Goal: Task Accomplishment & Management: Manage account settings

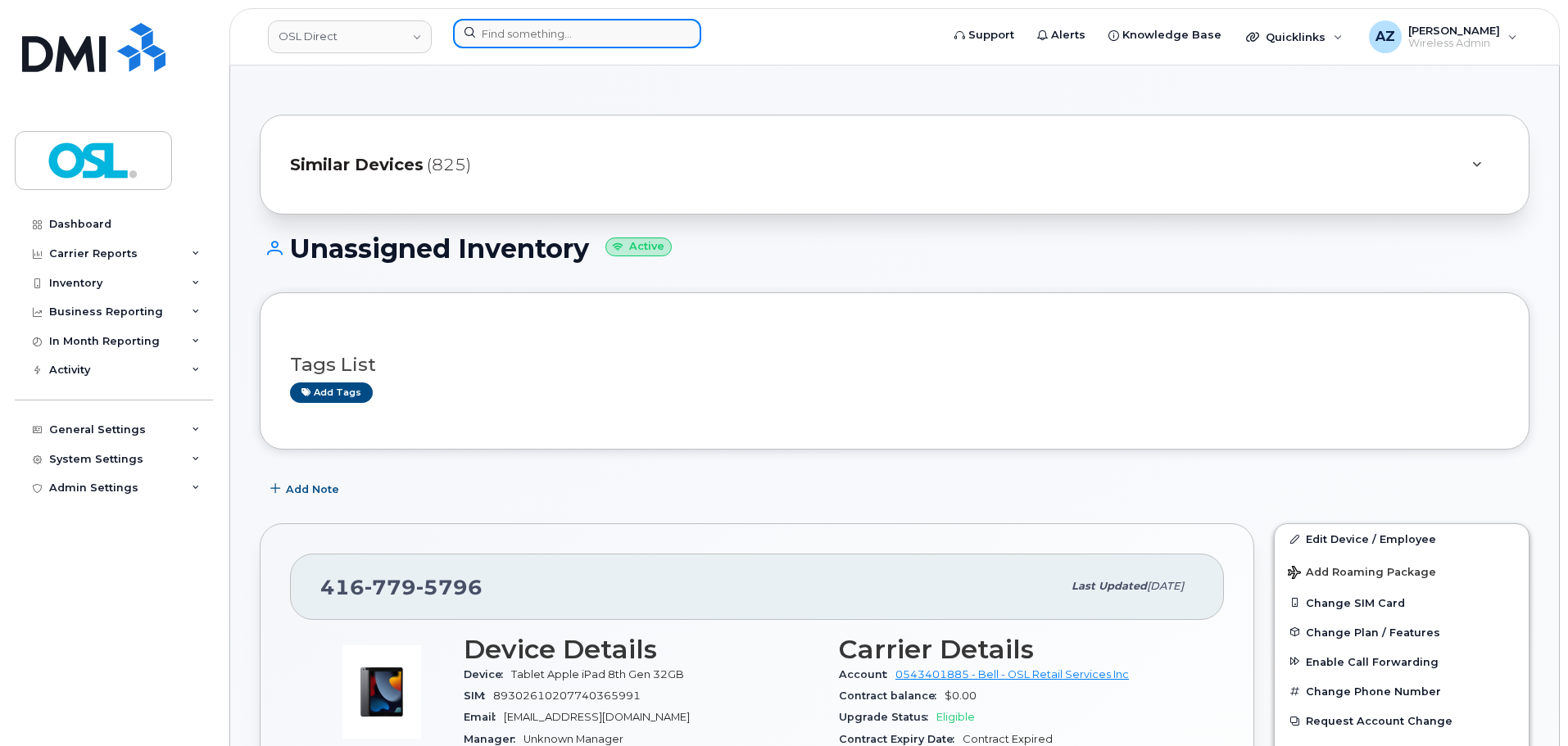
click at [559, 44] on input at bounding box center [577, 34] width 249 height 30
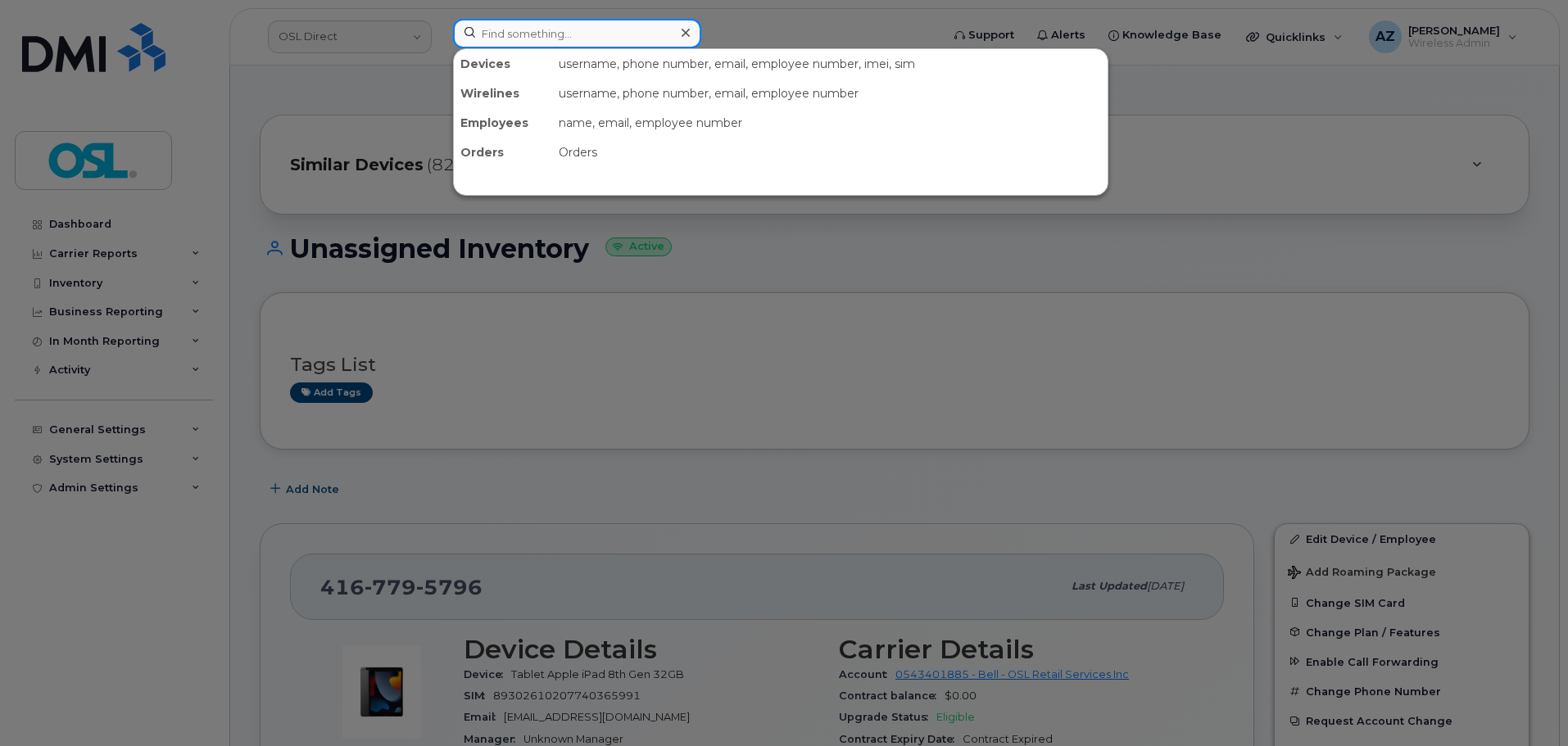
paste input "+14164274031"
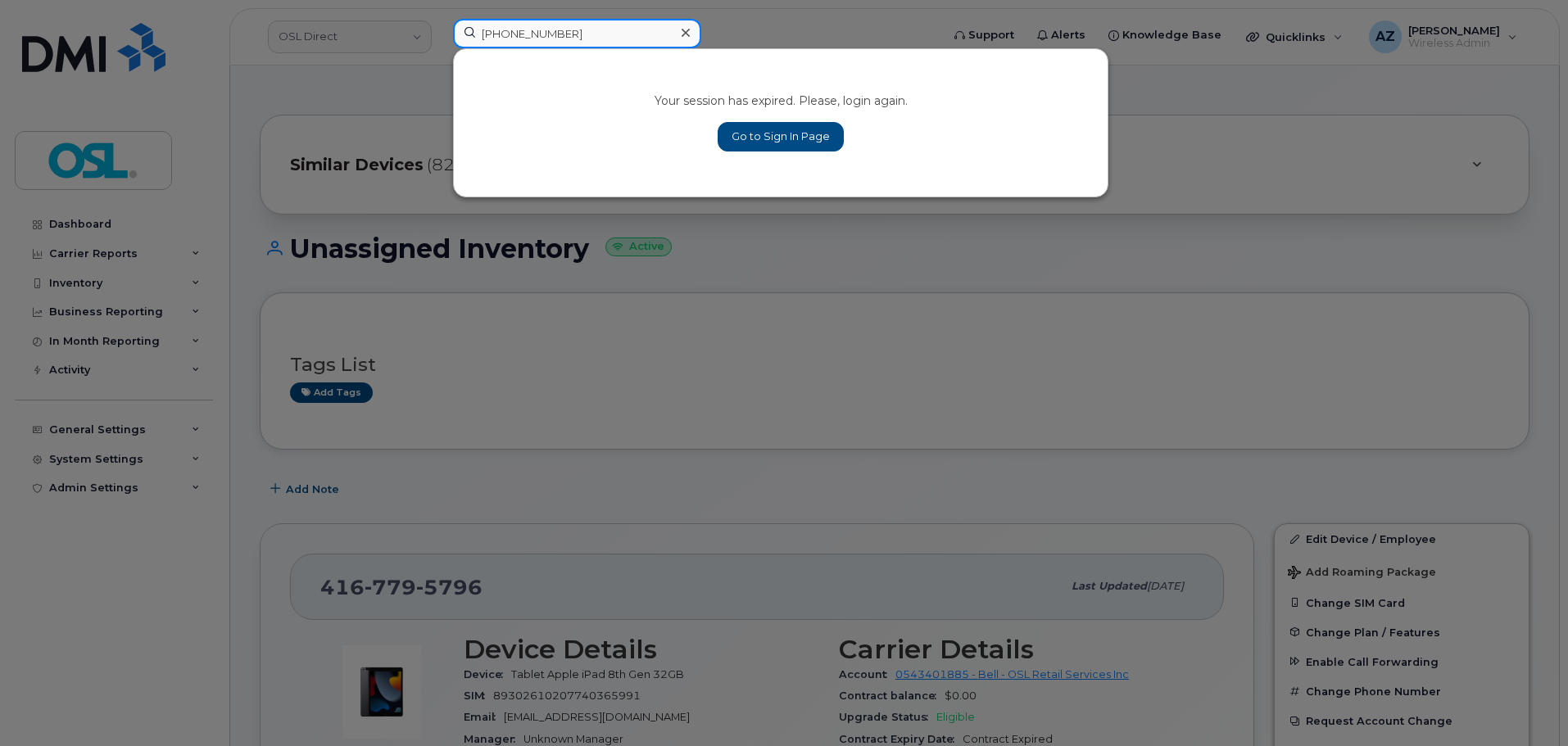
click at [495, 34] on input "+14164274031" at bounding box center [577, 34] width 249 height 30
type input "4164274031"
click at [766, 135] on link "Go to Sign In Page" at bounding box center [781, 137] width 126 height 30
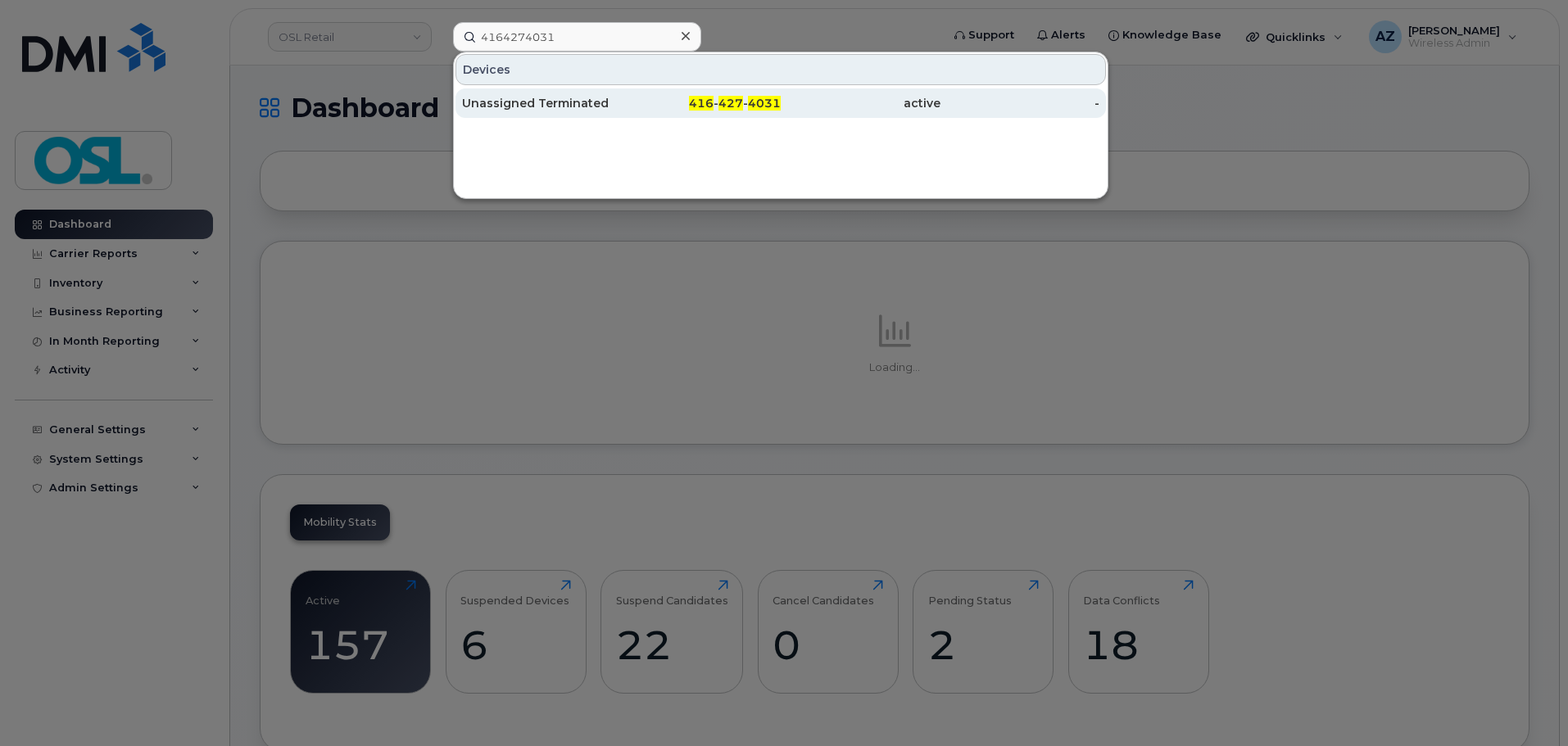
type input "4164274031"
click at [581, 106] on div "Unassigned Terminated" at bounding box center [542, 103] width 160 height 16
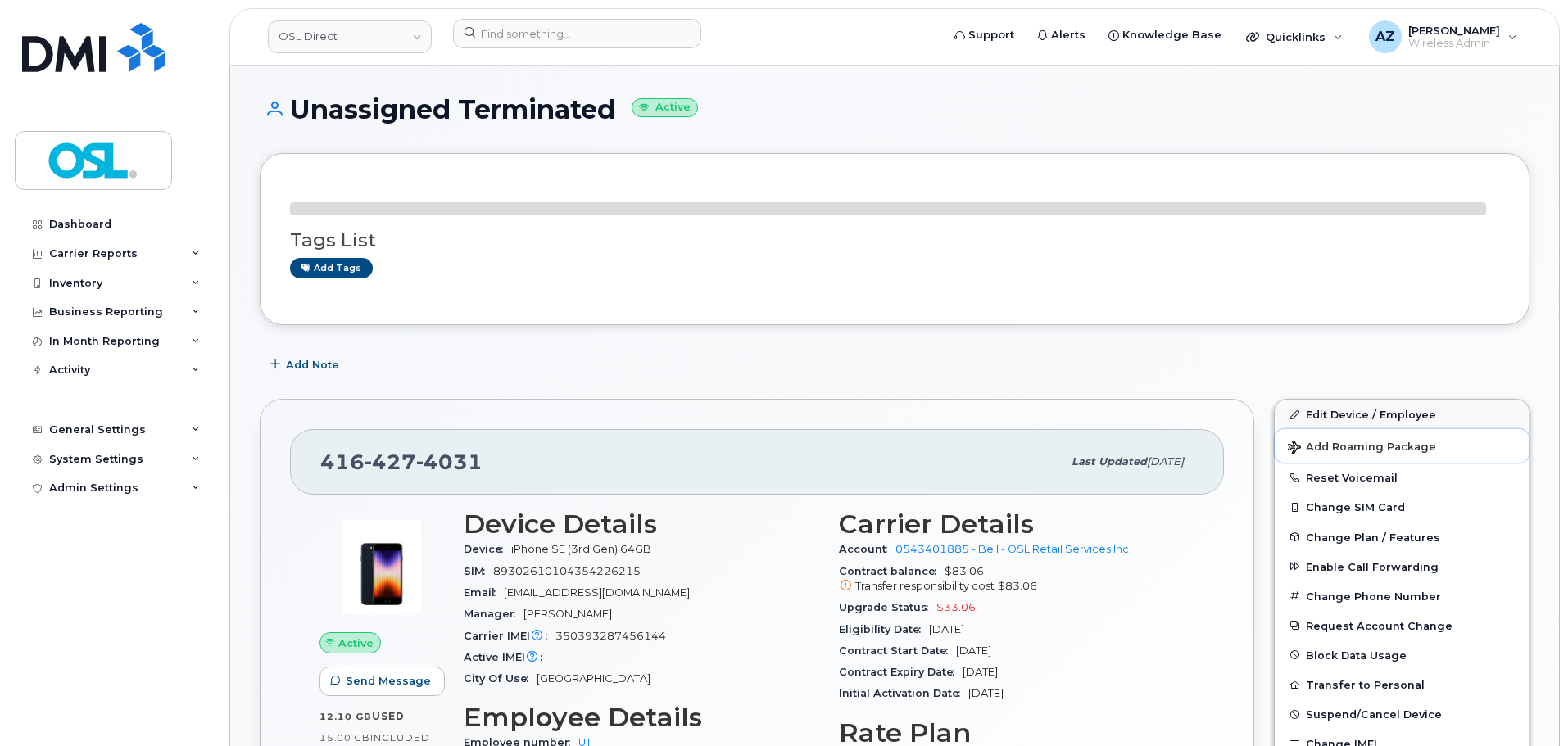
click at [1346, 429] on button "Add Roaming Package" at bounding box center [1402, 446] width 254 height 34
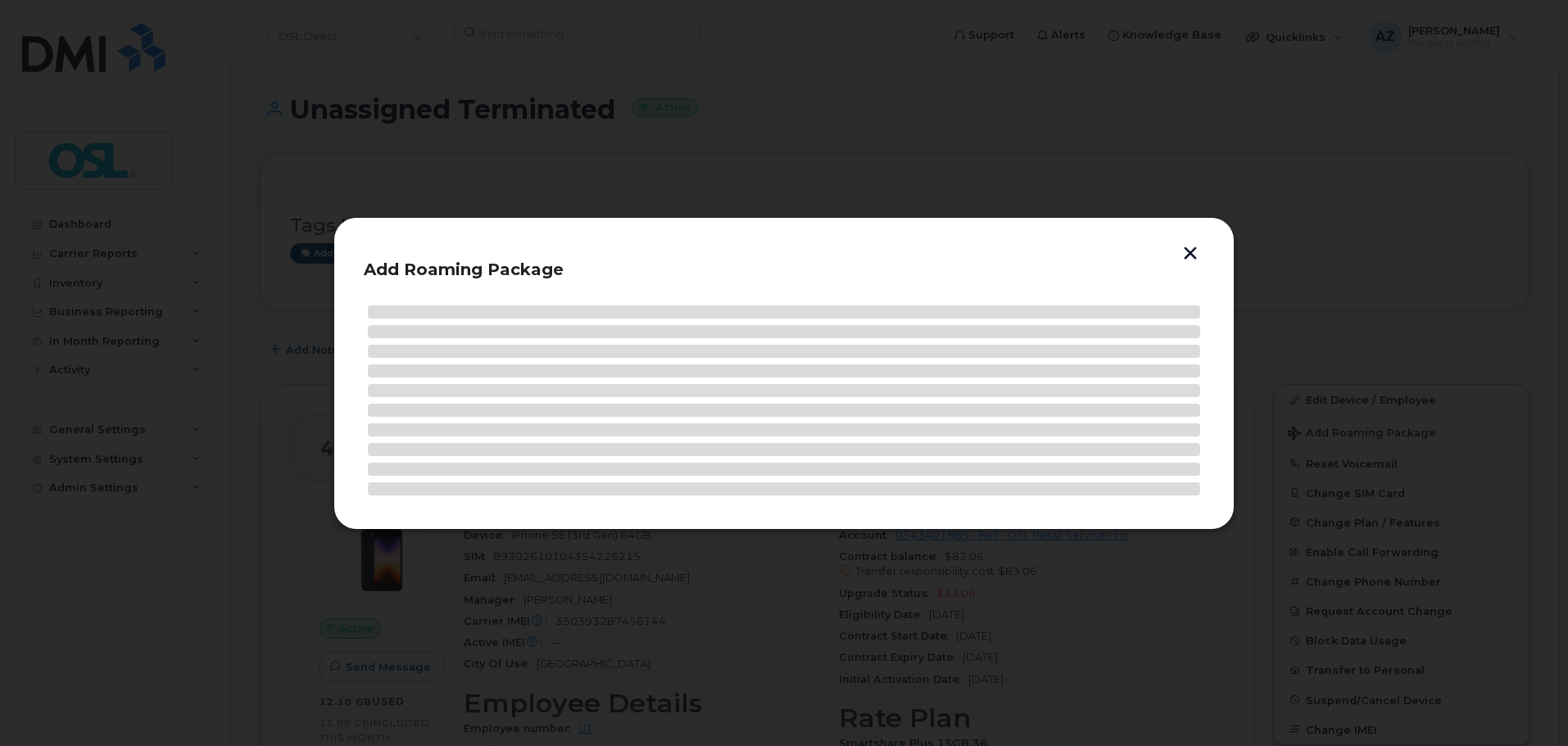
click at [1193, 263] on header "Add Roaming Package" at bounding box center [784, 275] width 841 height 54
click at [1193, 256] on button "button" at bounding box center [1190, 255] width 25 height 17
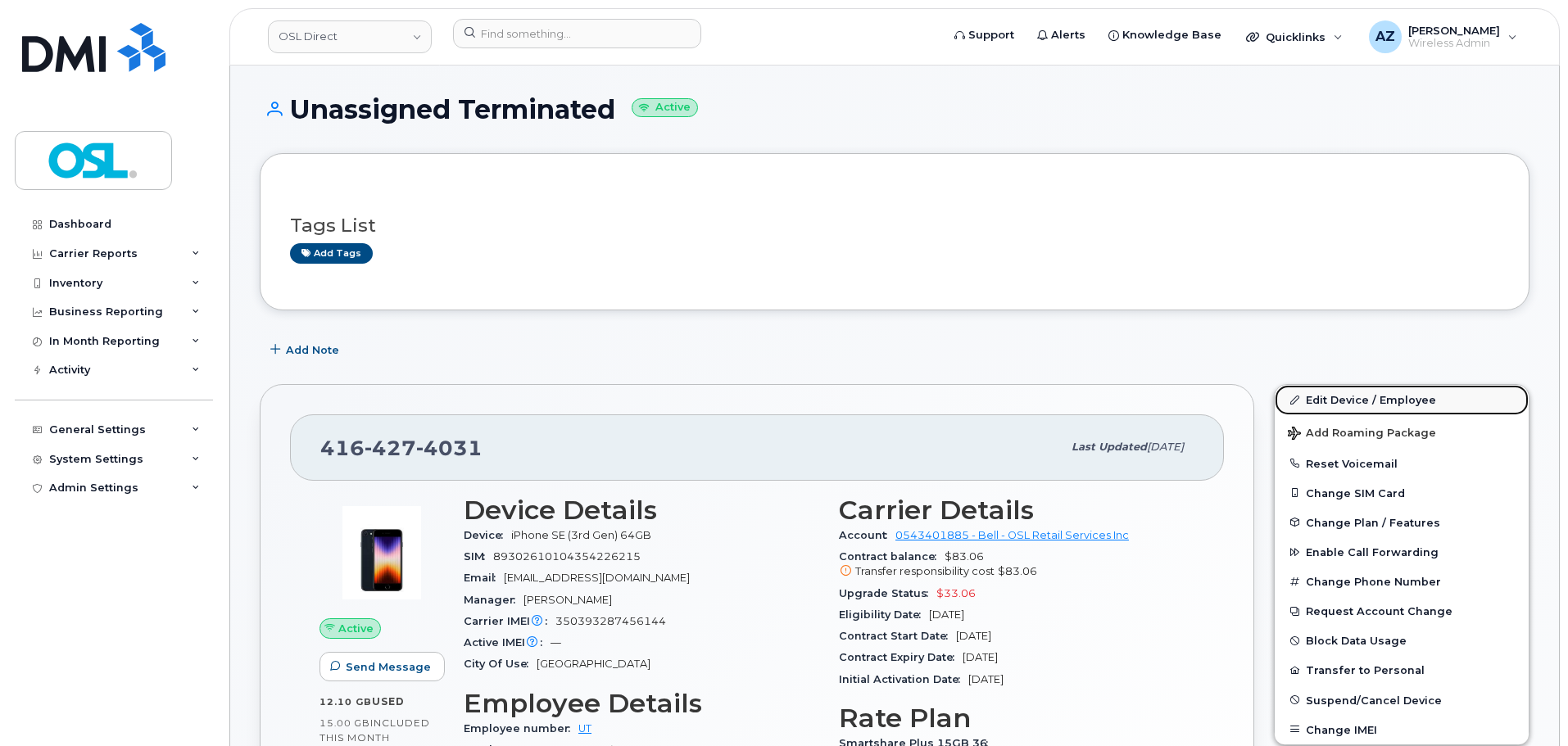
click at [1343, 399] on link "Edit Device / Employee" at bounding box center [1402, 400] width 254 height 30
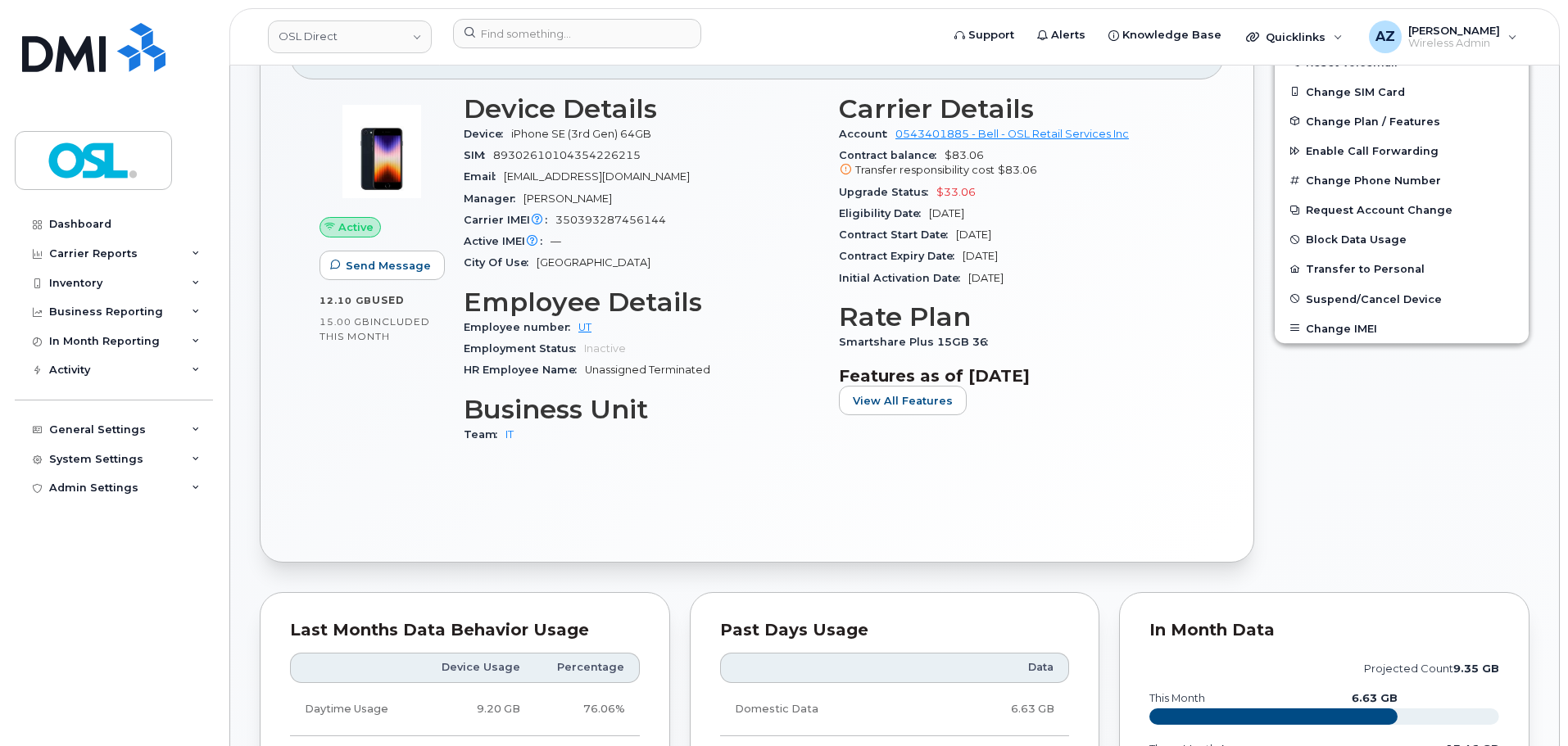
scroll to position [409, 0]
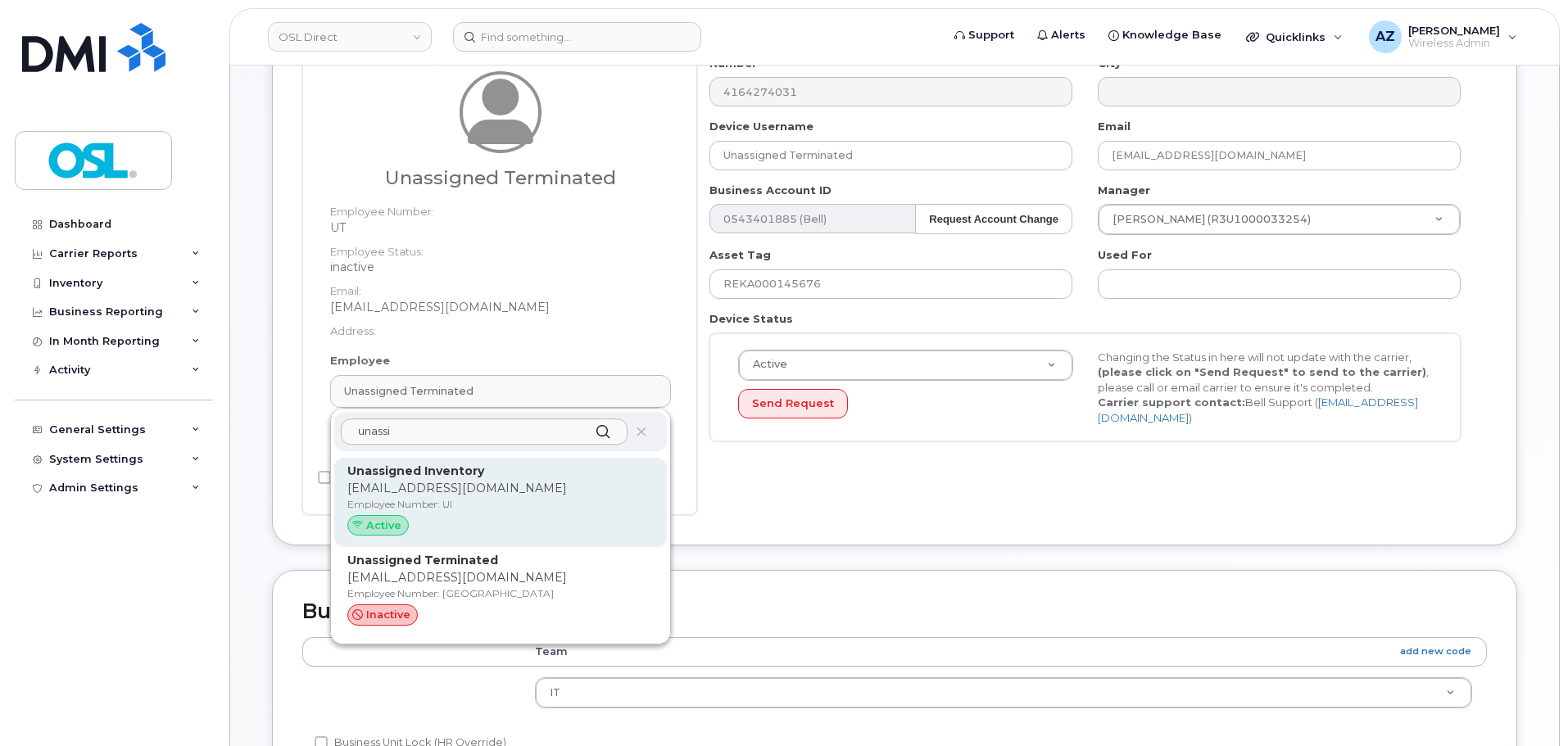
scroll to position [164, 0]
type input "unassi"
click at [518, 508] on p "Employee Number: UI" at bounding box center [500, 502] width 307 height 15
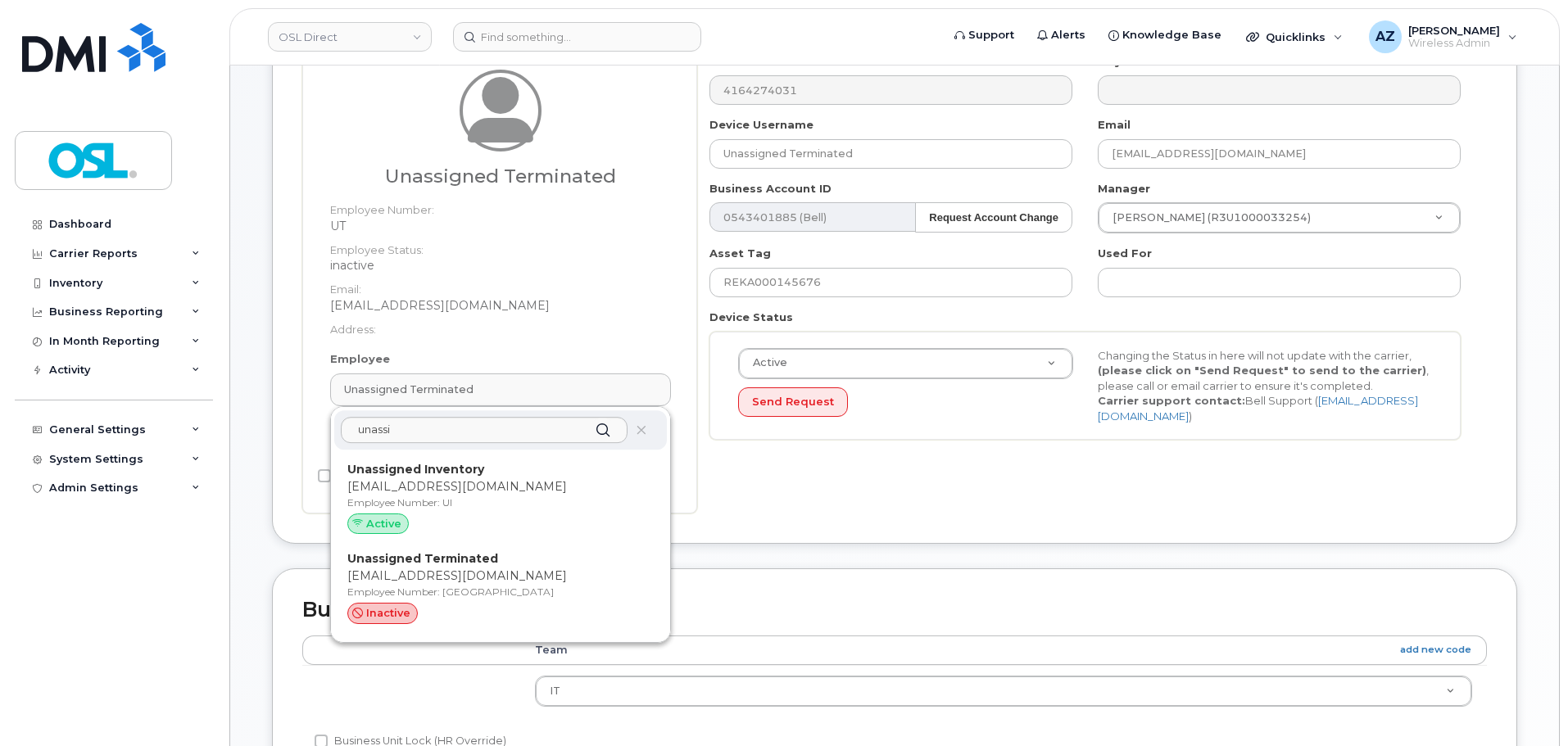
type input "UI"
type input "Unassigned Inventory"
type input "support@osldirect.com"
type input "4724252"
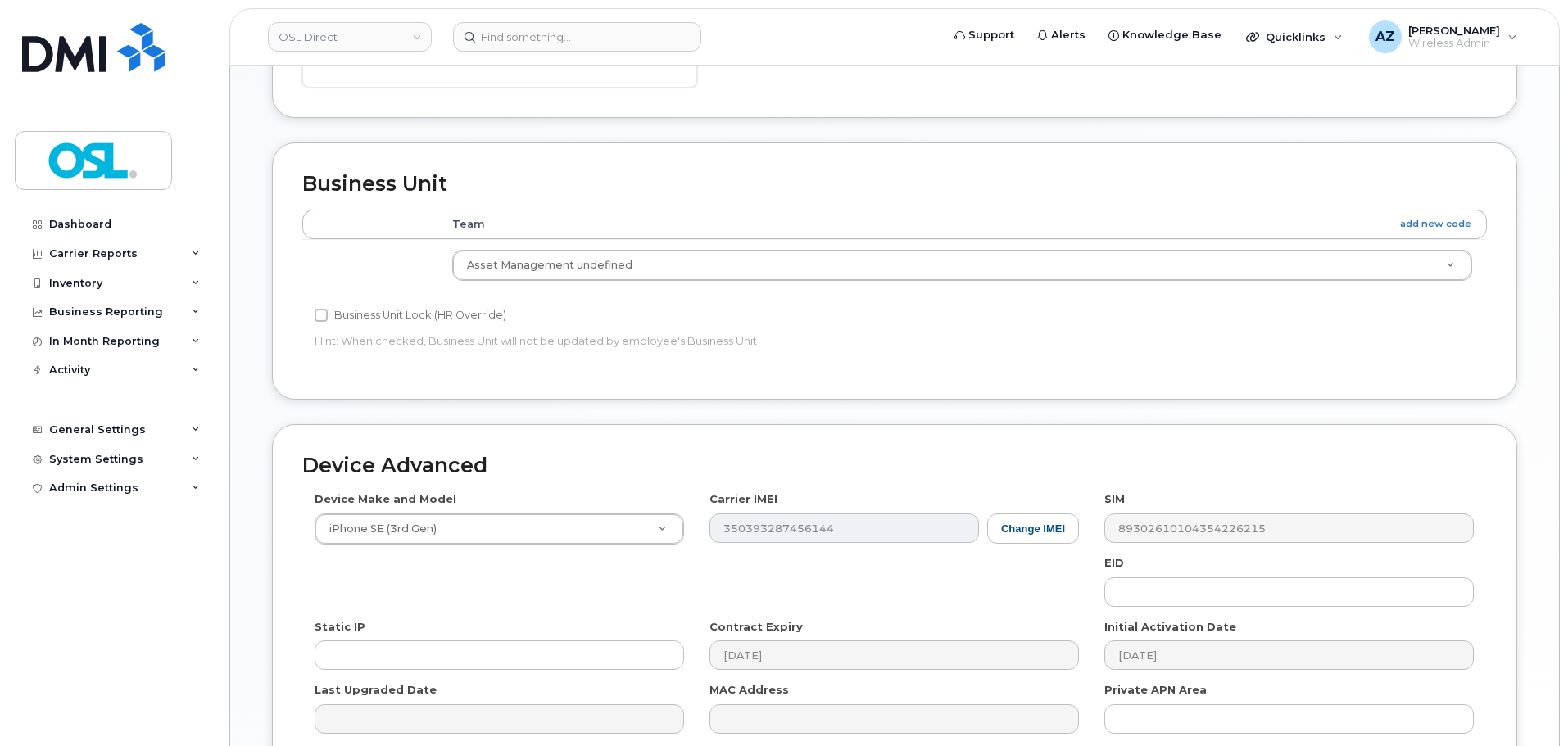
scroll to position [741, 0]
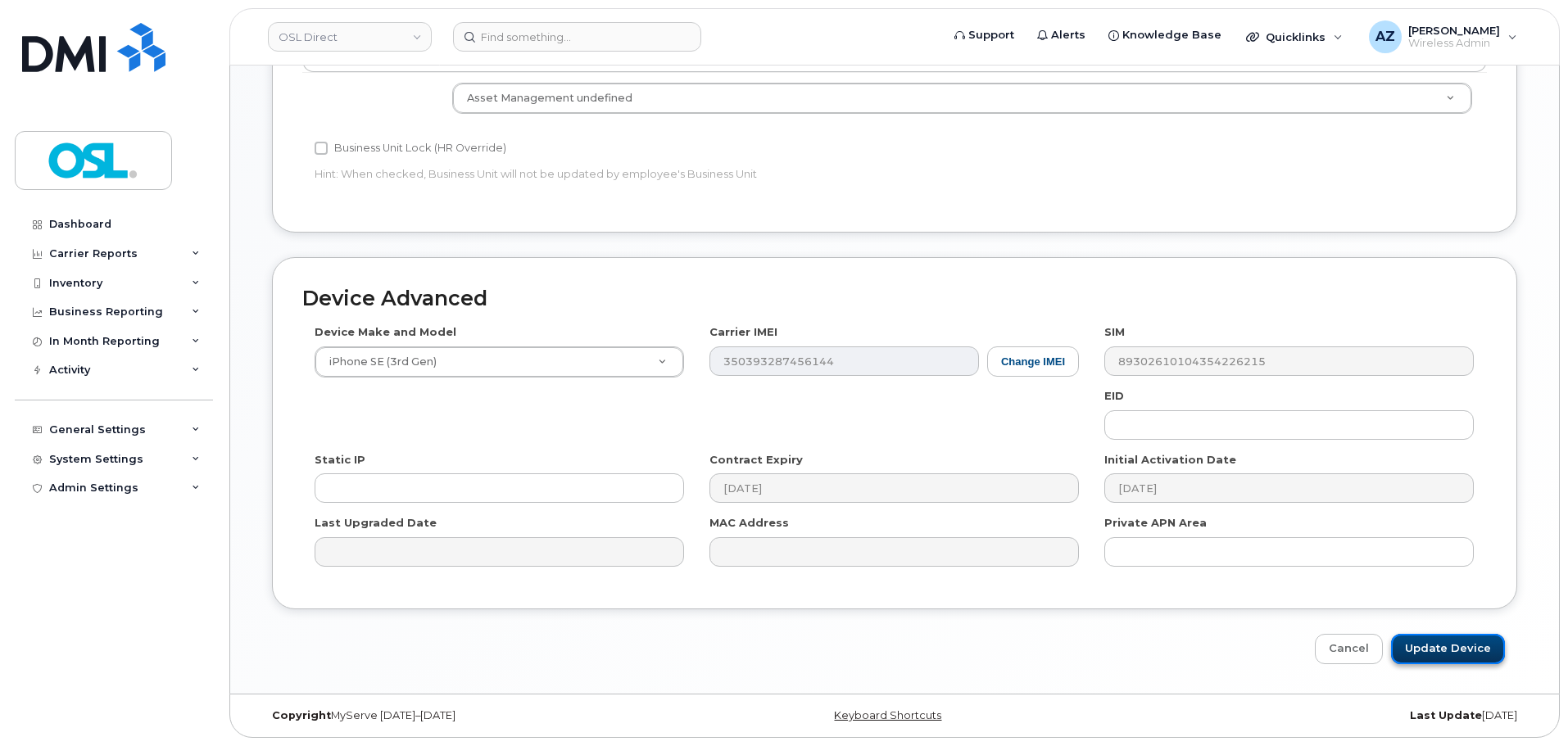
click at [1448, 643] on input "Update Device" at bounding box center [1448, 649] width 114 height 30
type input "Saving..."
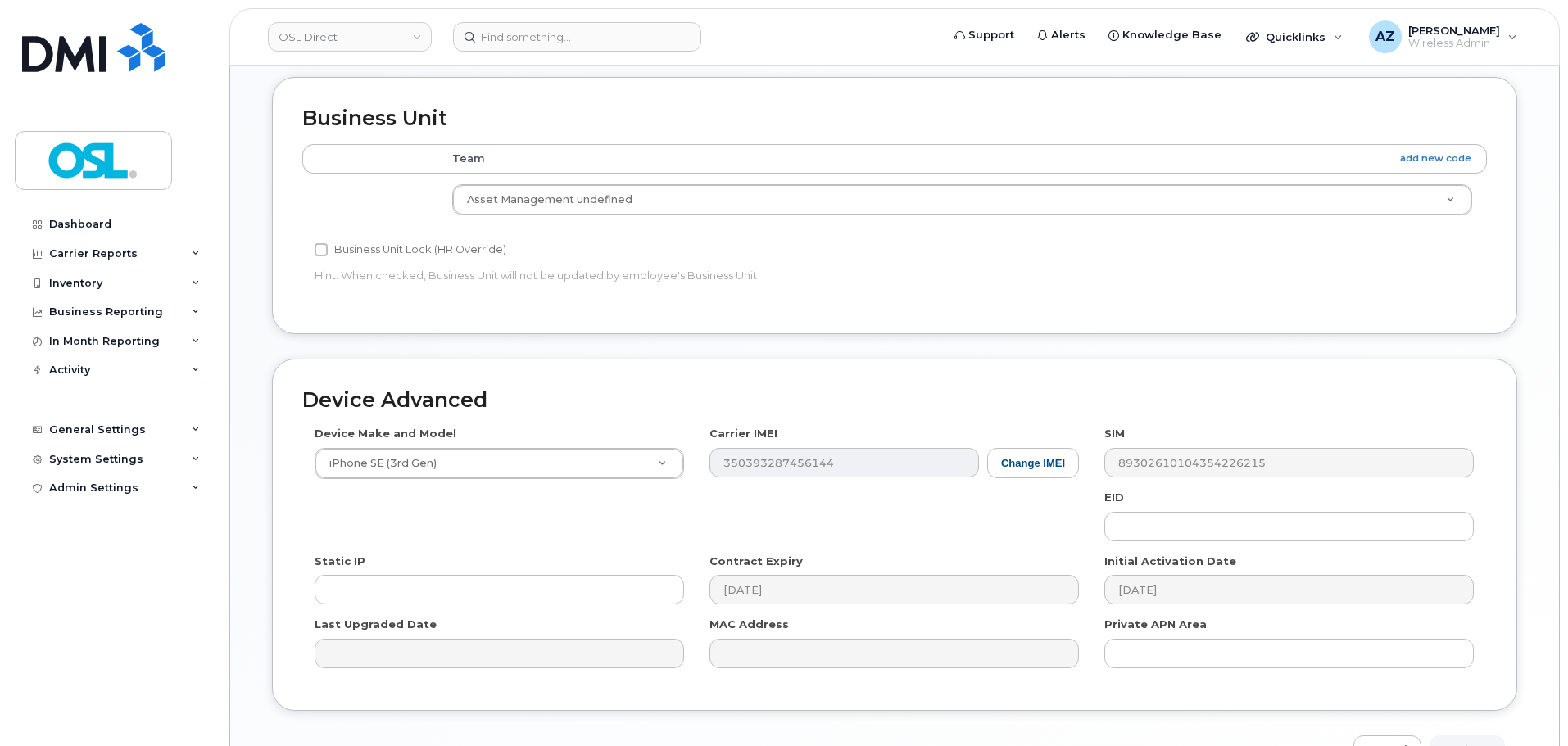
scroll to position [249, 0]
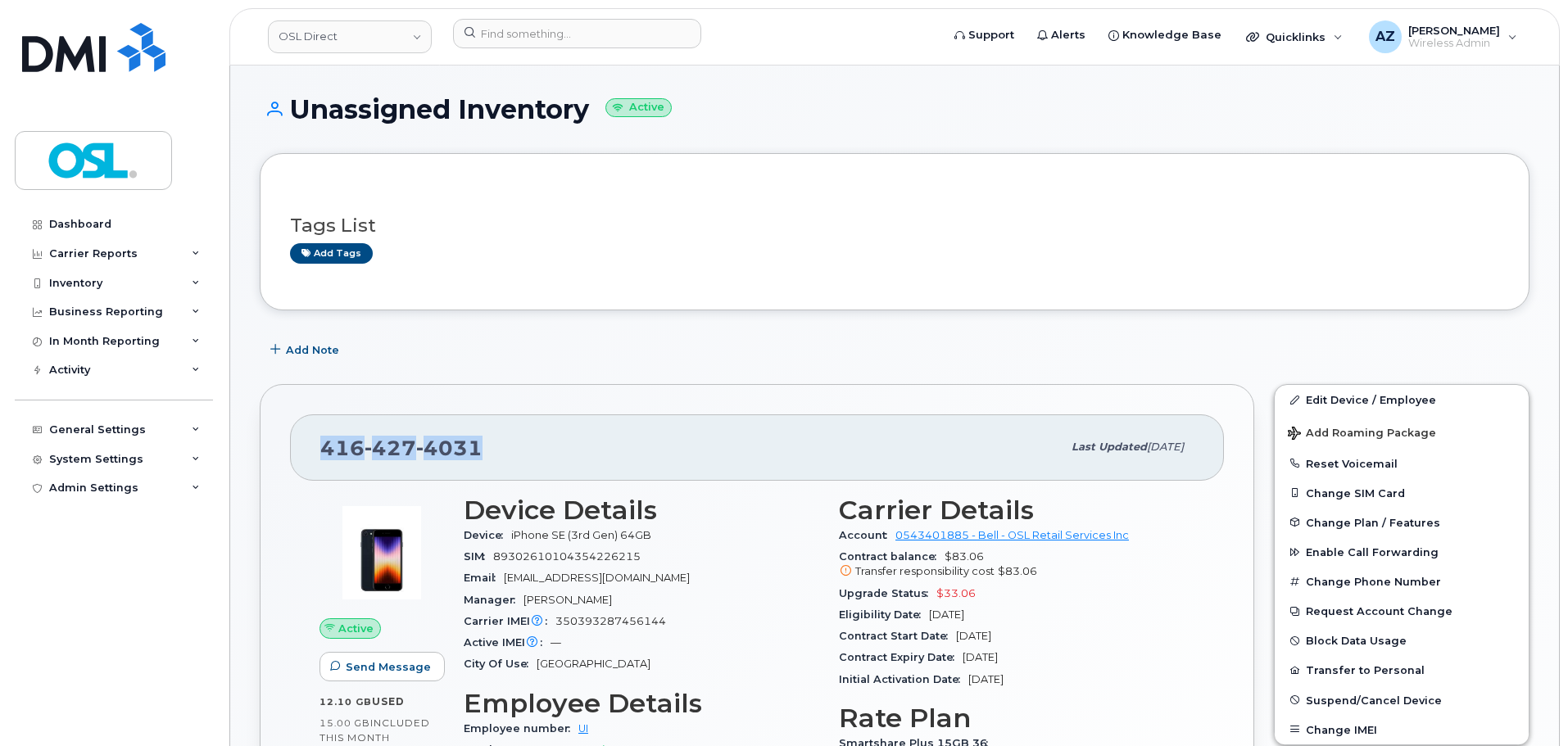
drag, startPoint x: 508, startPoint y: 449, endPoint x: 308, endPoint y: 449, distance: 200.0
click at [308, 449] on div "[PHONE_NUMBER] Last updated [DATE]" at bounding box center [756, 447] width 934 height 66
copy span "[PHONE_NUMBER]"
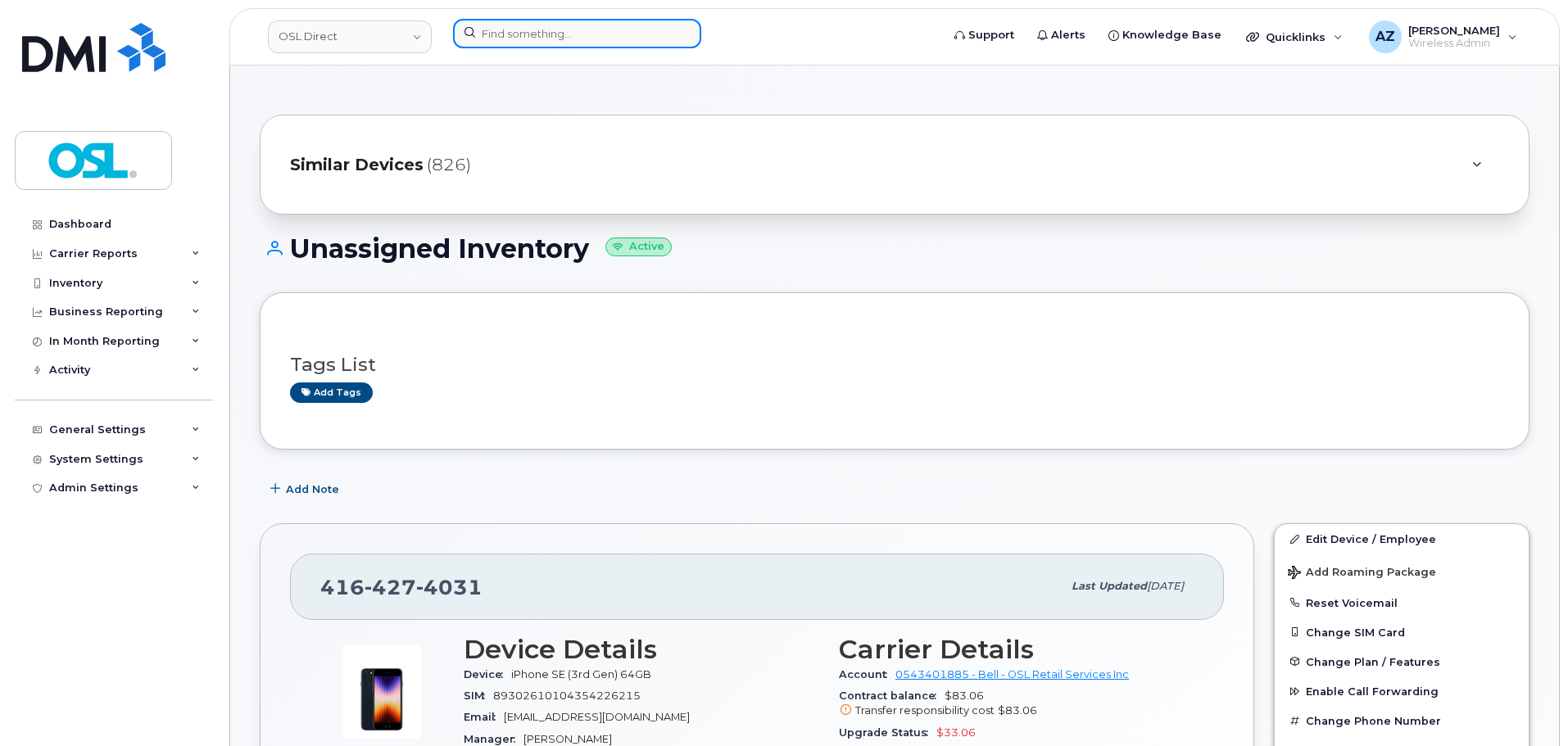
click at [607, 34] on input at bounding box center [577, 34] width 249 height 30
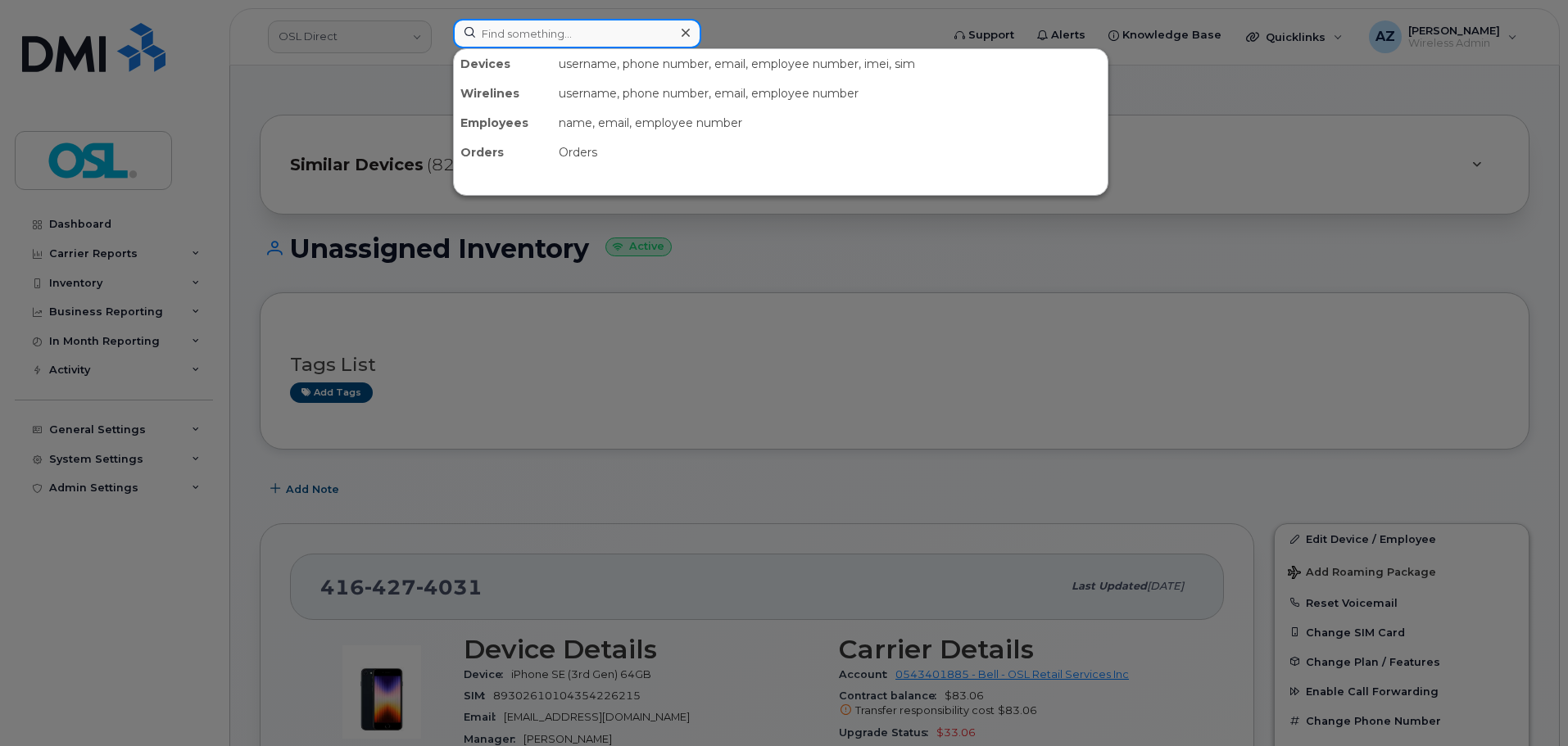
paste input "4162099842"
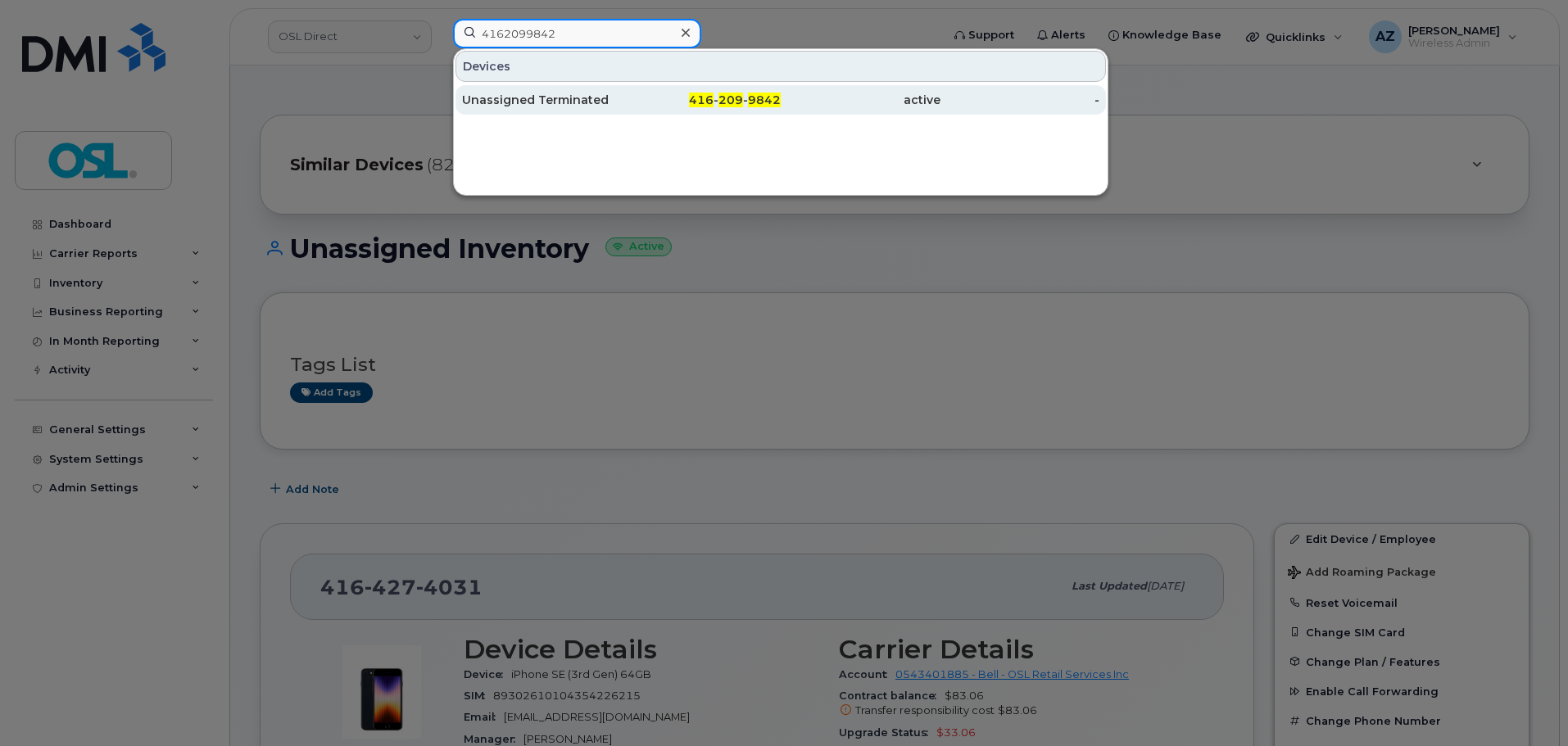
type input "4162099842"
click at [583, 96] on div "Unassigned Terminated" at bounding box center [542, 100] width 160 height 16
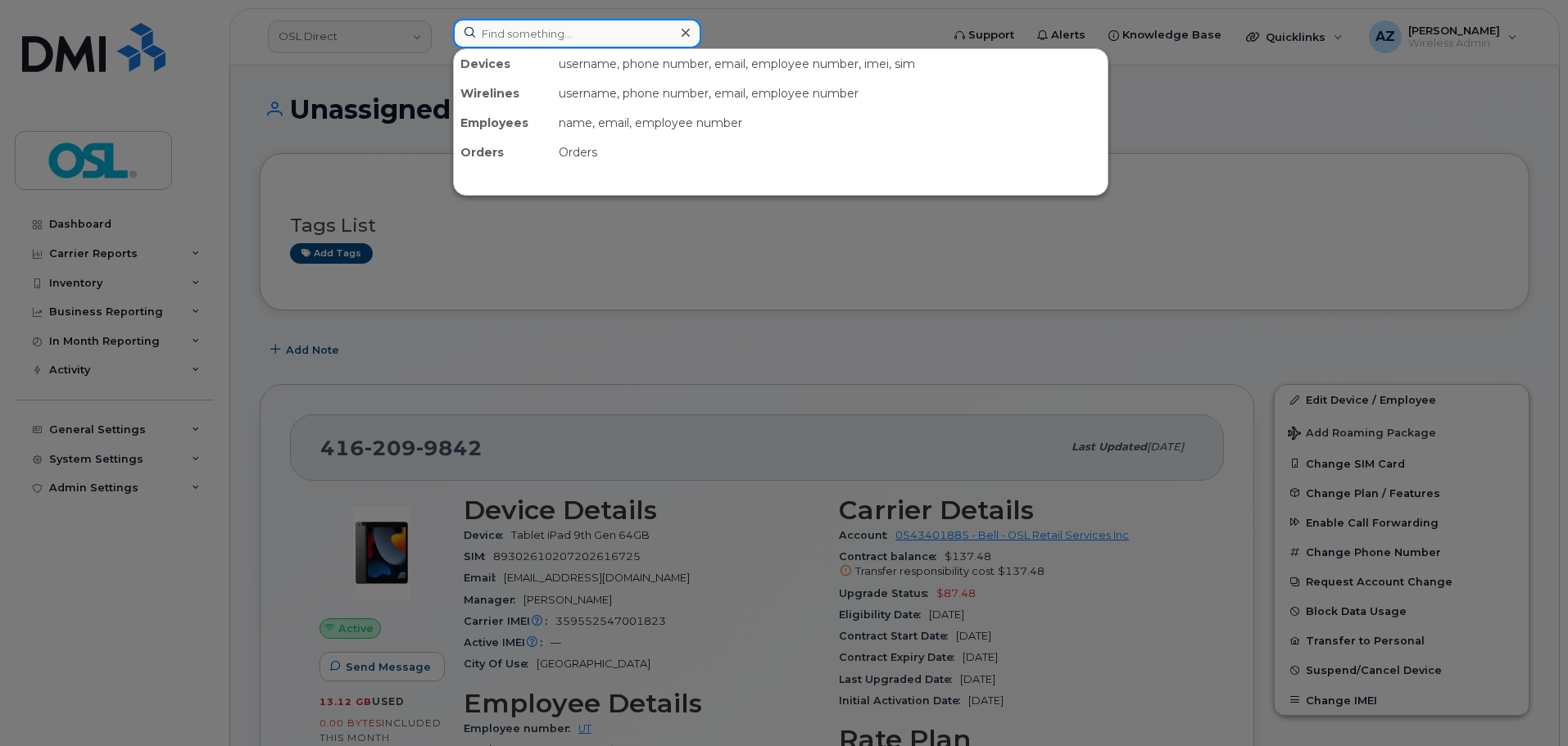
click at [563, 31] on input at bounding box center [577, 34] width 249 height 30
paste input "4162099842"
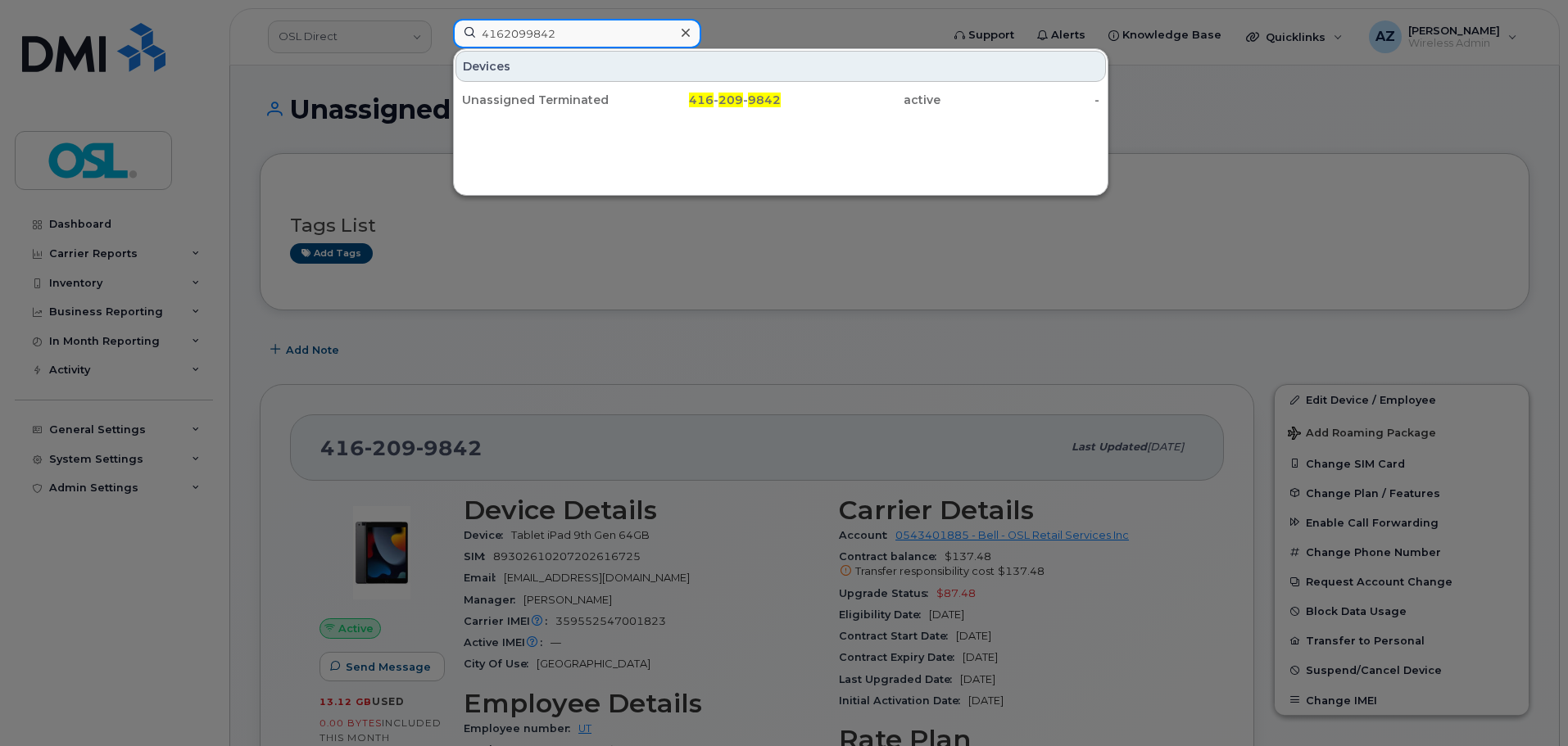
type input "4162099842"
click at [1047, 344] on div at bounding box center [784, 373] width 1568 height 746
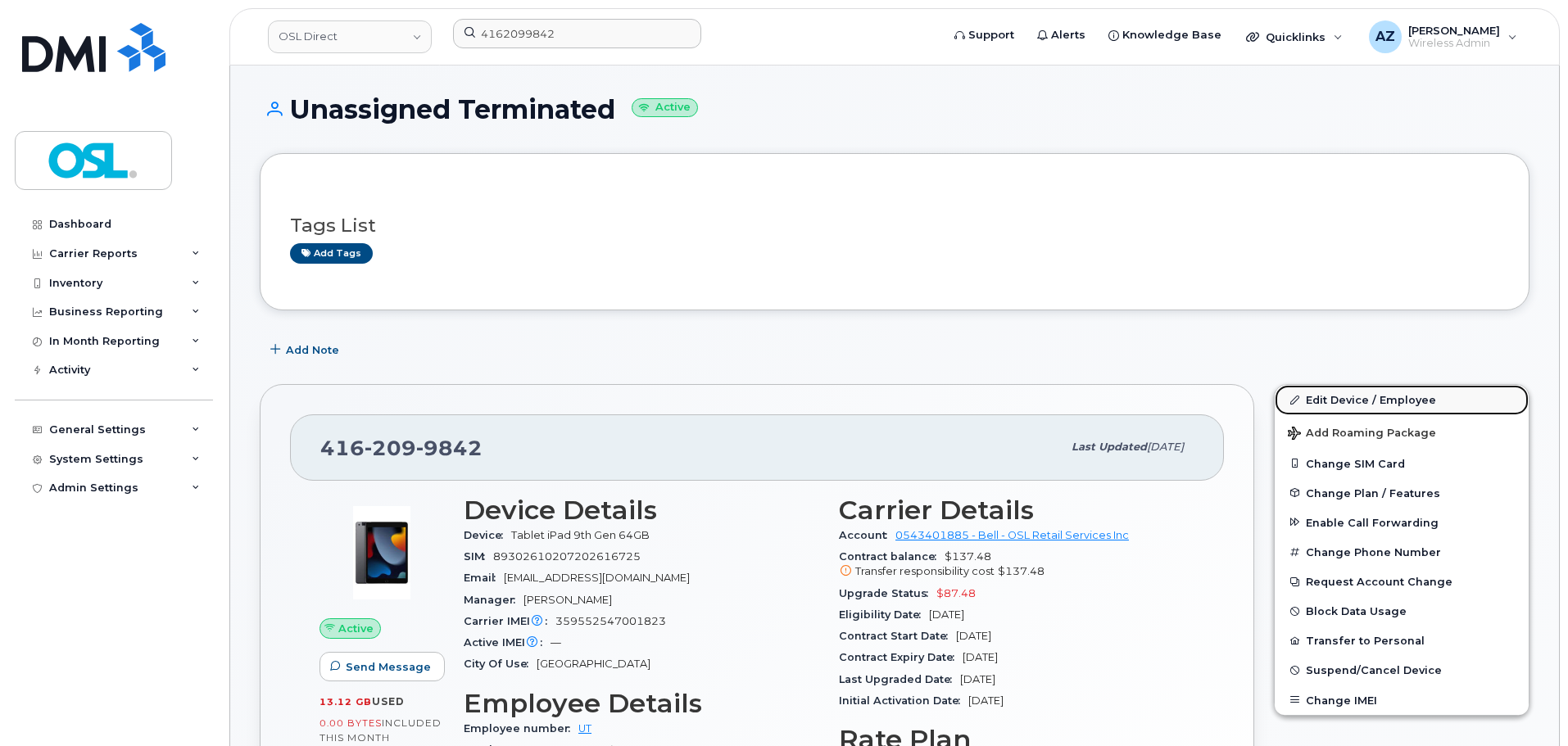
click at [1329, 397] on link "Edit Device / Employee" at bounding box center [1402, 400] width 254 height 30
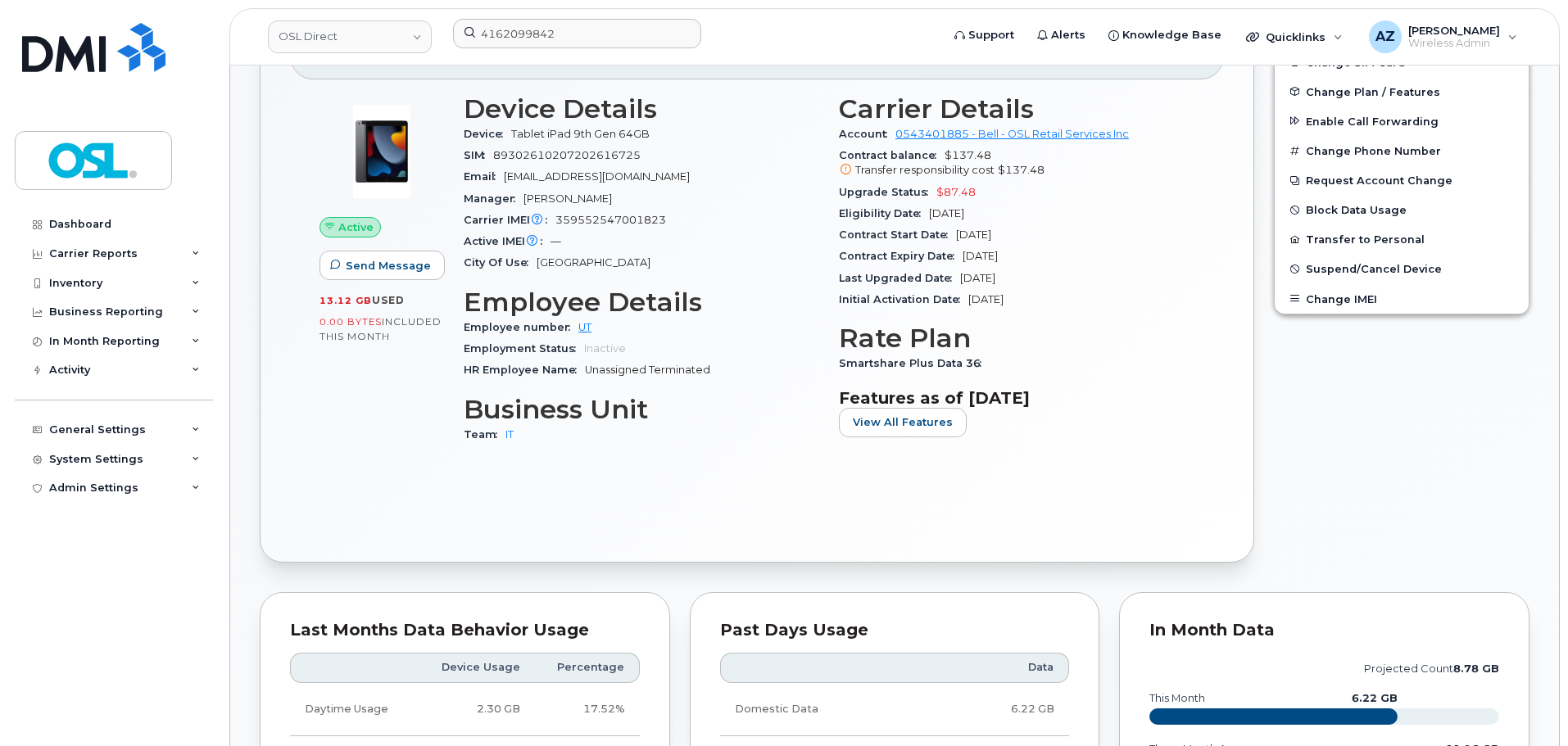
scroll to position [409, 0]
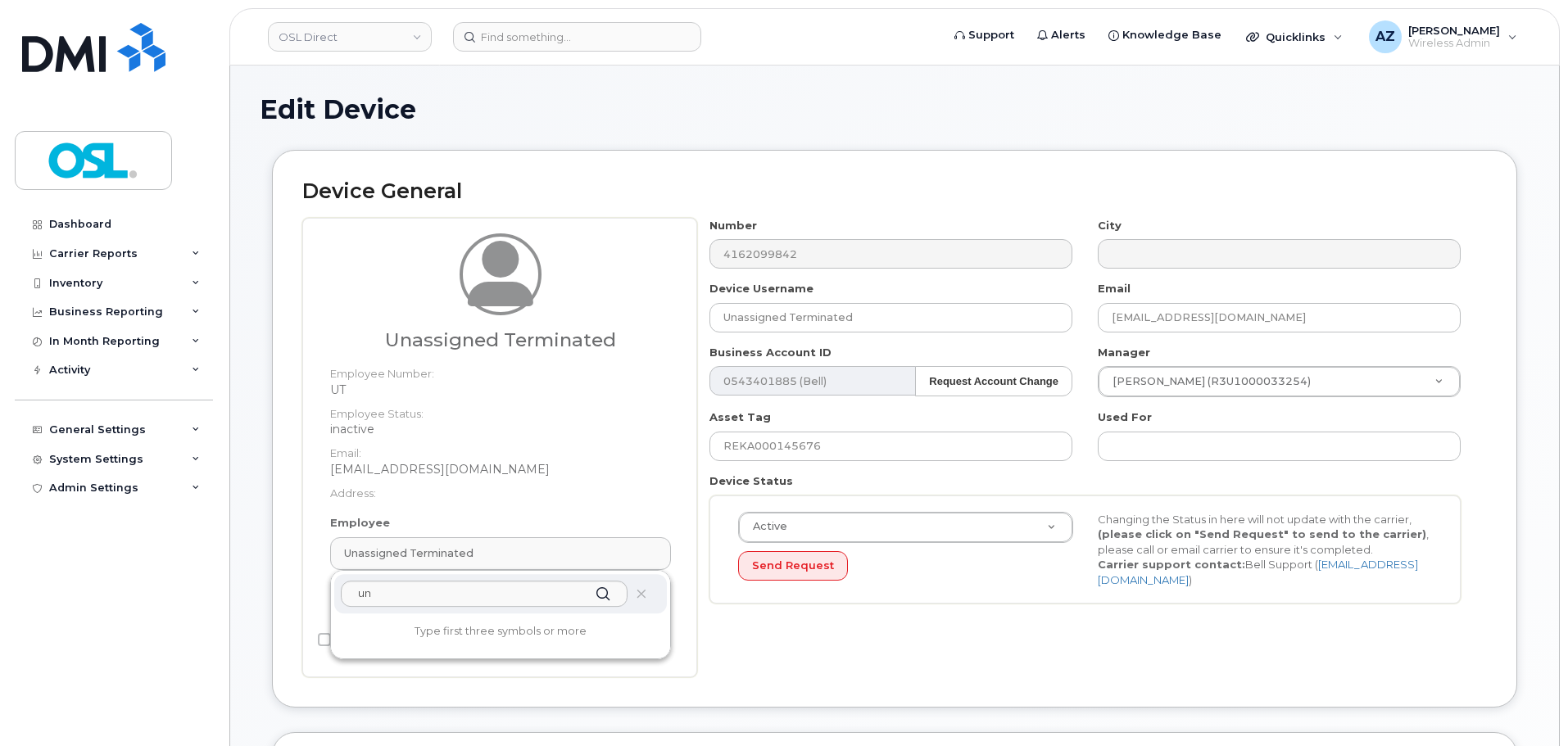
scroll to position [164, 0]
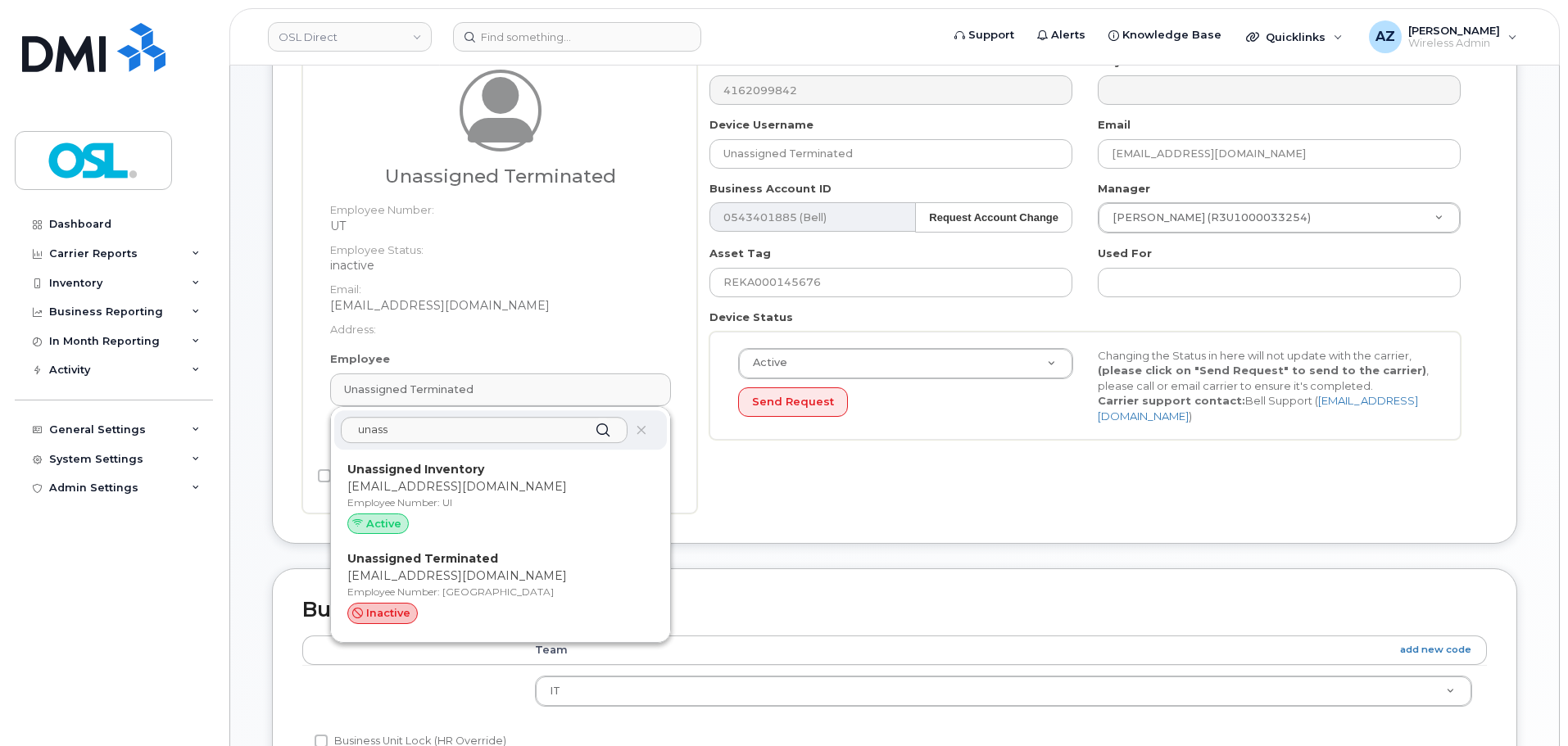
type input "unass"
click at [476, 476] on strong "Unassigned Inventory" at bounding box center [415, 469] width 137 height 15
type input "UI"
type input "Unassigned Inventory"
type input "[EMAIL_ADDRESS][DOMAIN_NAME]"
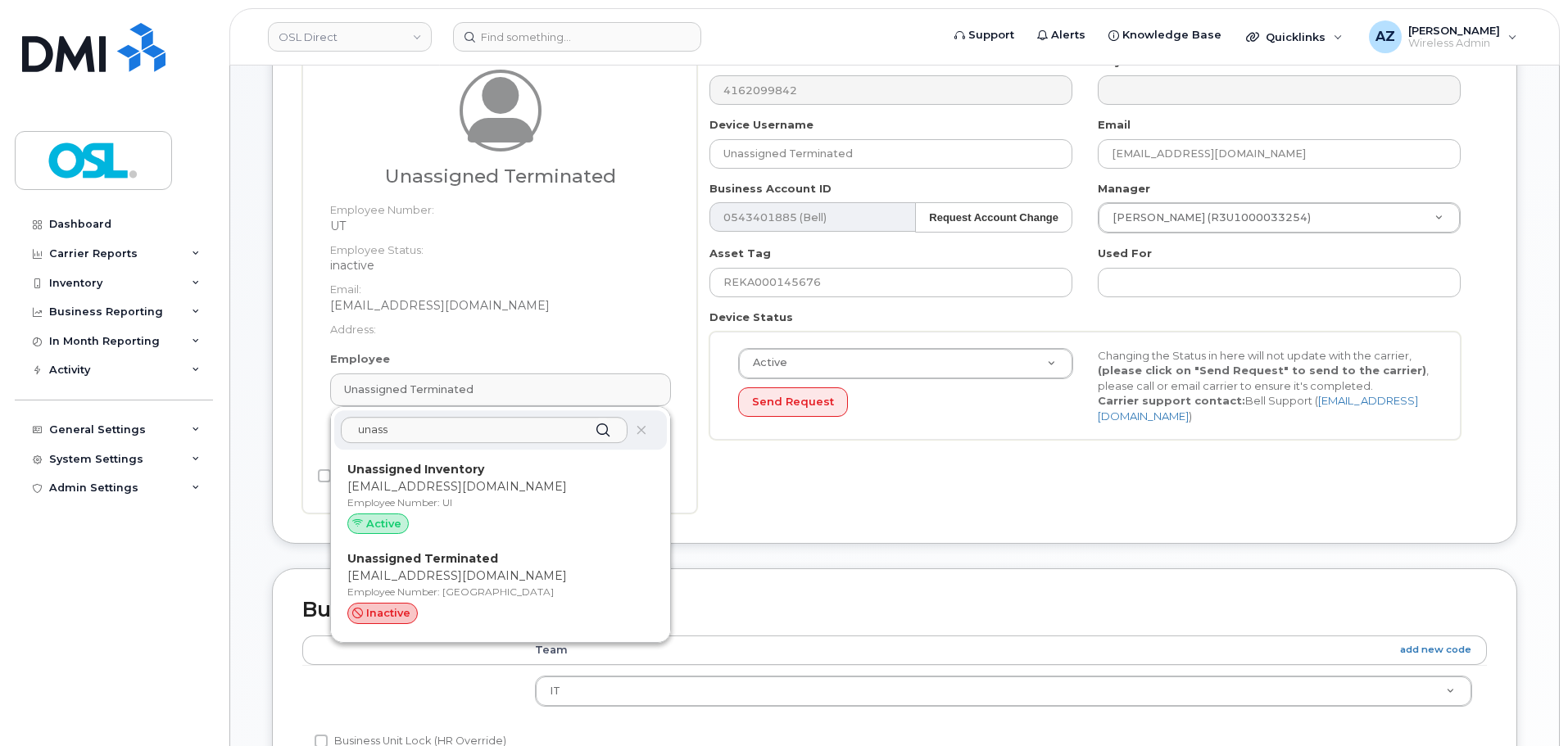
type input "4724252"
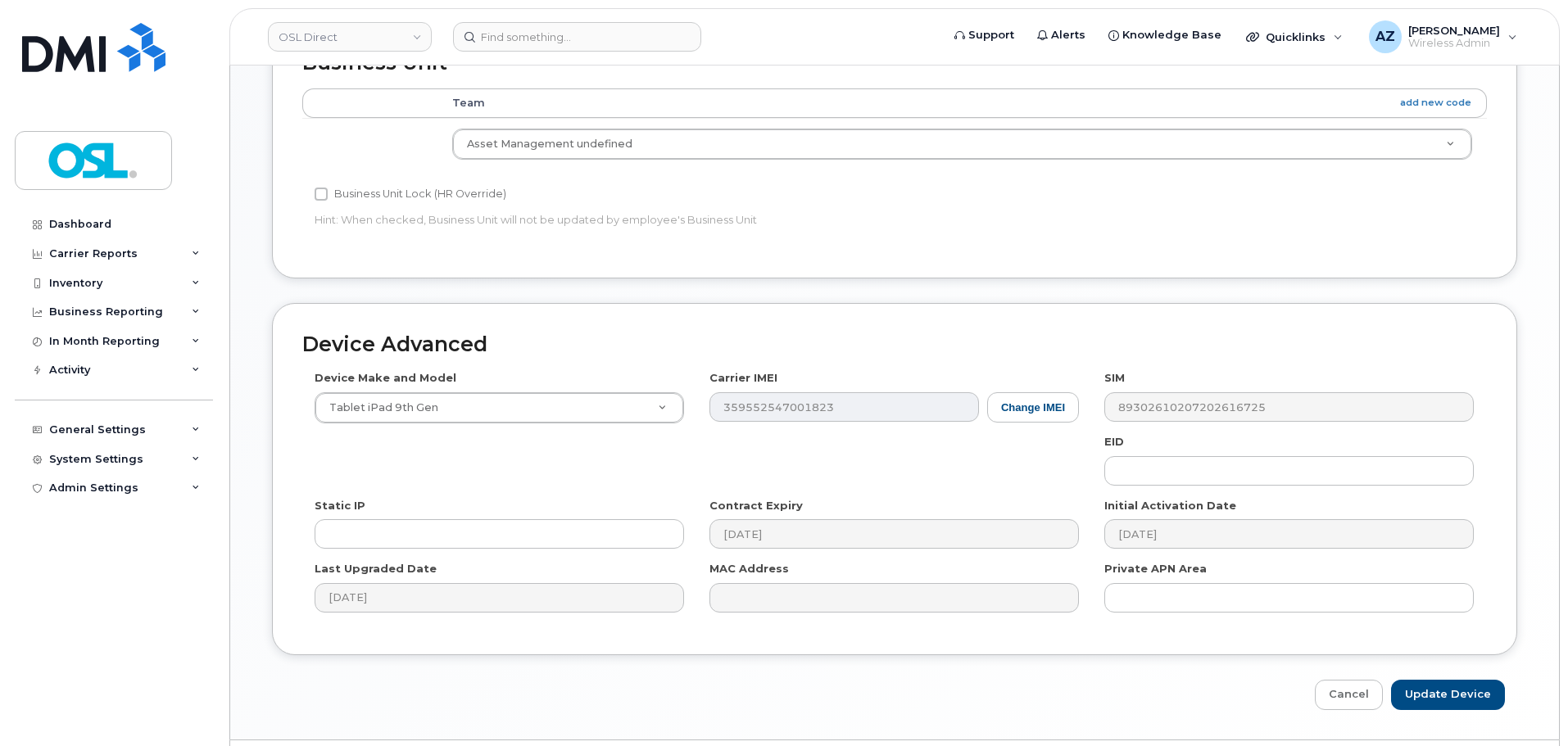
scroll to position [741, 0]
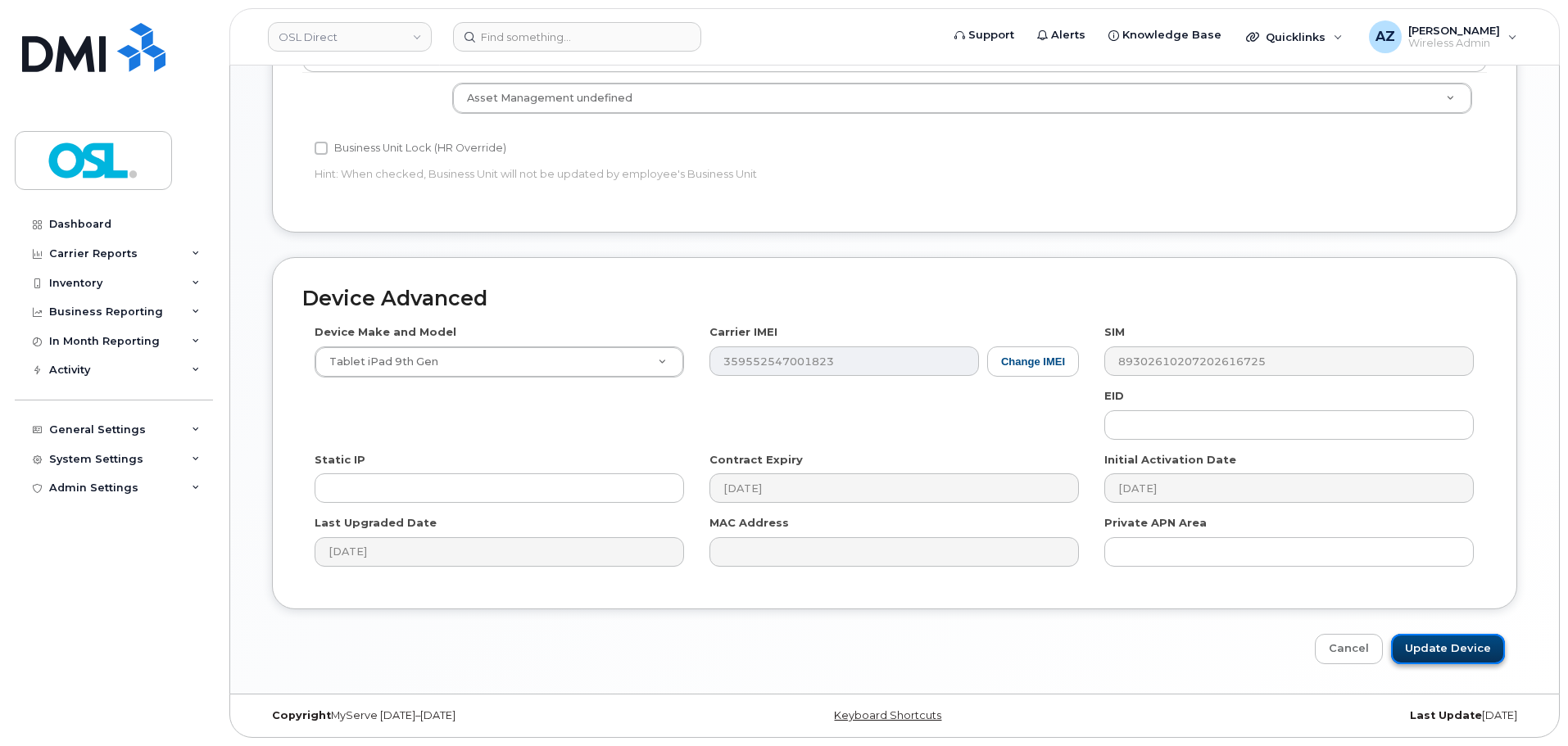
click at [1446, 659] on input "Update Device" at bounding box center [1448, 649] width 114 height 30
type input "Saving..."
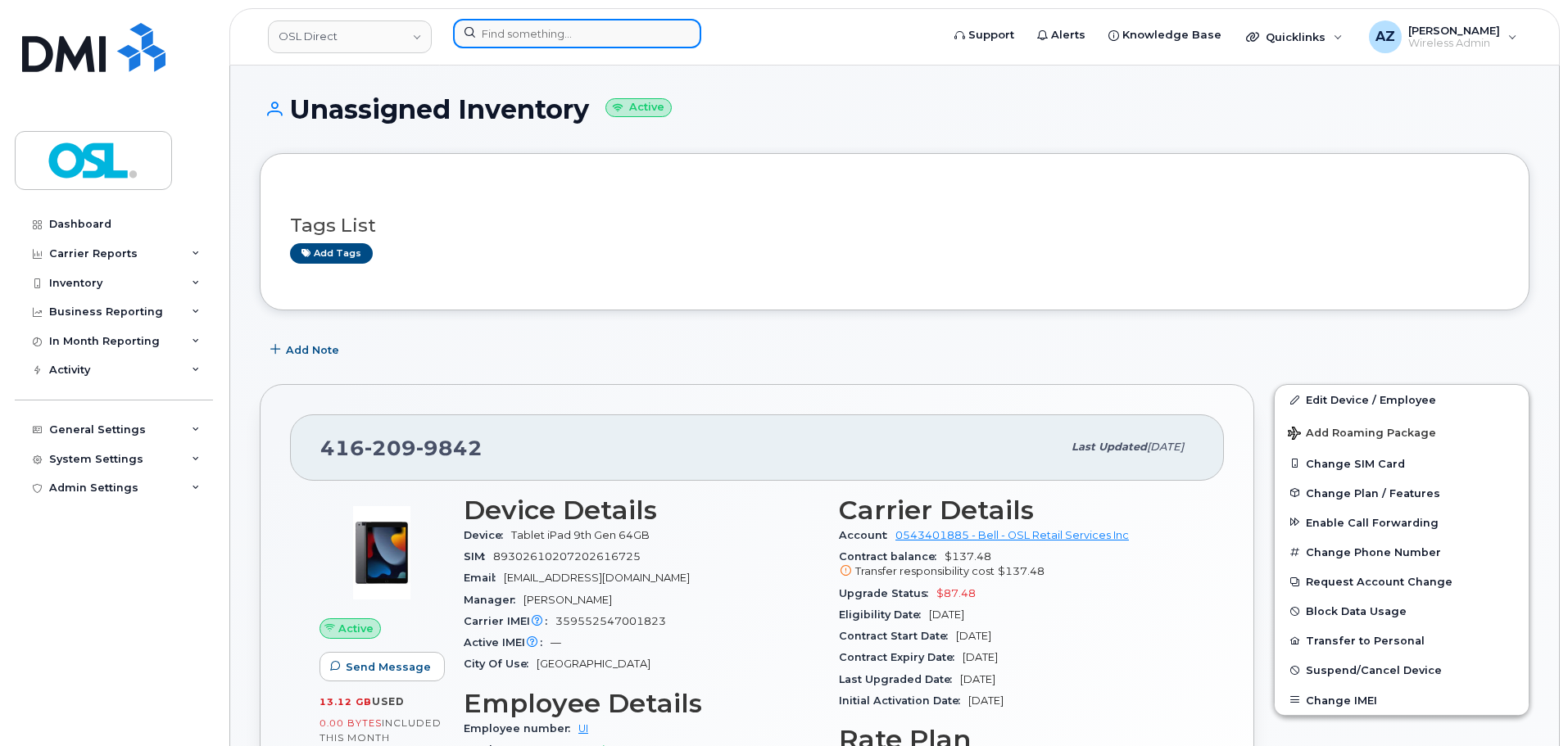
click at [599, 35] on input at bounding box center [577, 34] width 249 height 30
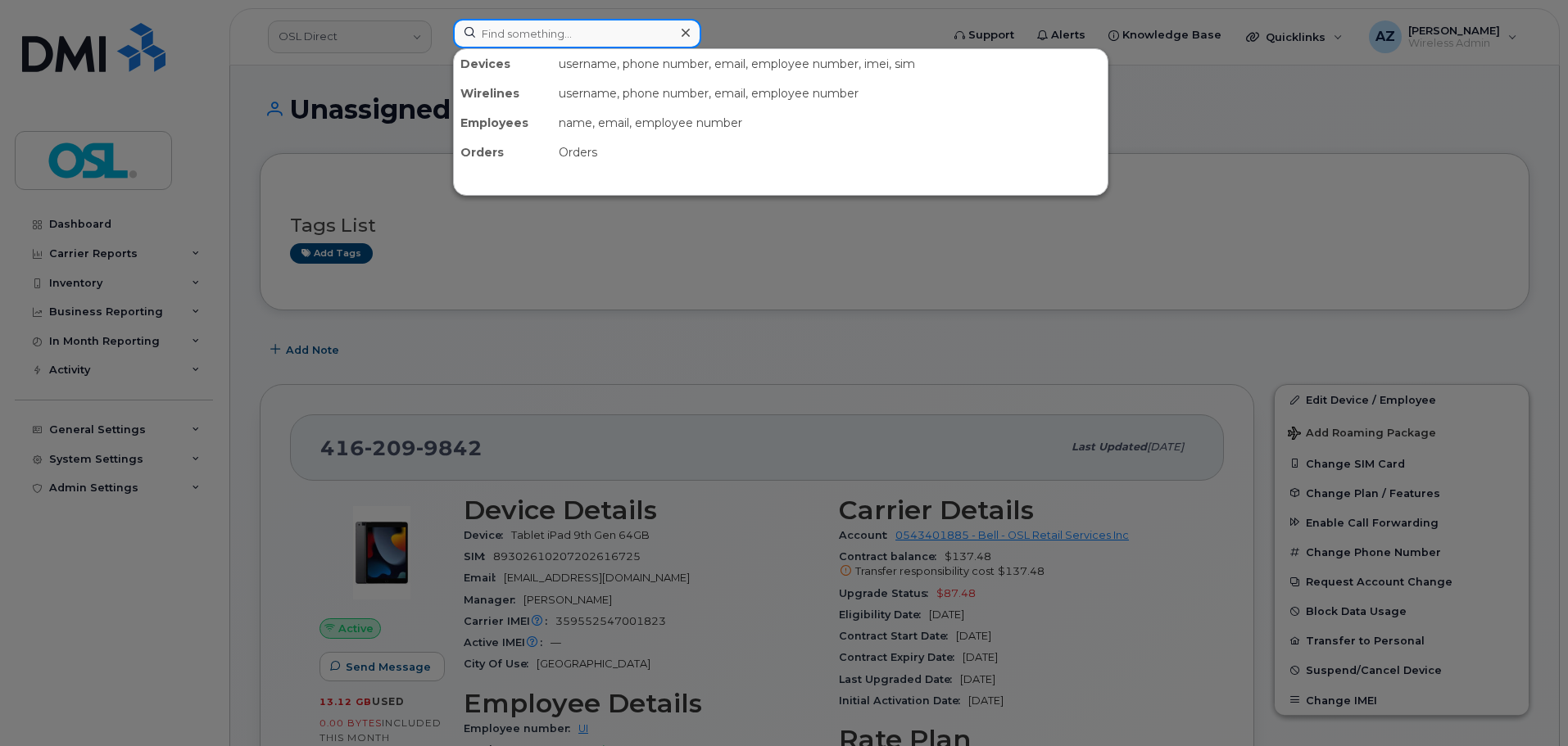
paste input "4164274031"
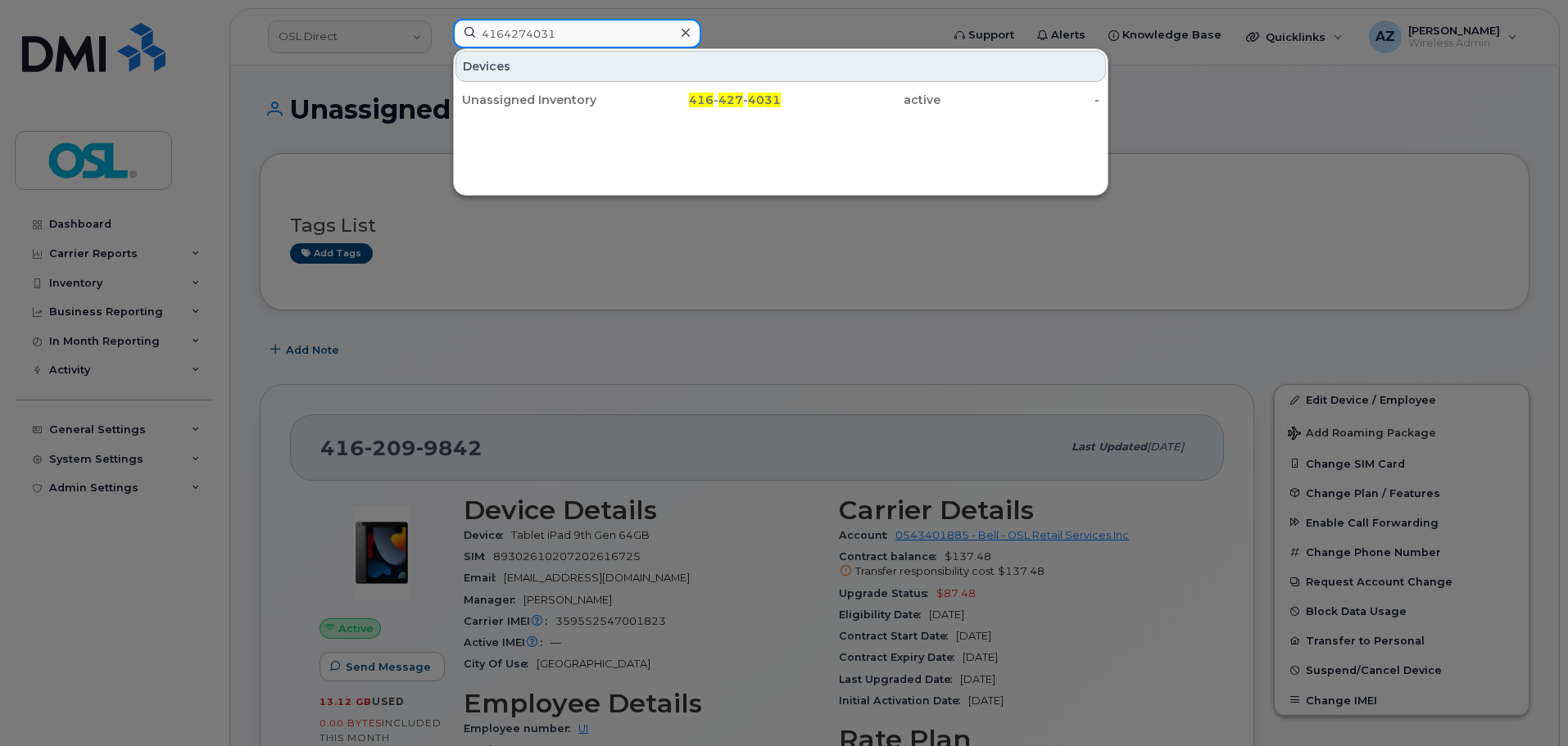
type input "4164274031"
click at [650, 290] on div at bounding box center [784, 373] width 1568 height 746
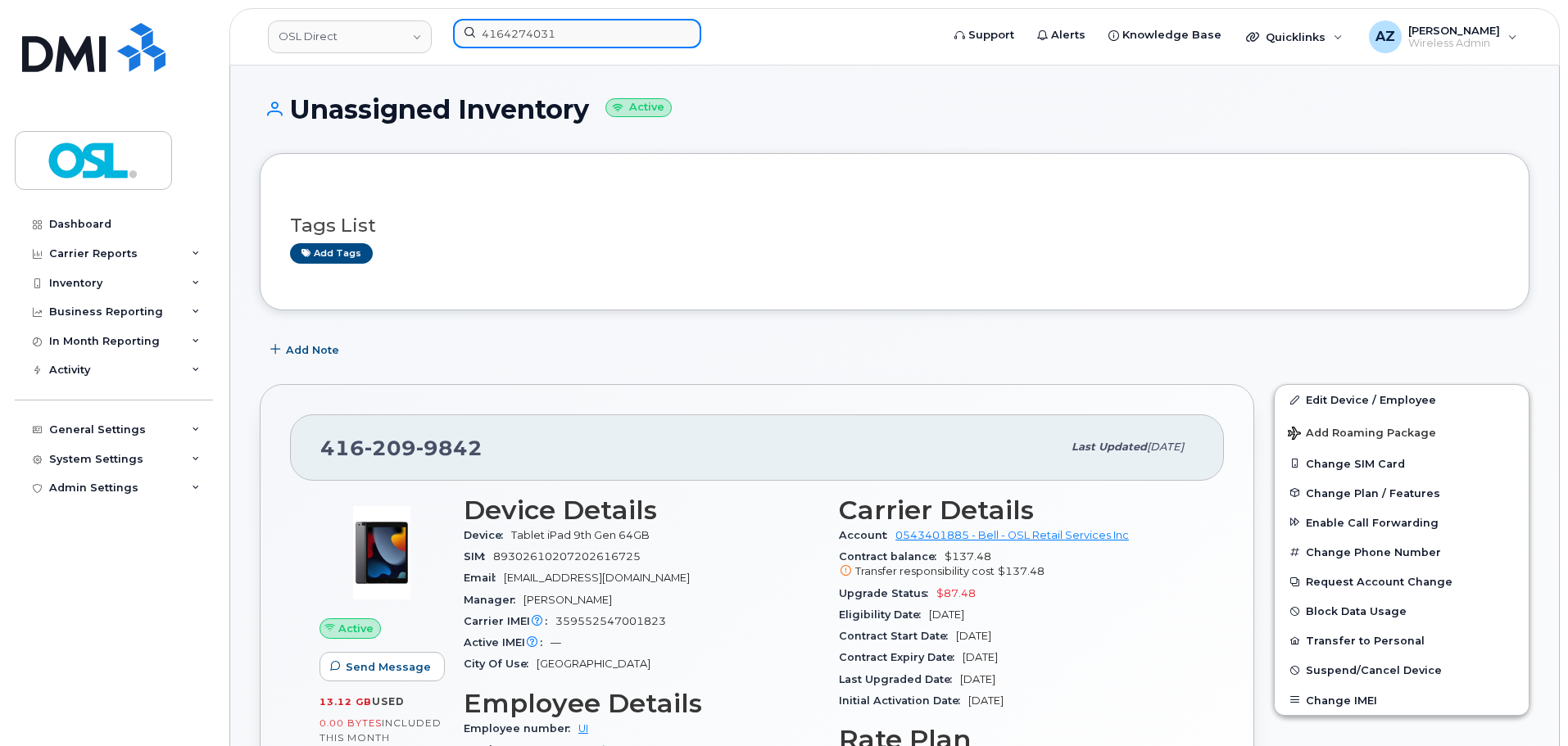
click at [672, 32] on input "4164274031" at bounding box center [577, 34] width 249 height 30
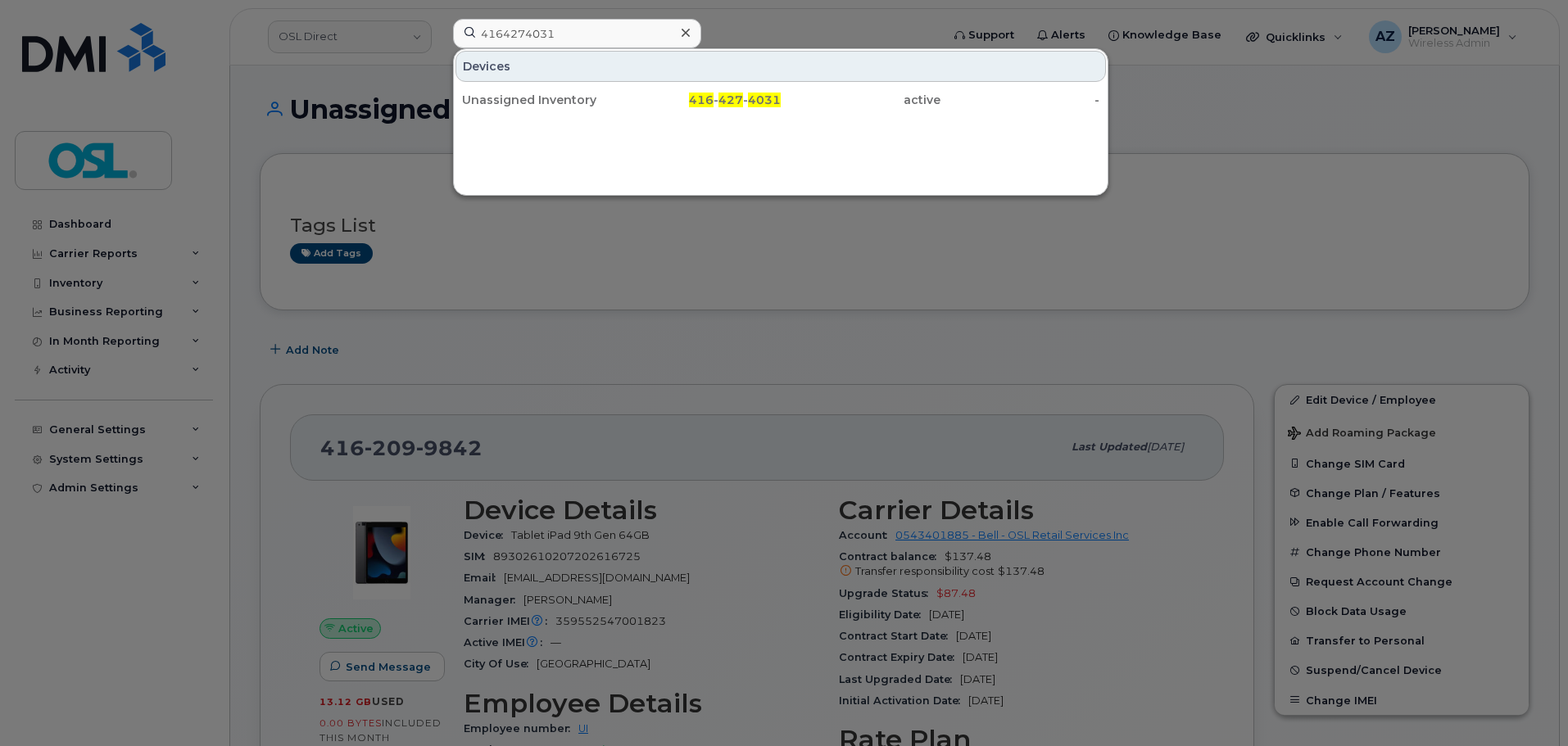
click at [687, 32] on icon at bounding box center [686, 33] width 8 height 8
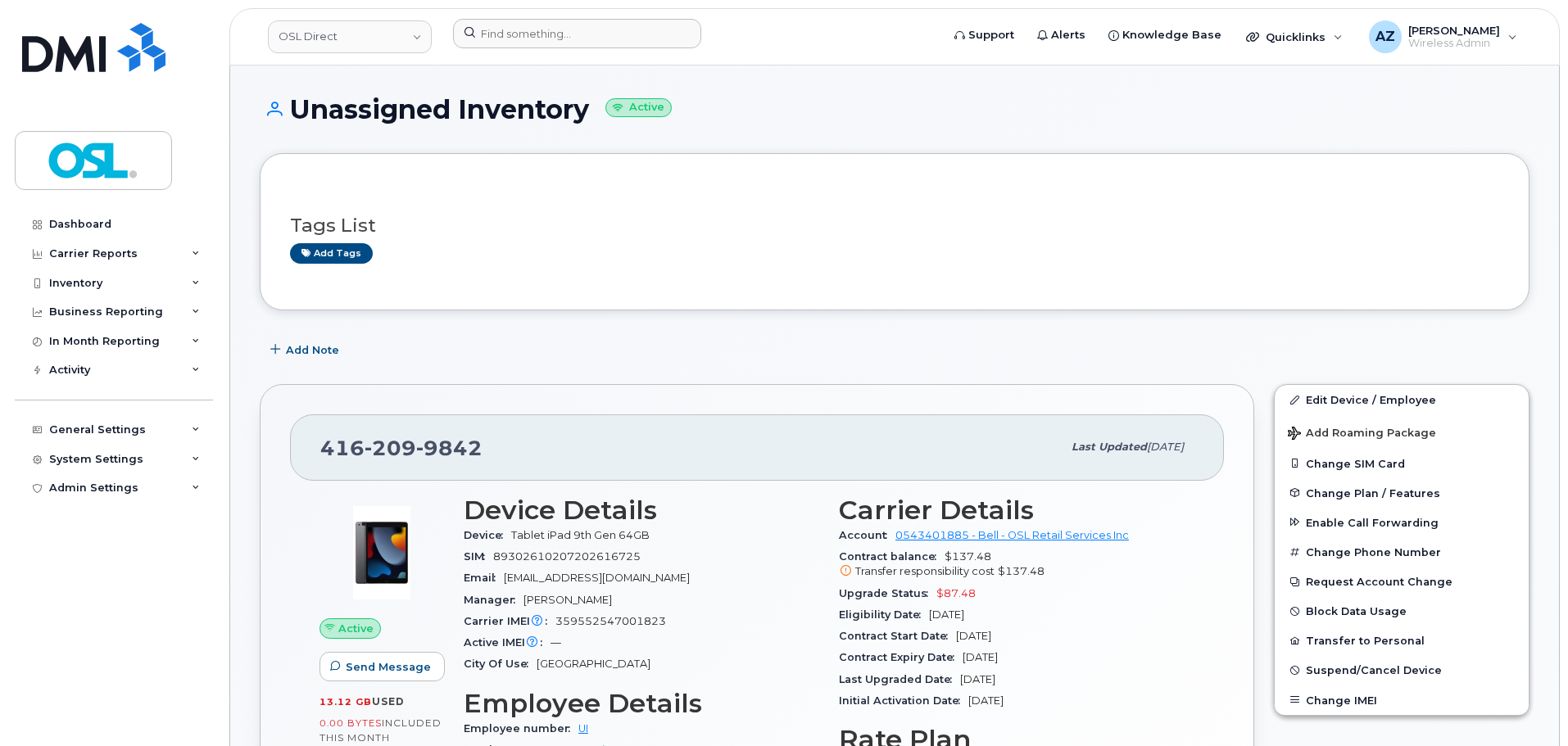
click at [709, 267] on div "Tags List Add tags" at bounding box center [894, 232] width 1209 height 97
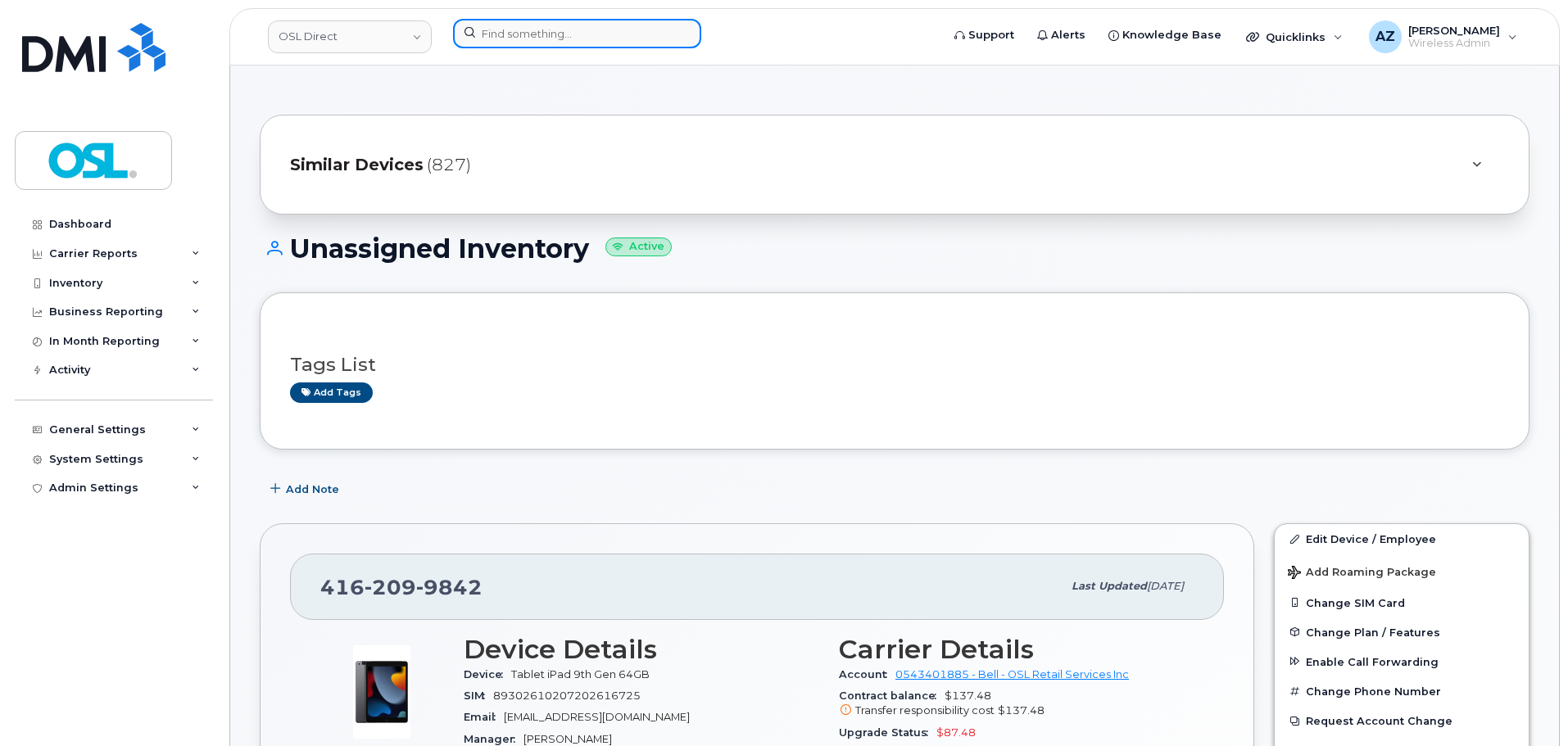
click at [561, 34] on input at bounding box center [577, 34] width 249 height 30
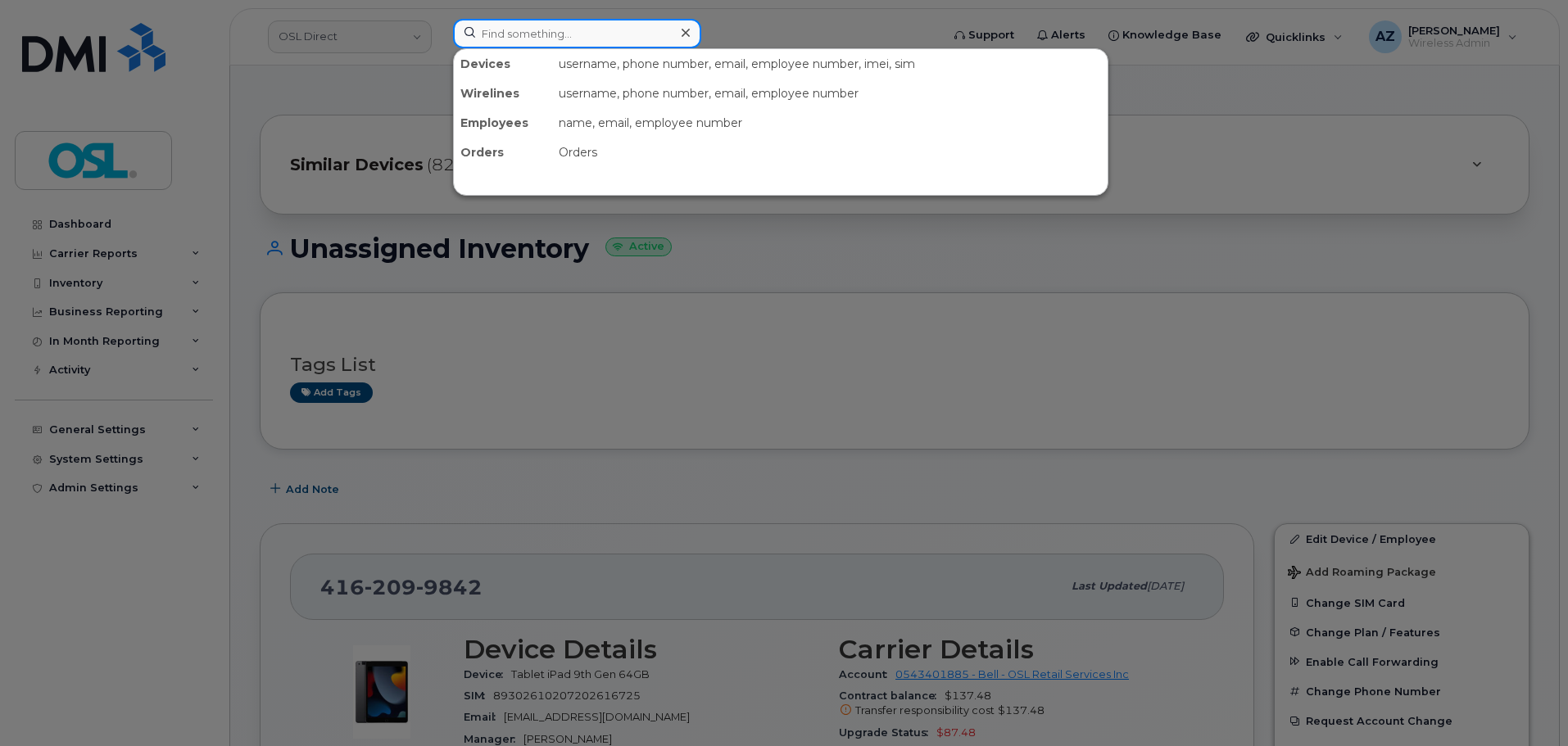
paste input "14164759585"
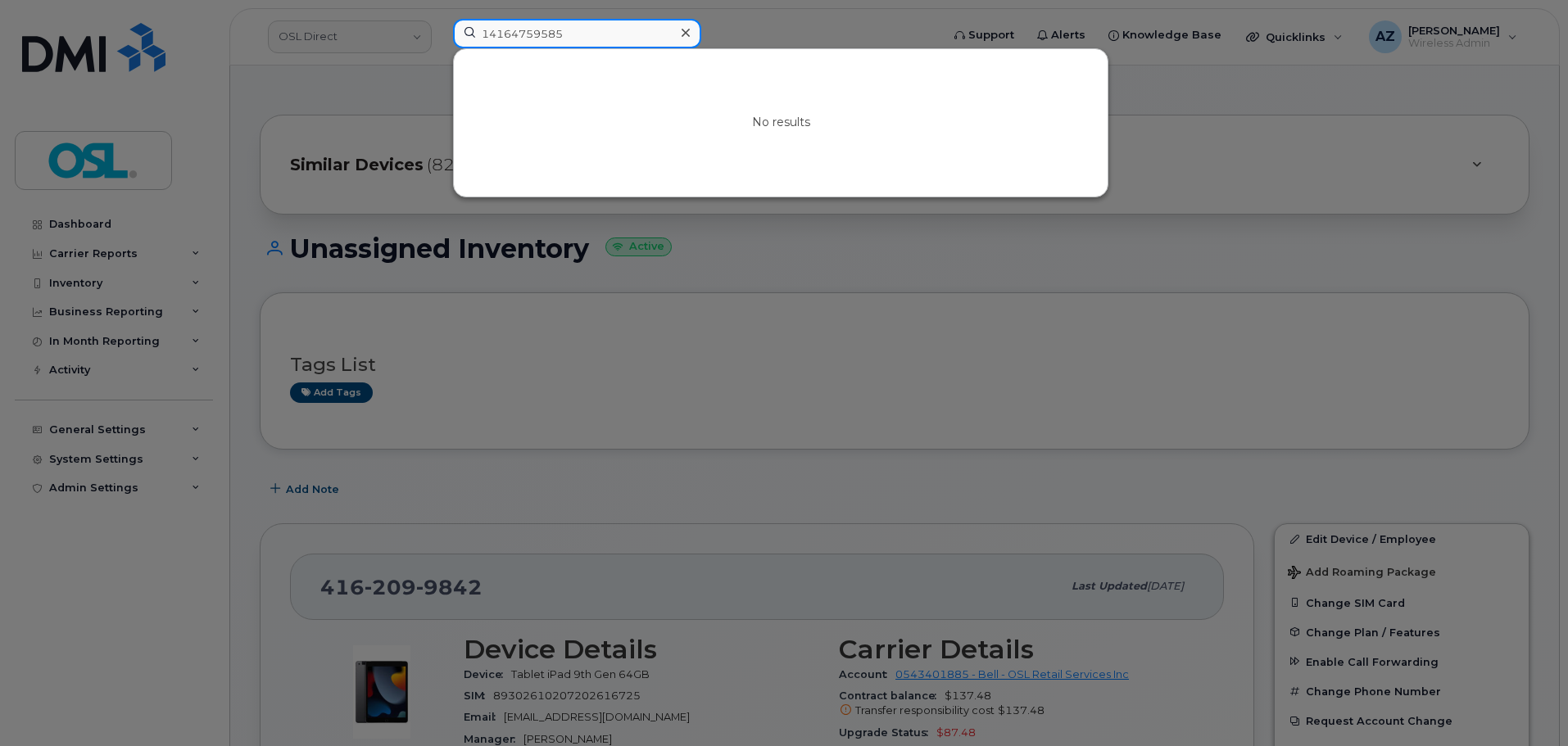
click at [486, 39] on input "14164759585" at bounding box center [577, 34] width 249 height 30
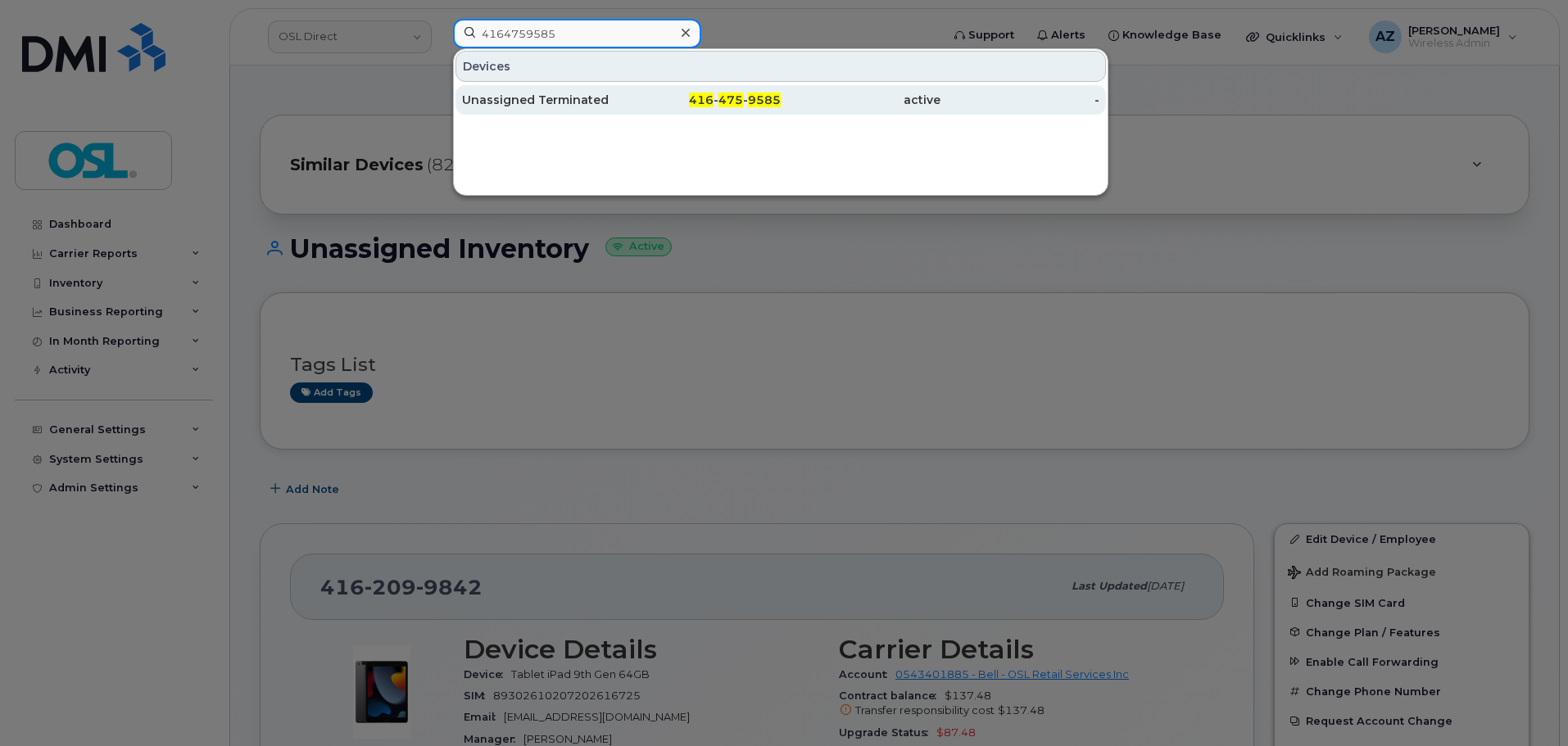
type input "4164759585"
click at [610, 98] on div "Unassigned Terminated" at bounding box center [542, 100] width 160 height 16
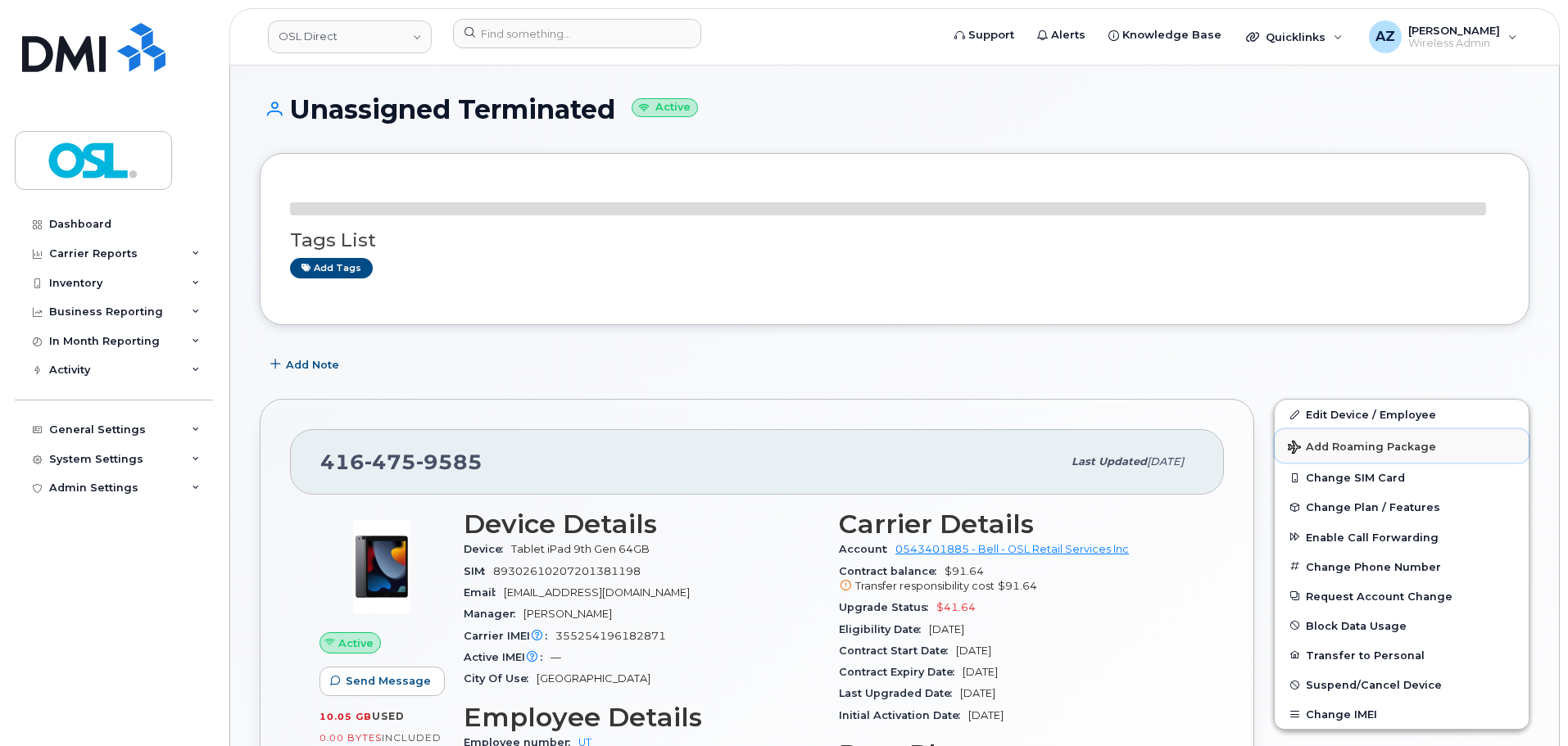
click at [1329, 429] on button "Add Roaming Package" at bounding box center [1402, 446] width 254 height 34
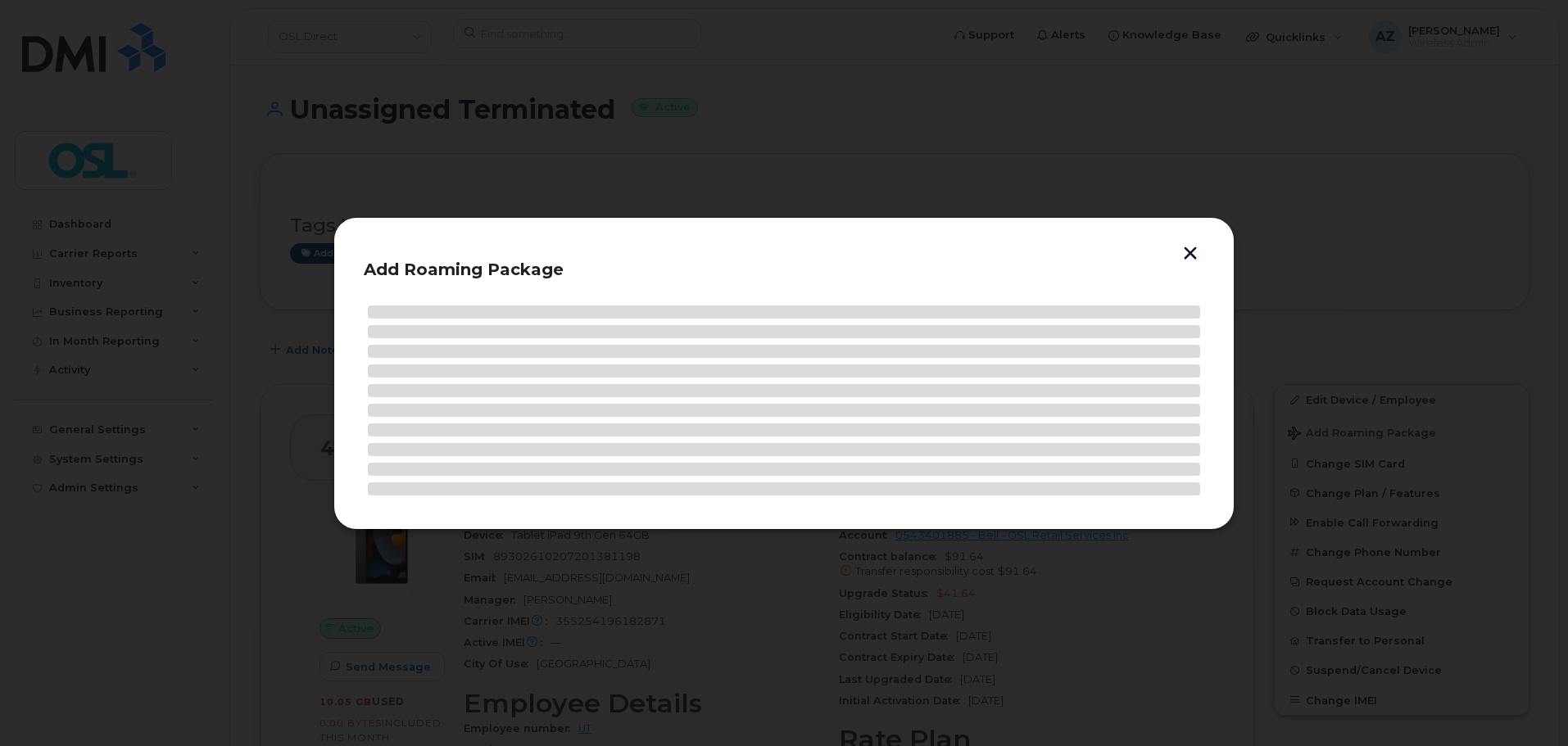
click at [1189, 248] on button "button" at bounding box center [1190, 255] width 25 height 17
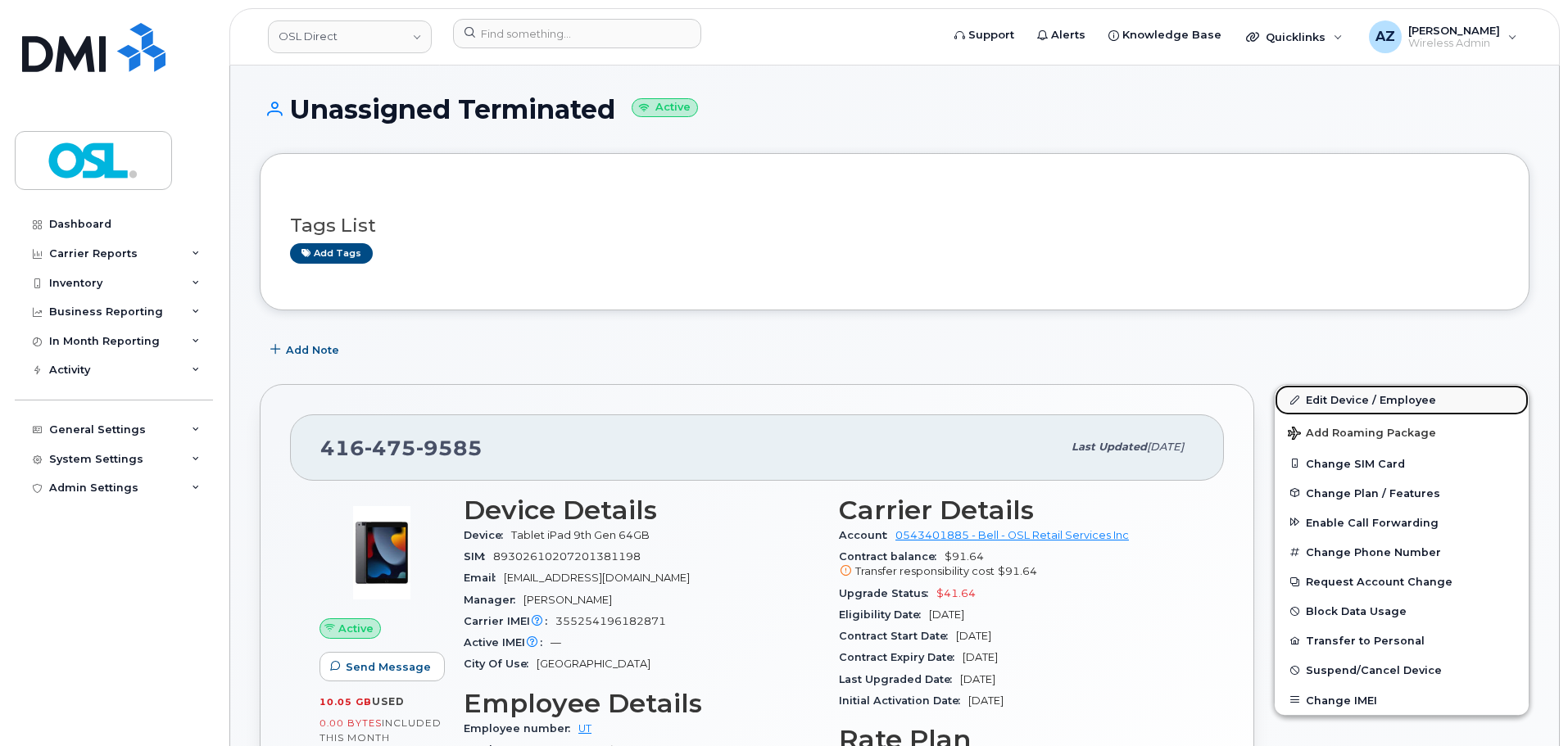
click at [1341, 402] on link "Edit Device / Employee" at bounding box center [1402, 400] width 254 height 30
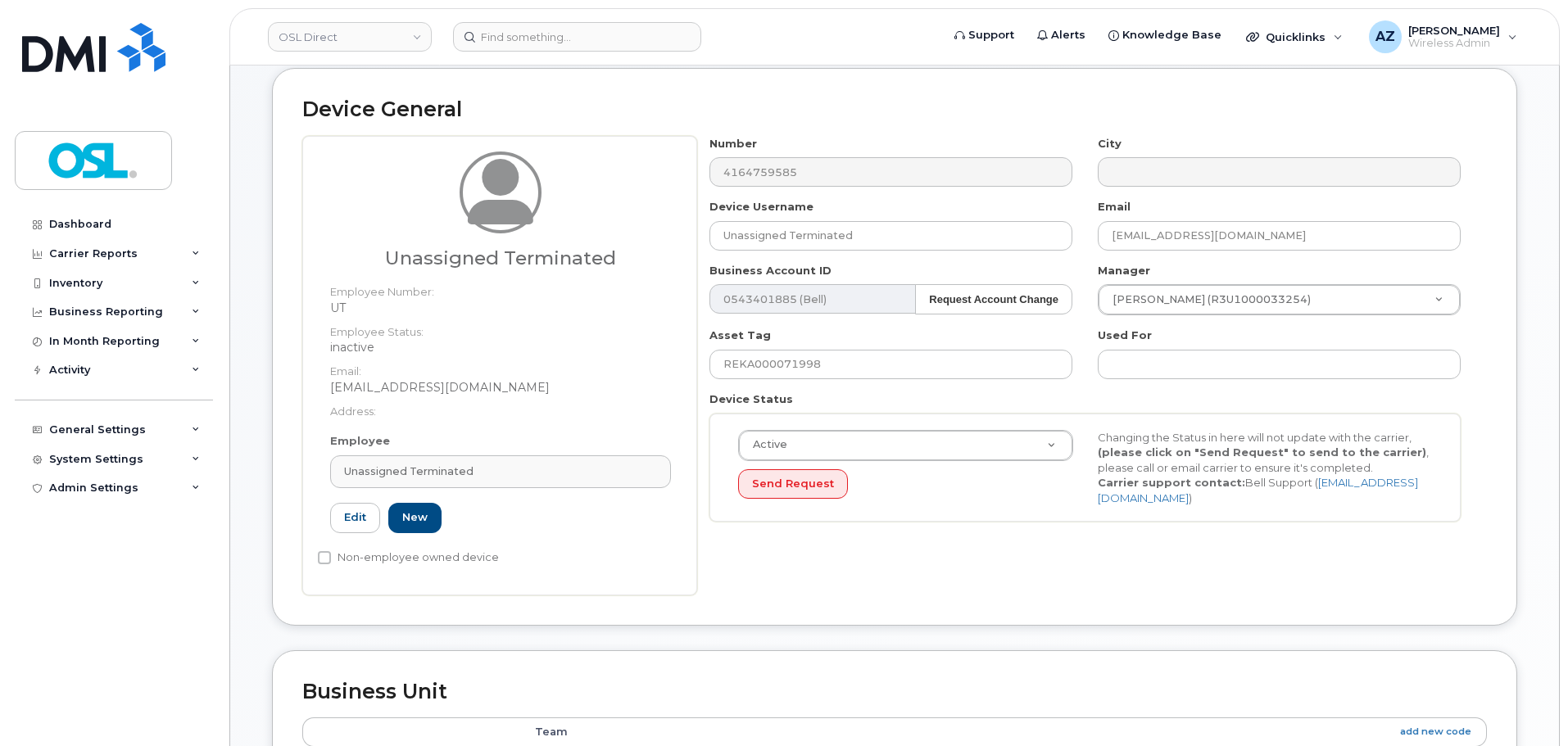
scroll to position [164, 0]
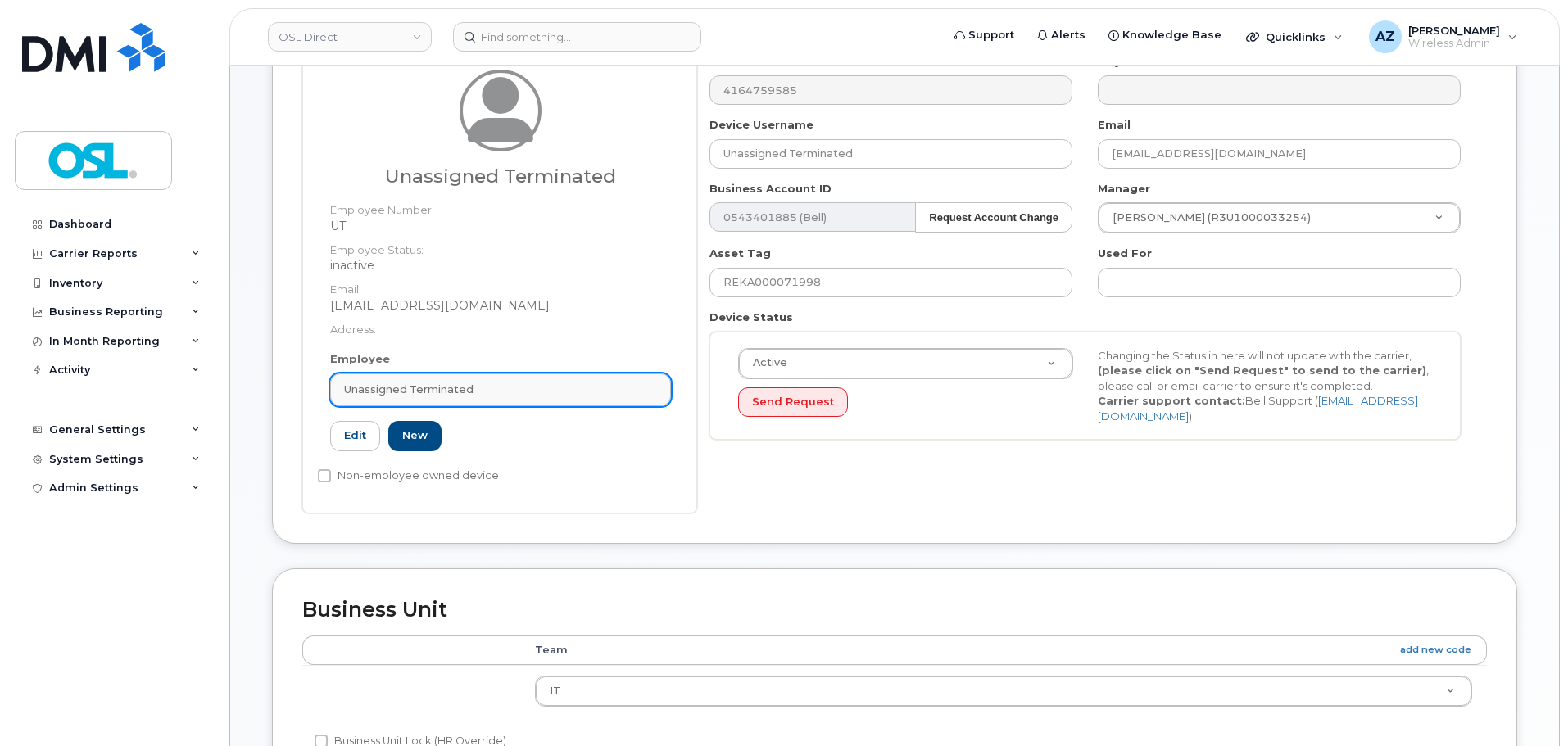
click at [523, 394] on div "Unassigned Terminated" at bounding box center [500, 389] width 313 height 16
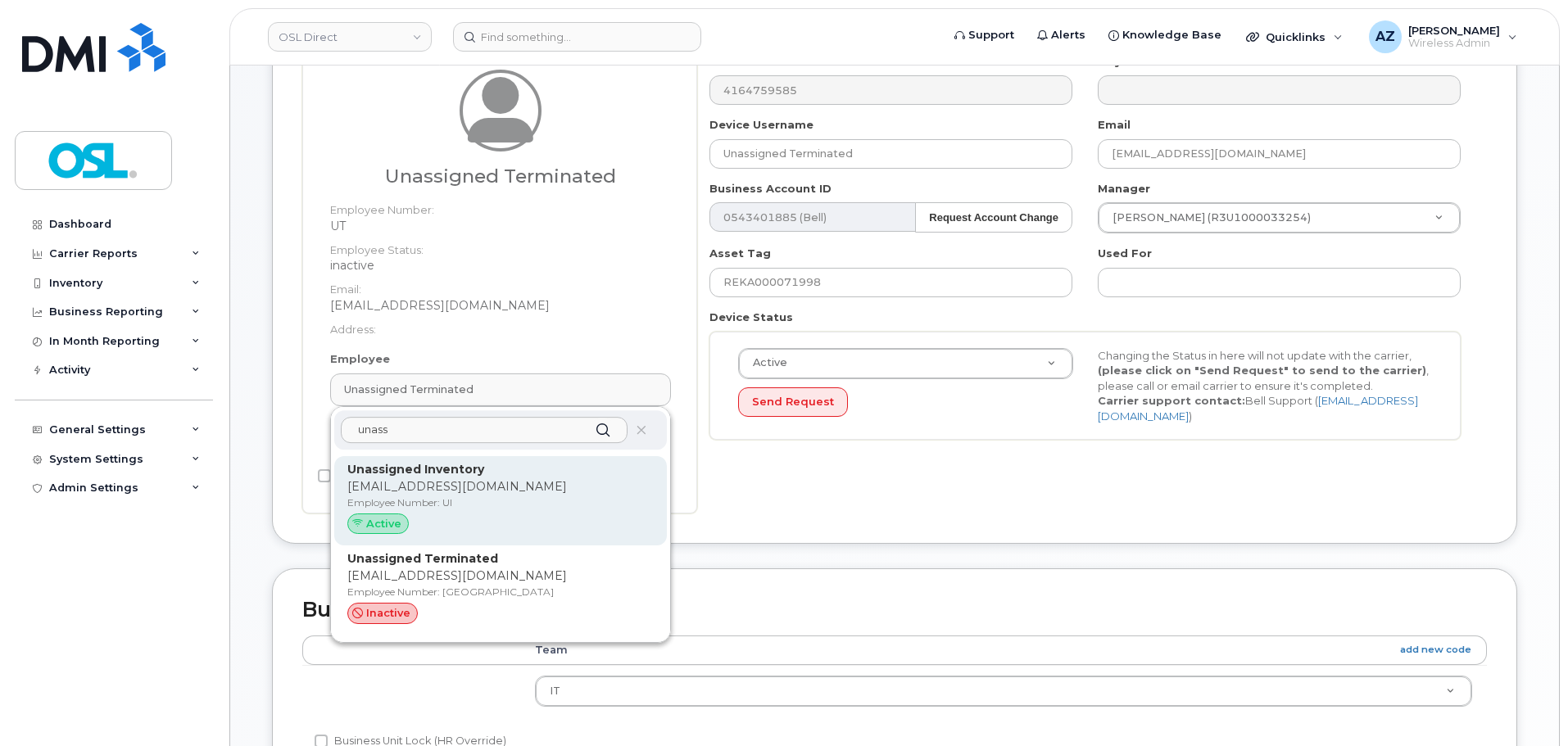
type input "unass"
click at [504, 475] on p "Unassigned Inventory" at bounding box center [500, 469] width 307 height 17
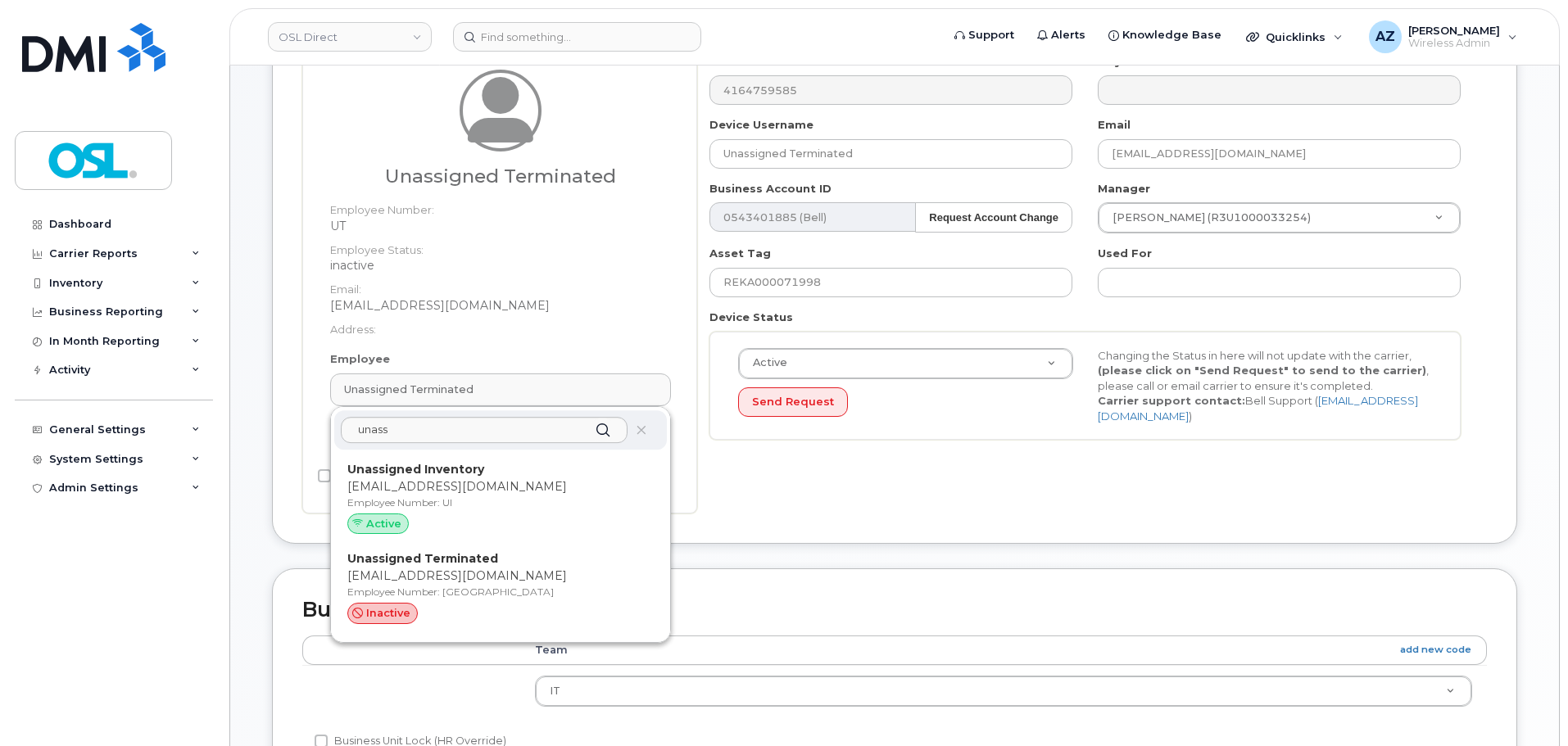
type input "UI"
type input "Unassigned Inventory"
type input "[EMAIL_ADDRESS][DOMAIN_NAME]"
type input "4724252"
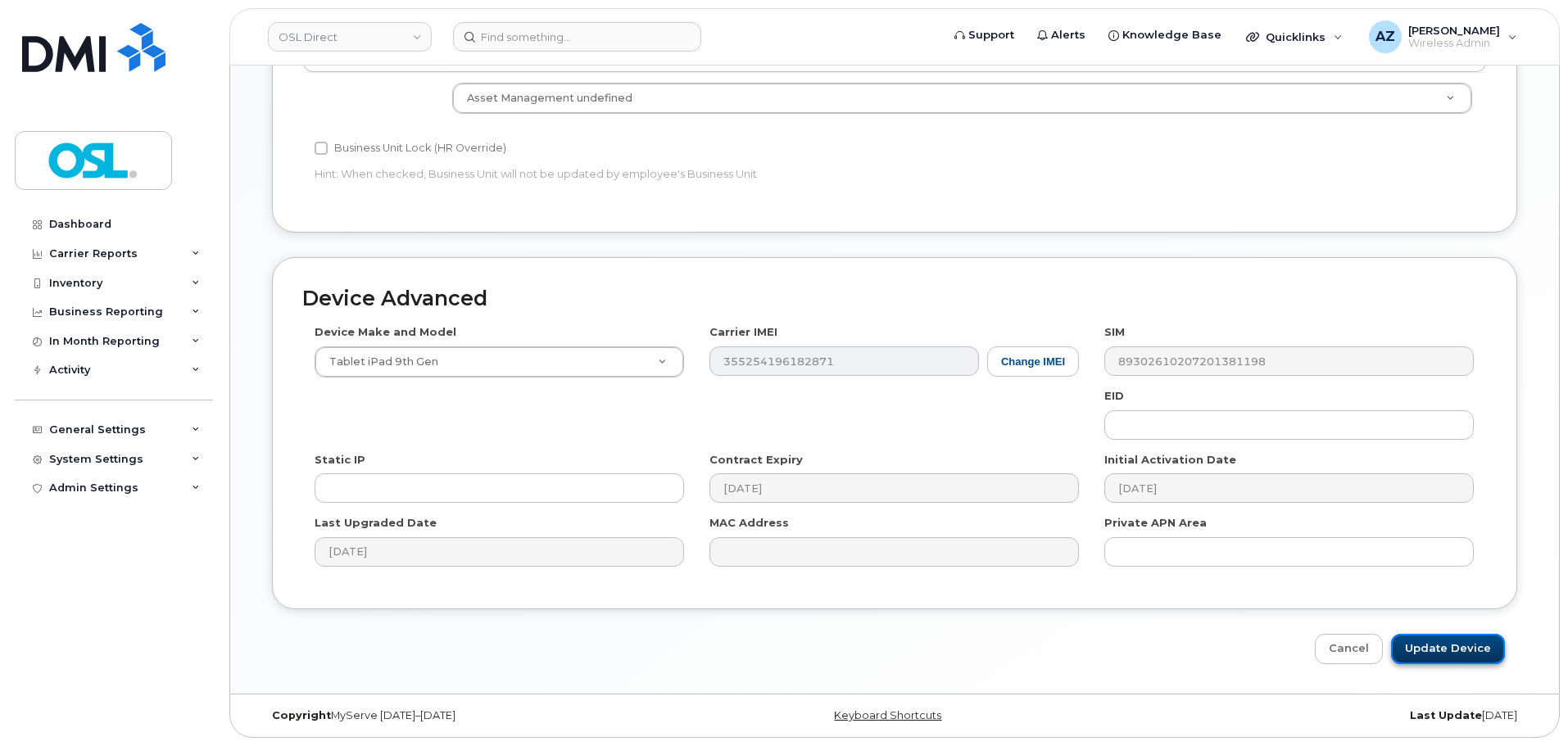
click at [1444, 649] on input "Update Device" at bounding box center [1448, 649] width 114 height 30
type input "Saving..."
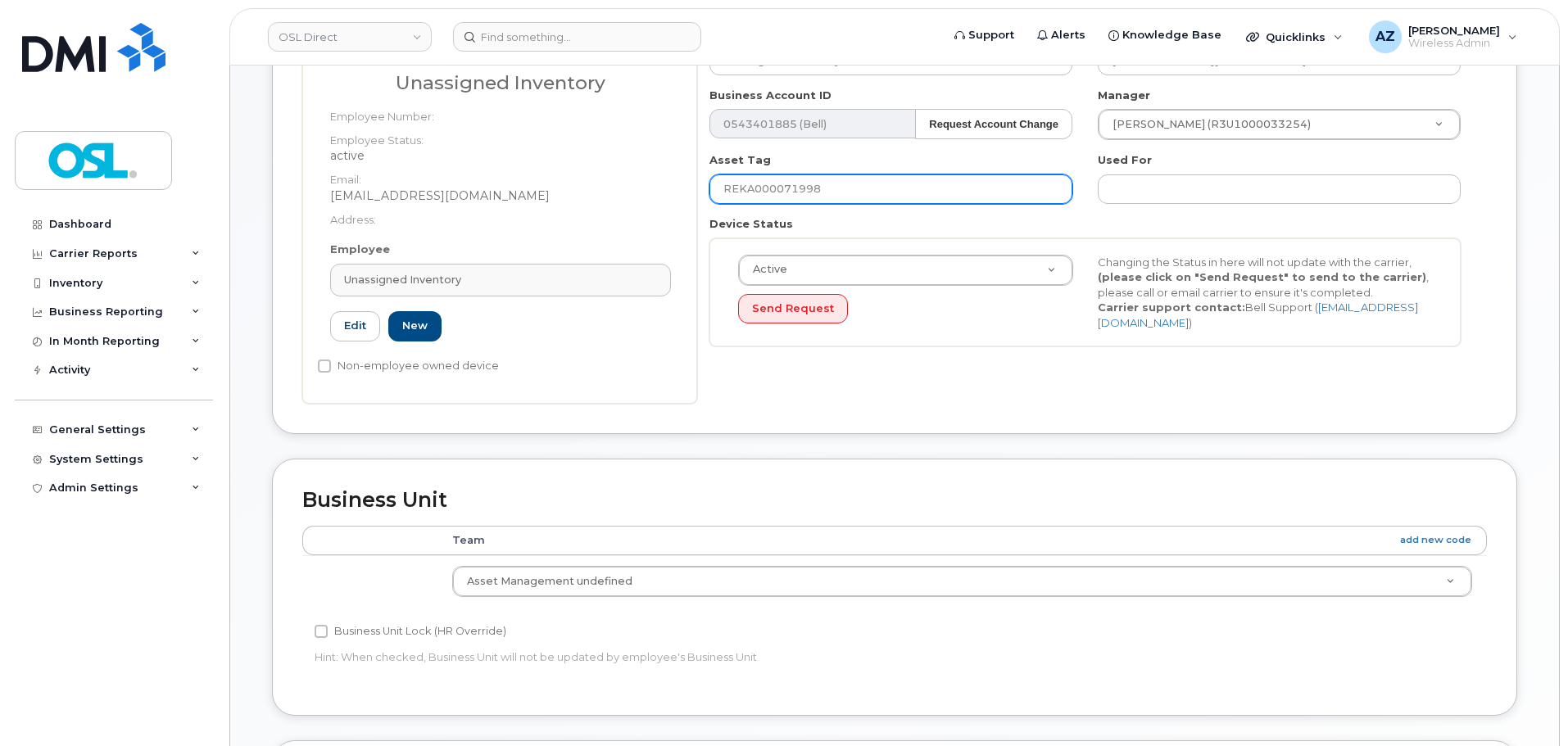
scroll to position [0, 0]
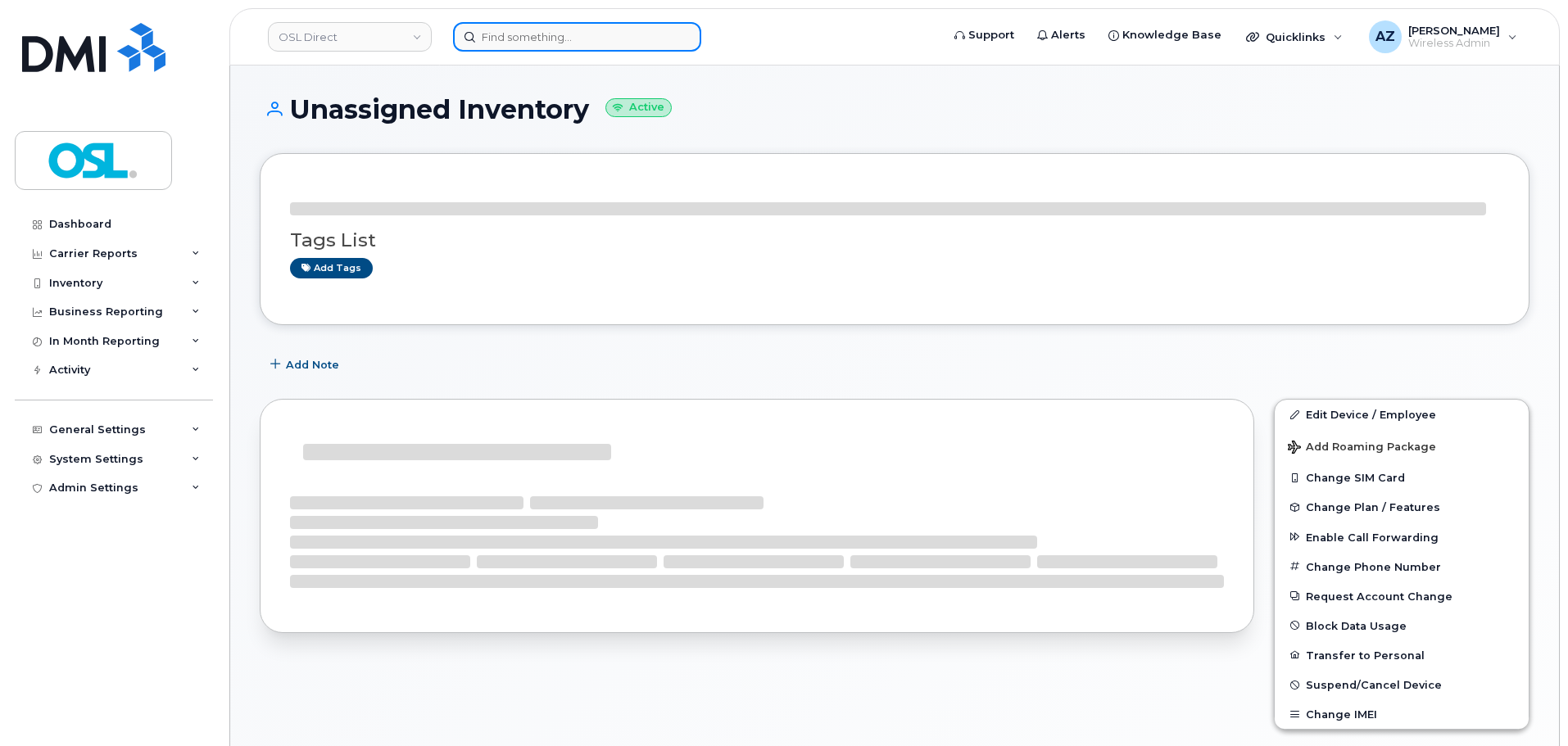
click at [568, 43] on input at bounding box center [577, 37] width 249 height 30
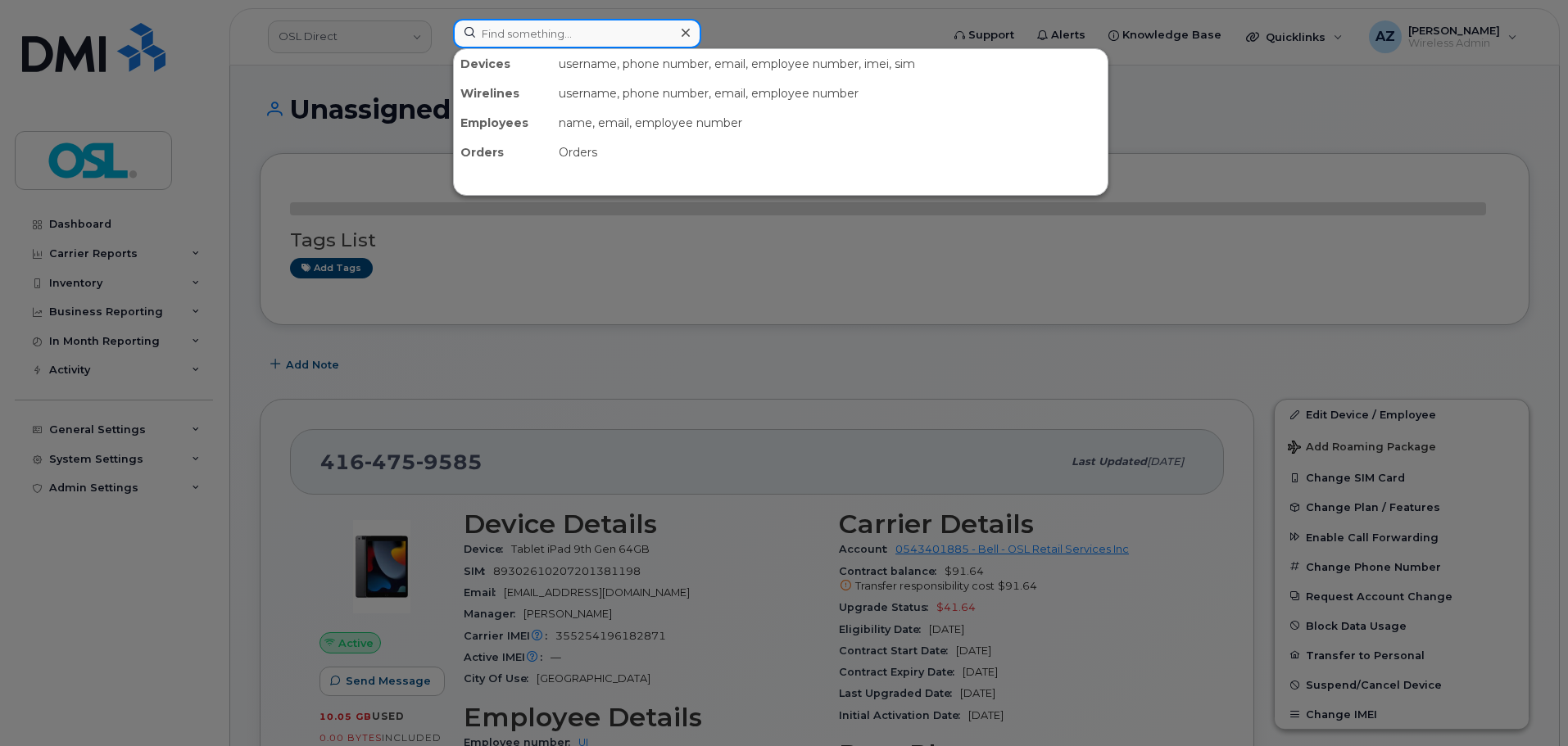
paste input "4185691768"
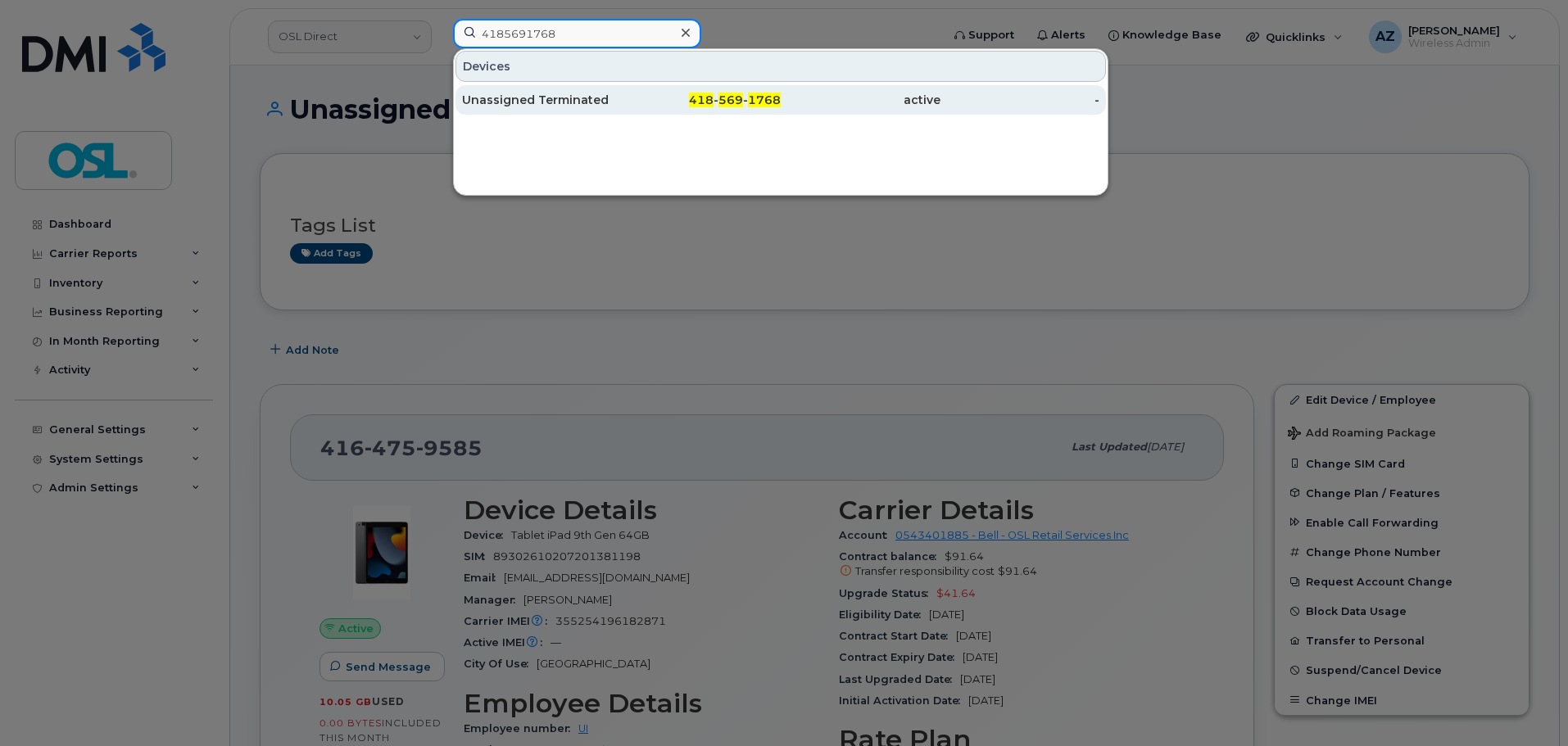
type input "4185691768"
click at [554, 98] on div "Unassigned Terminated" at bounding box center [542, 100] width 160 height 16
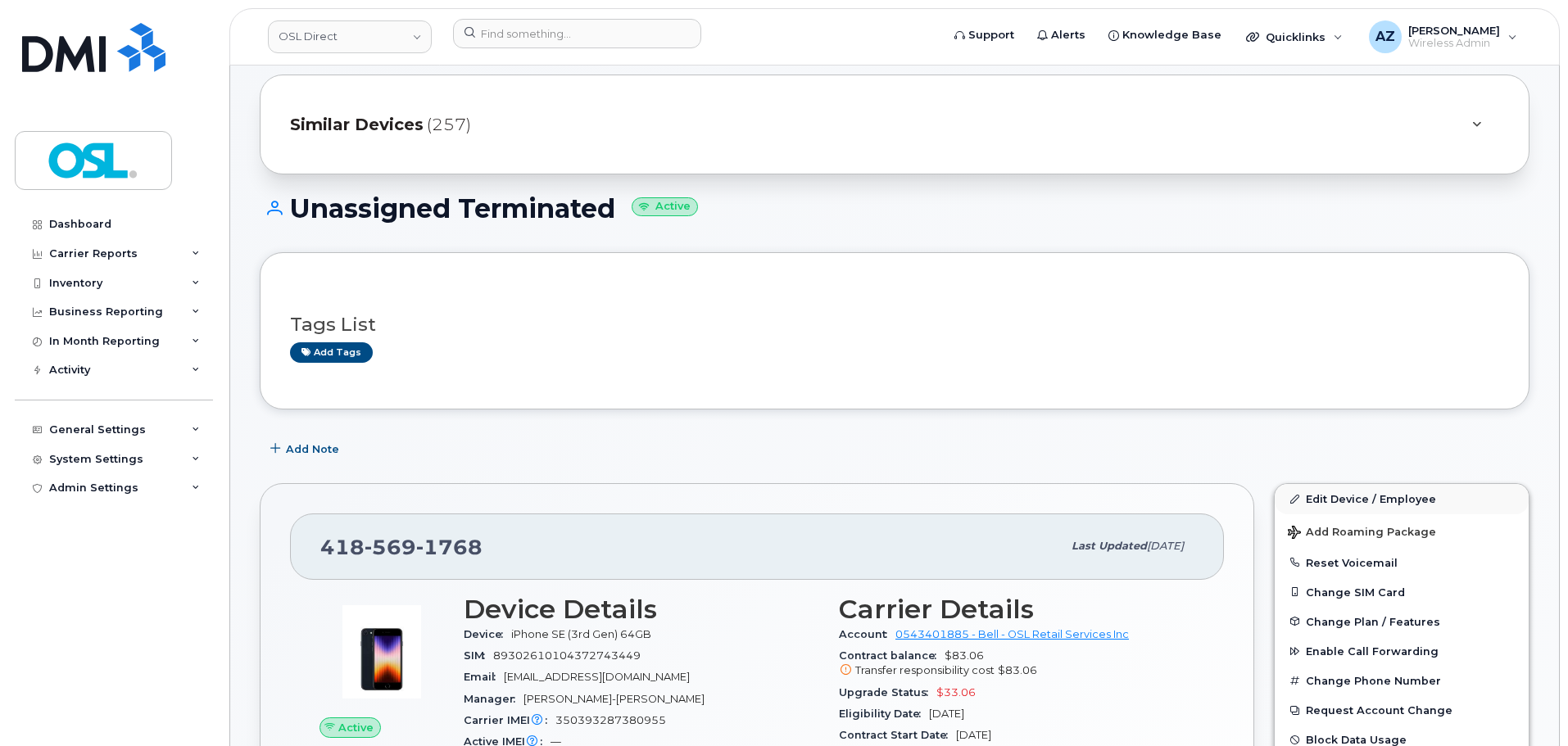
scroll to position [82, 0]
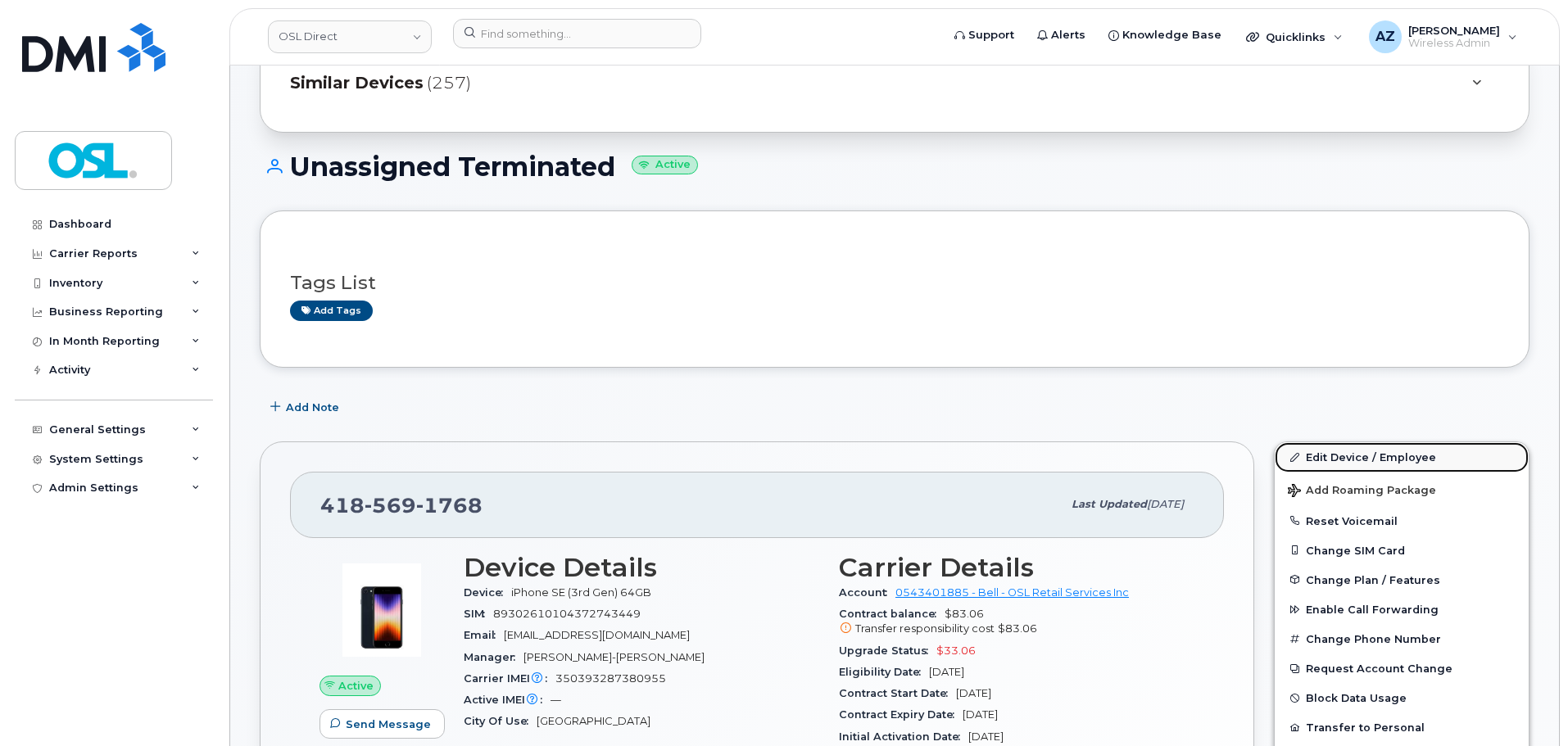
click at [1348, 458] on link "Edit Device / Employee" at bounding box center [1402, 457] width 254 height 30
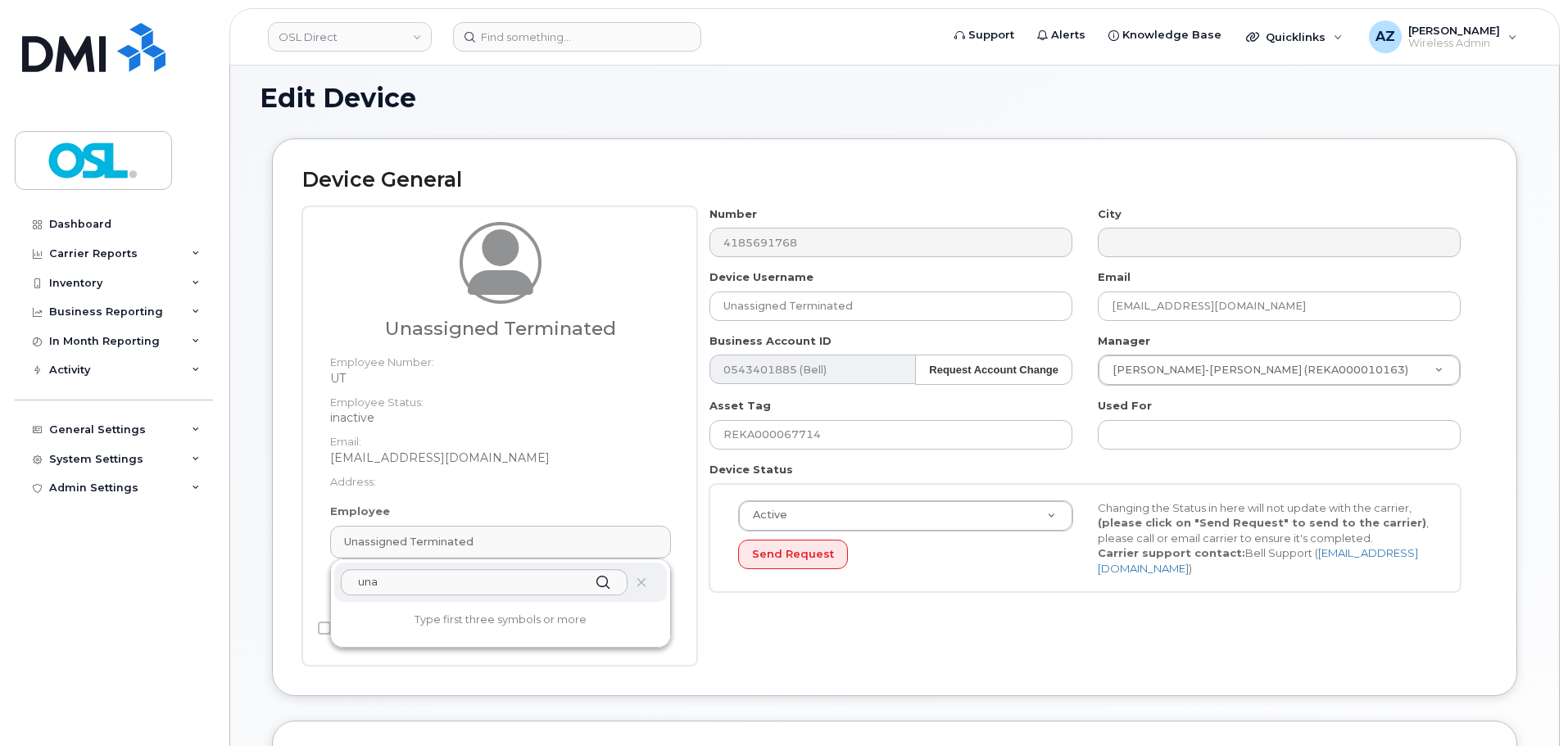
scroll to position [11, 0]
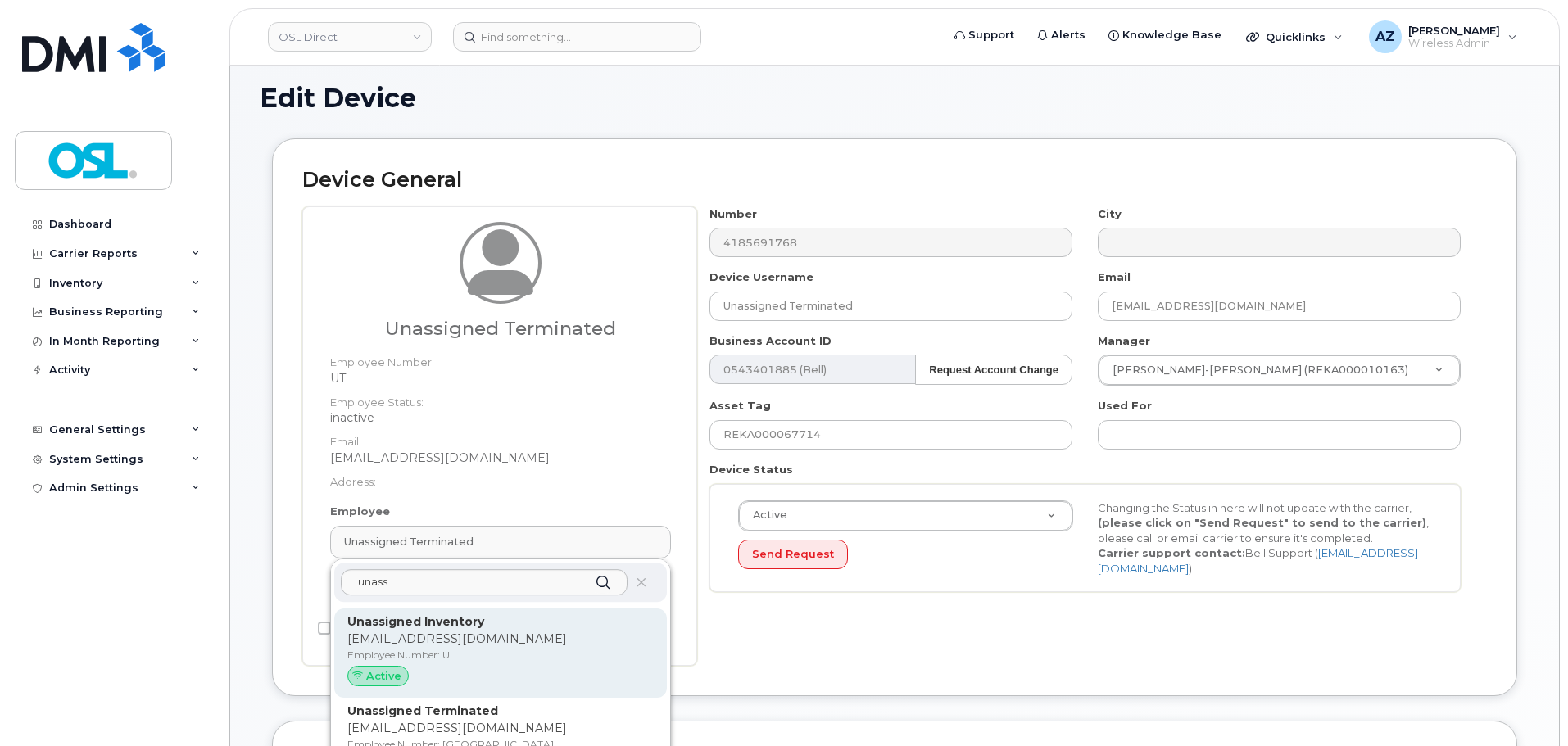
type input "unass"
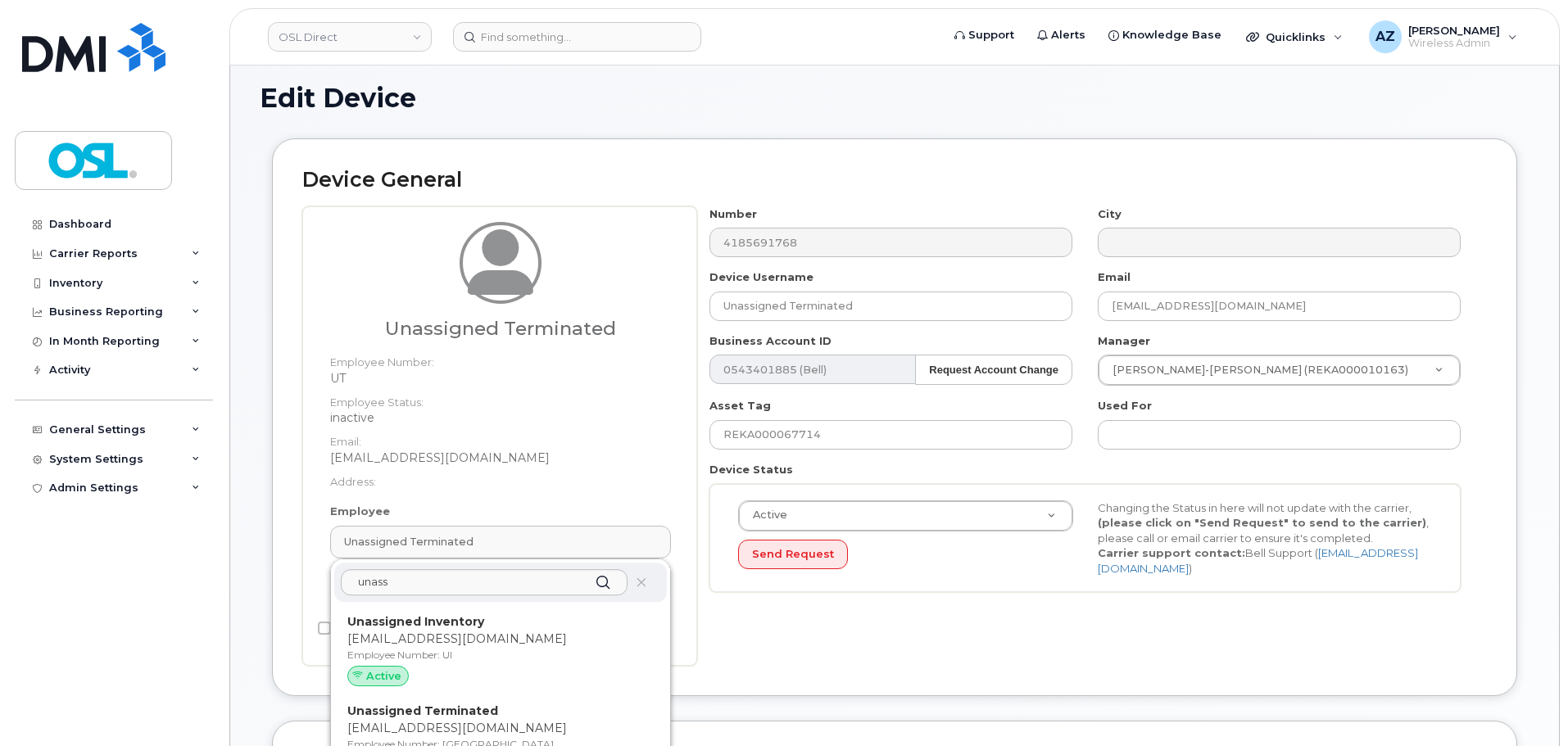
drag, startPoint x: 465, startPoint y: 626, endPoint x: 860, endPoint y: 65, distance: 686.1
click at [465, 626] on strong "Unassigned Inventory" at bounding box center [415, 621] width 137 height 15
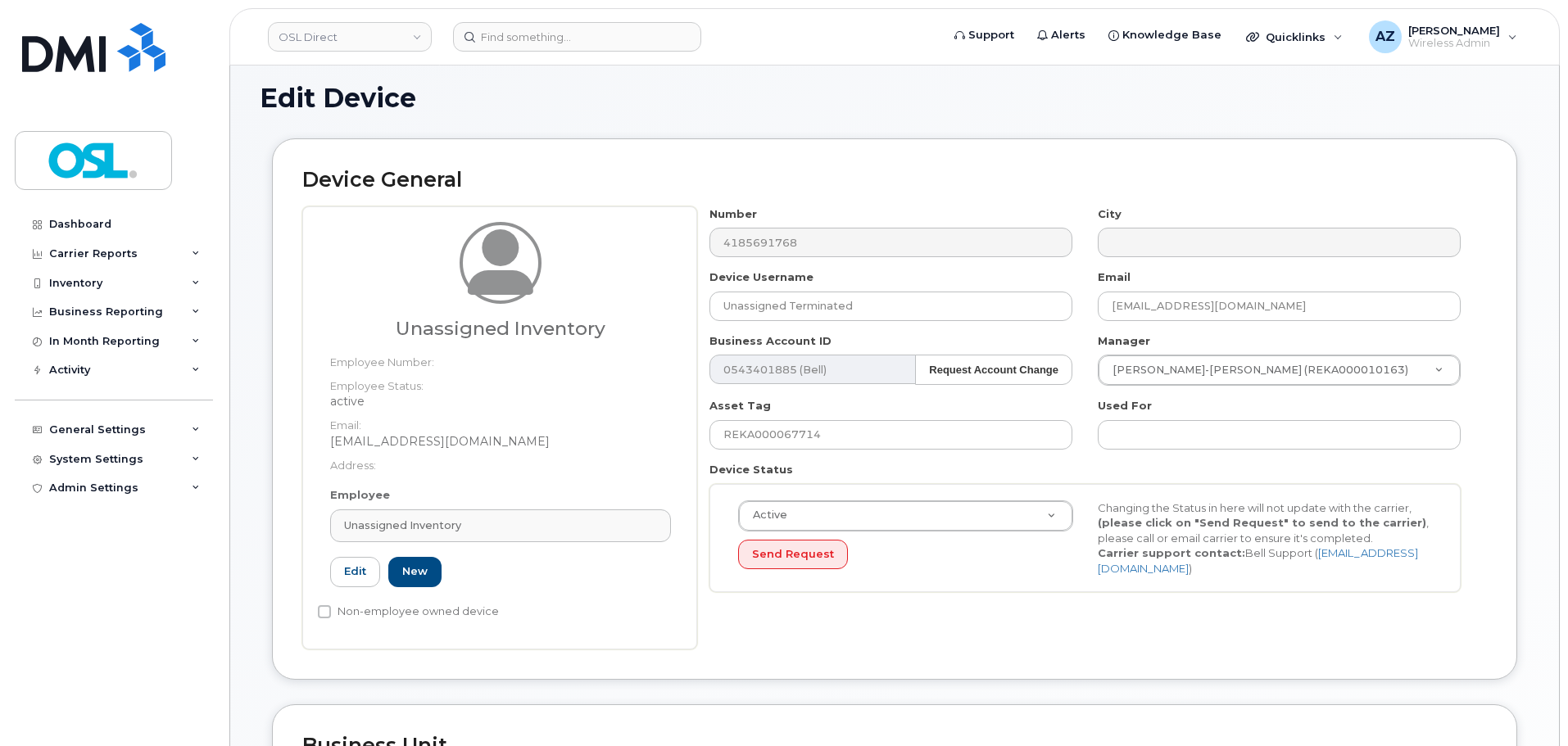
type input "UI"
type input "Unassigned Inventory"
type input "[EMAIL_ADDRESS][DOMAIN_NAME]"
type input "4724252"
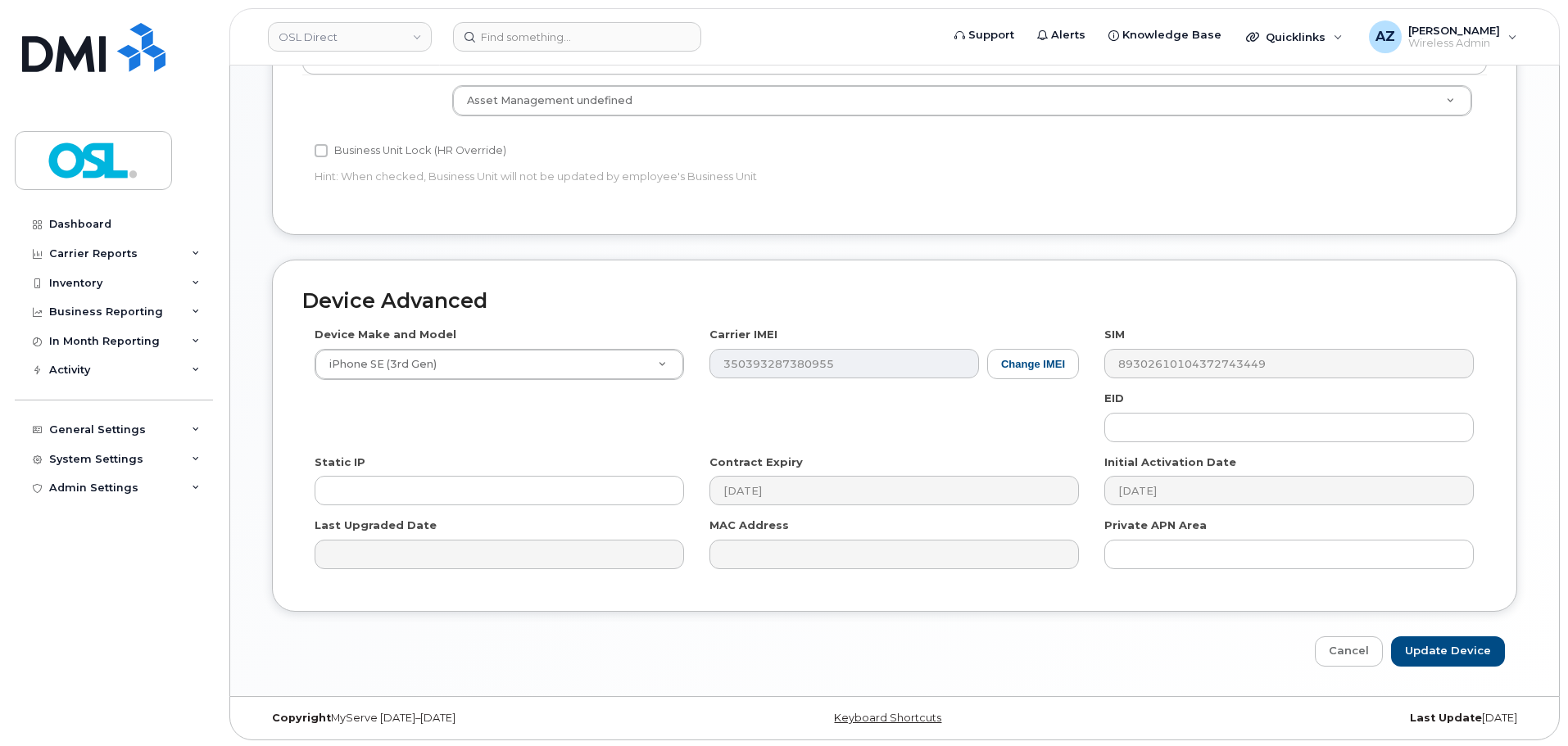
scroll to position [741, 0]
click at [1447, 660] on input "Update Device" at bounding box center [1448, 649] width 114 height 30
type input "Saving..."
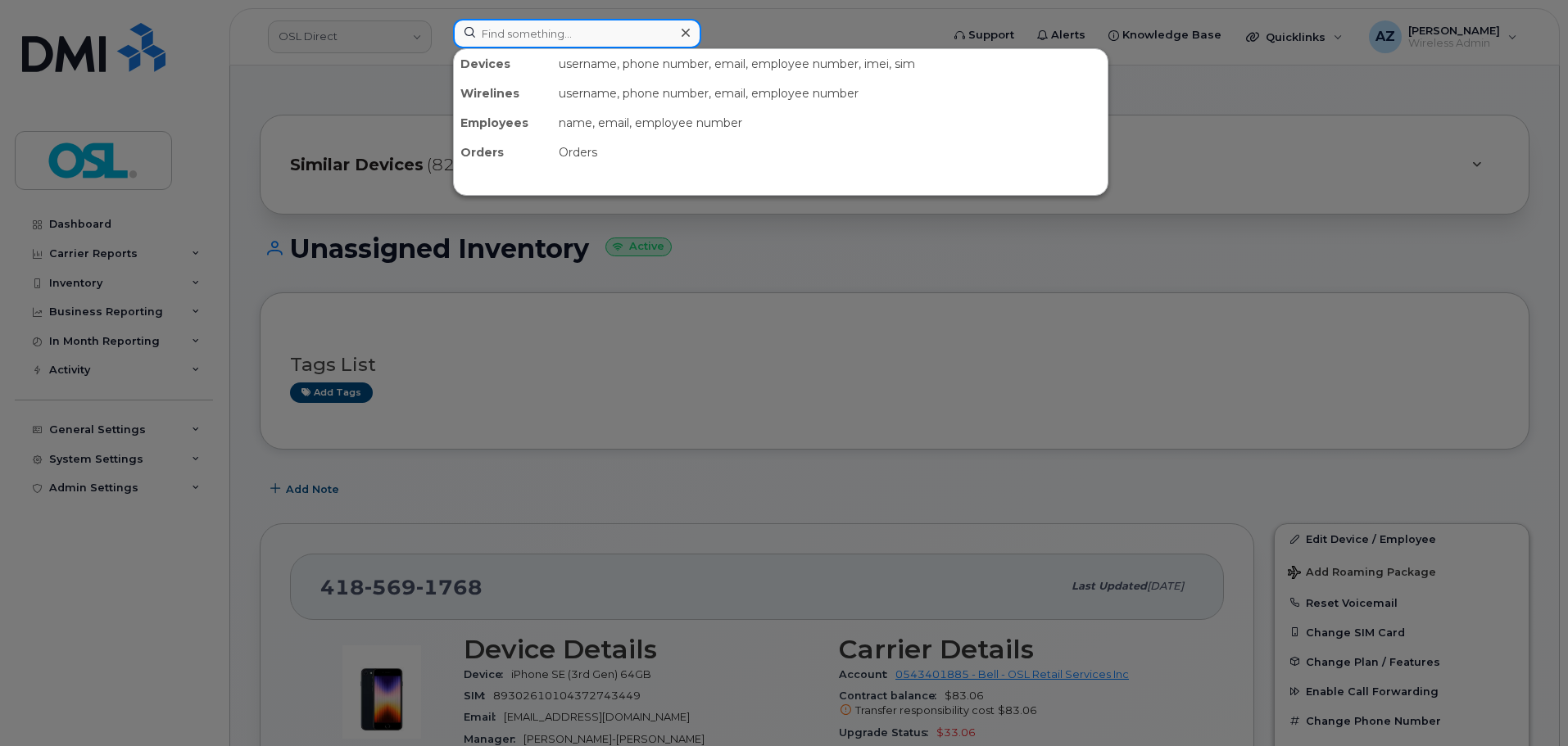
click at [541, 33] on input at bounding box center [577, 34] width 249 height 30
paste input "5068634905"
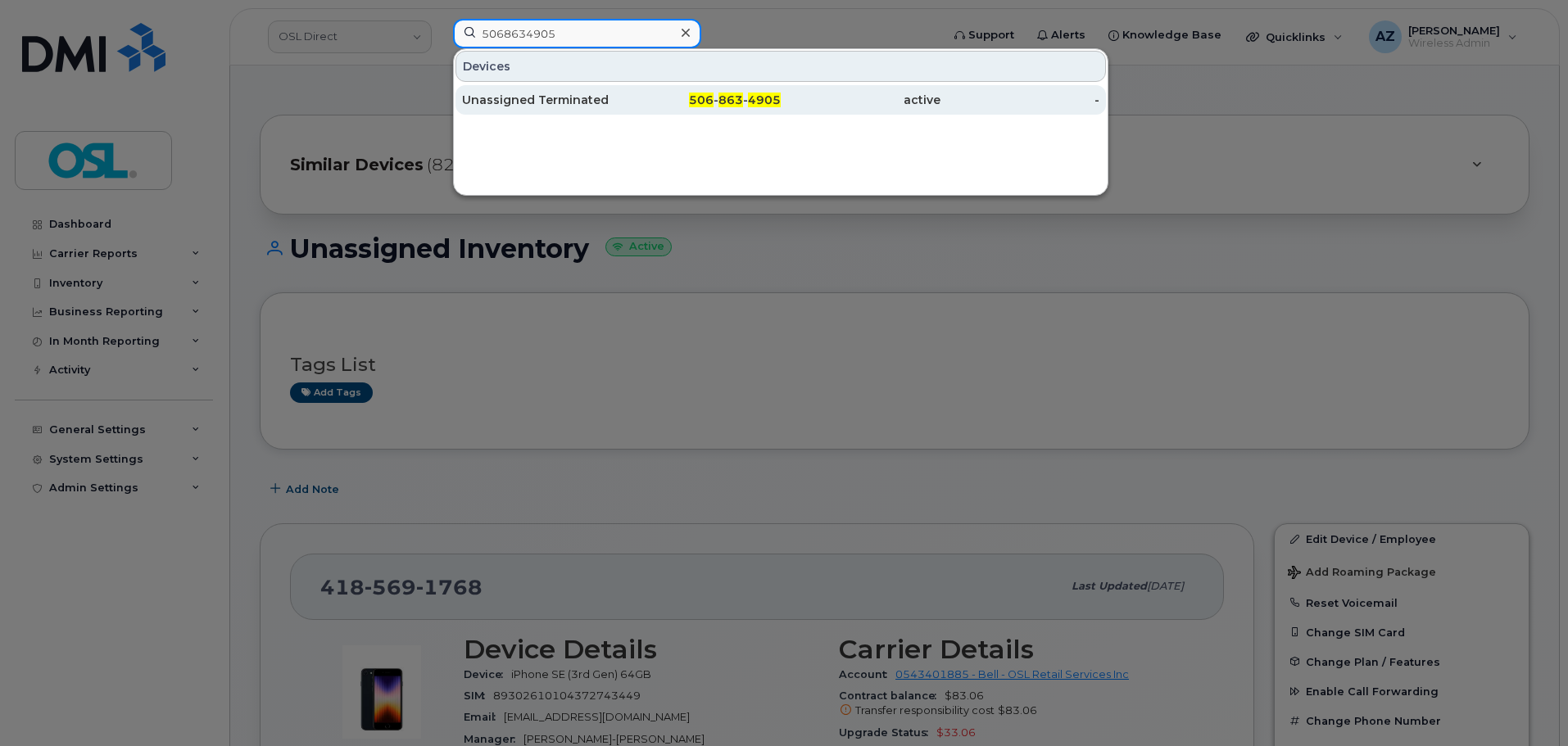
type input "5068634905"
click at [574, 98] on div "Unassigned Terminated" at bounding box center [542, 100] width 160 height 16
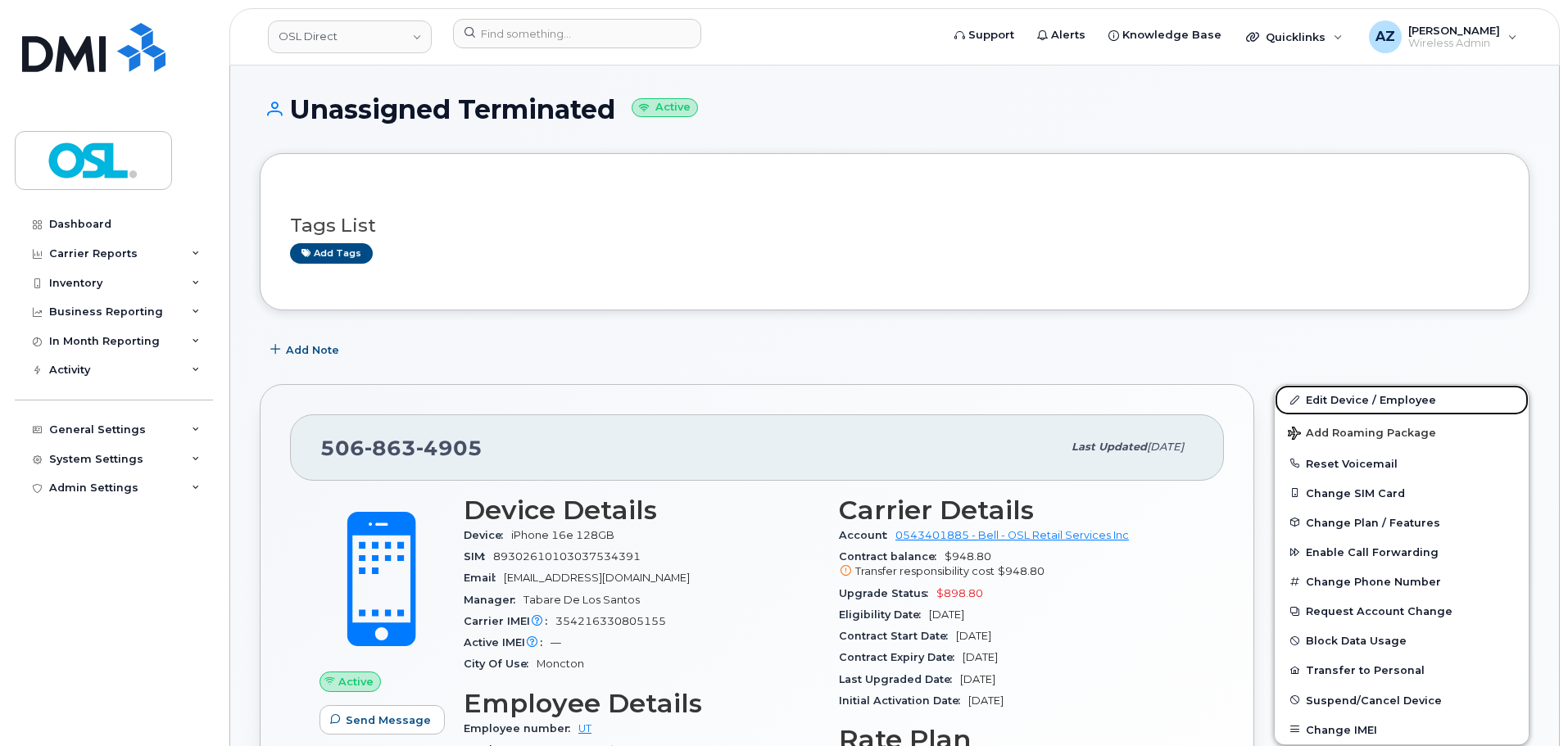
drag, startPoint x: 1322, startPoint y: 386, endPoint x: 1228, endPoint y: 348, distance: 101.4
click at [1322, 386] on link "Edit Device / Employee" at bounding box center [1402, 400] width 254 height 30
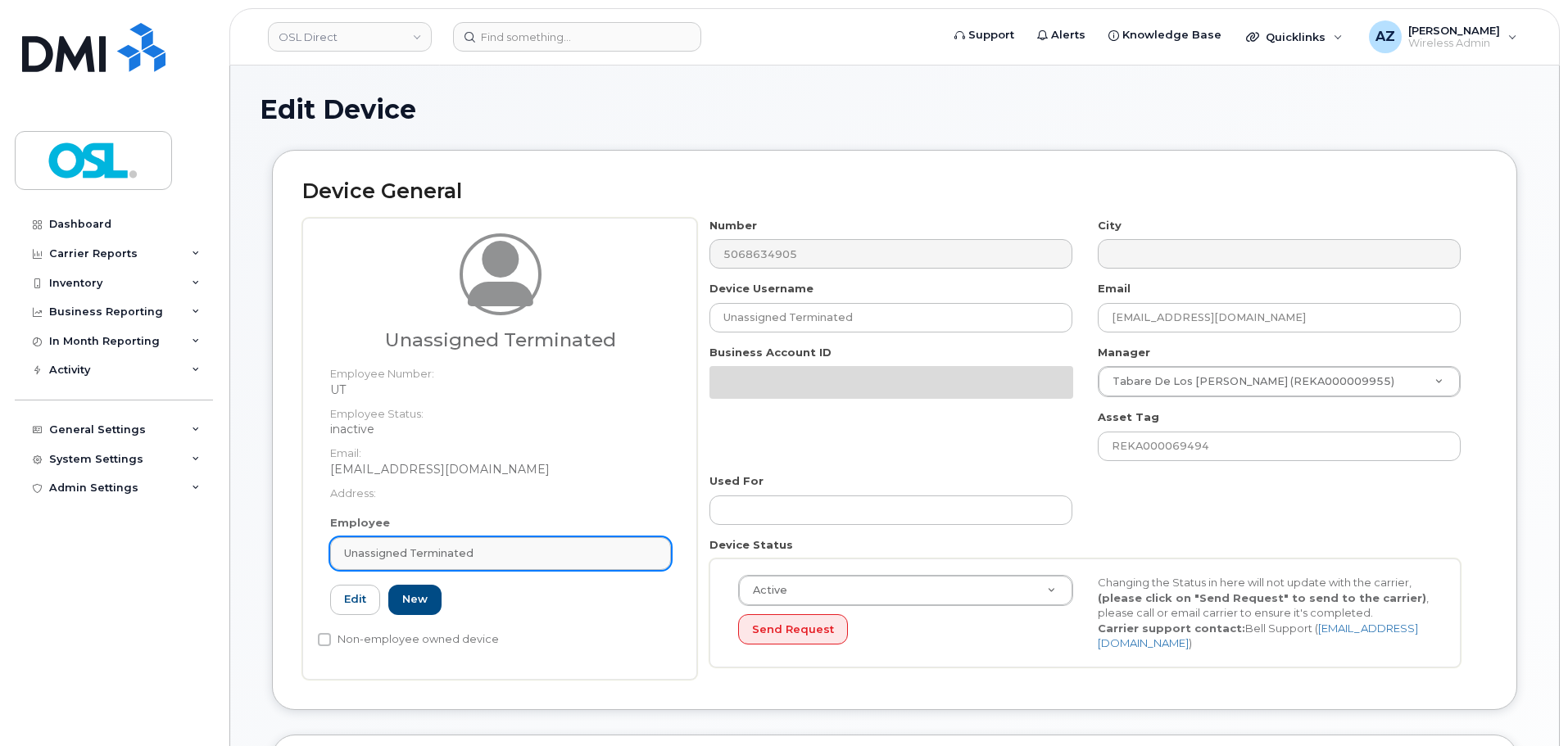
click at [467, 545] on span "Unassigned Terminated" at bounding box center [409, 553] width 130 height 16
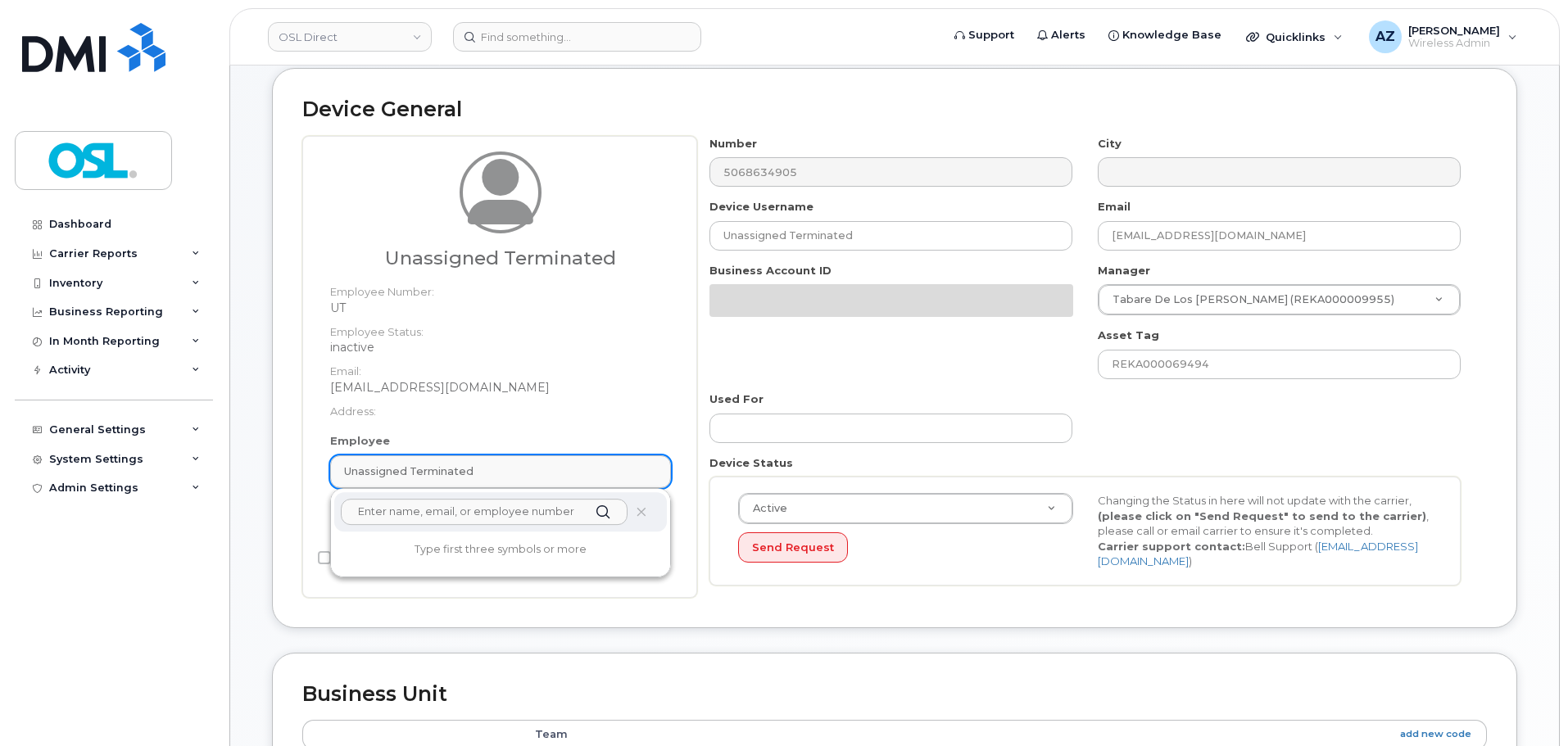
scroll to position [82, 0]
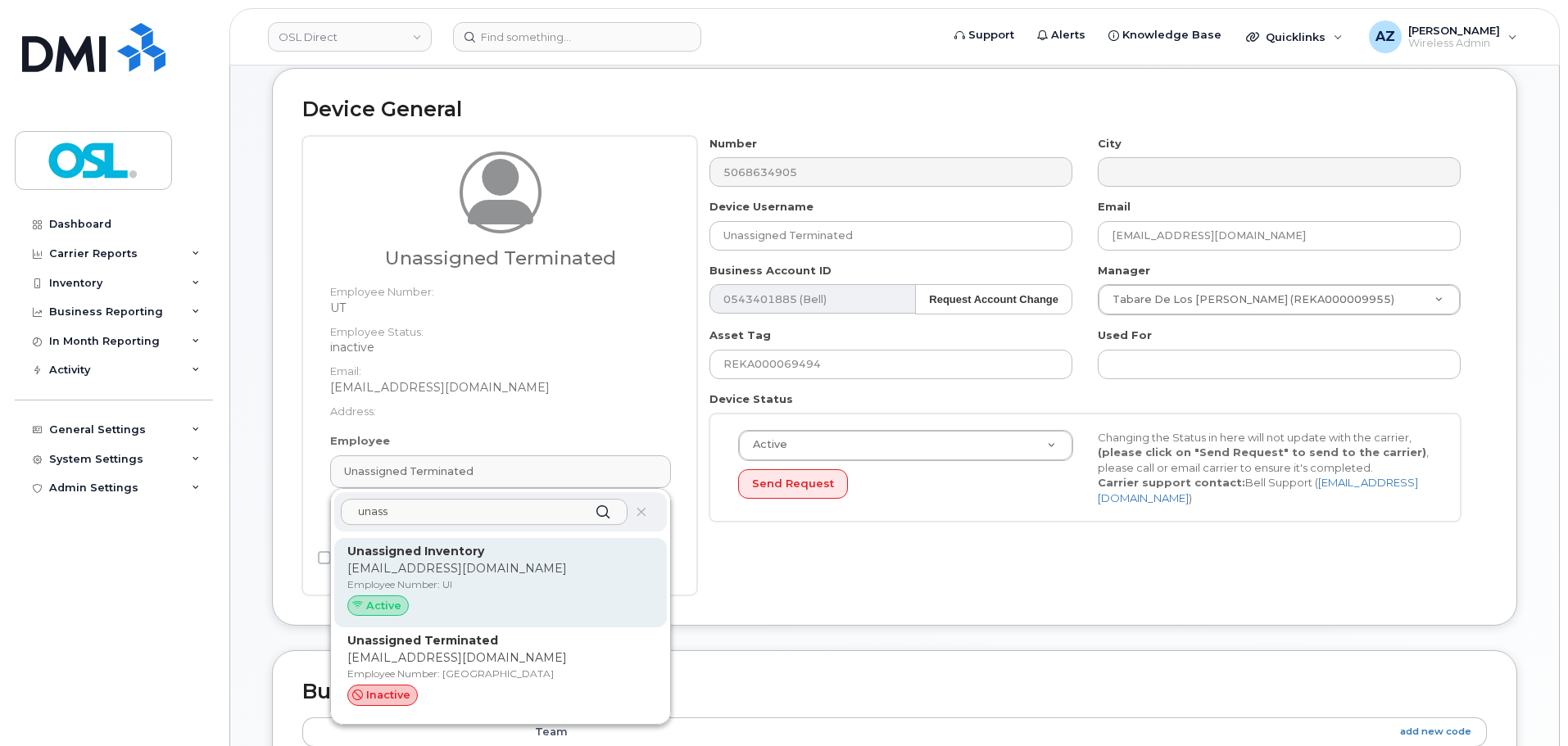
type input "unass"
click at [486, 560] on div "Unassigned Inventory support@osldirect.com Employee Number: UI Active" at bounding box center [500, 583] width 307 height 80
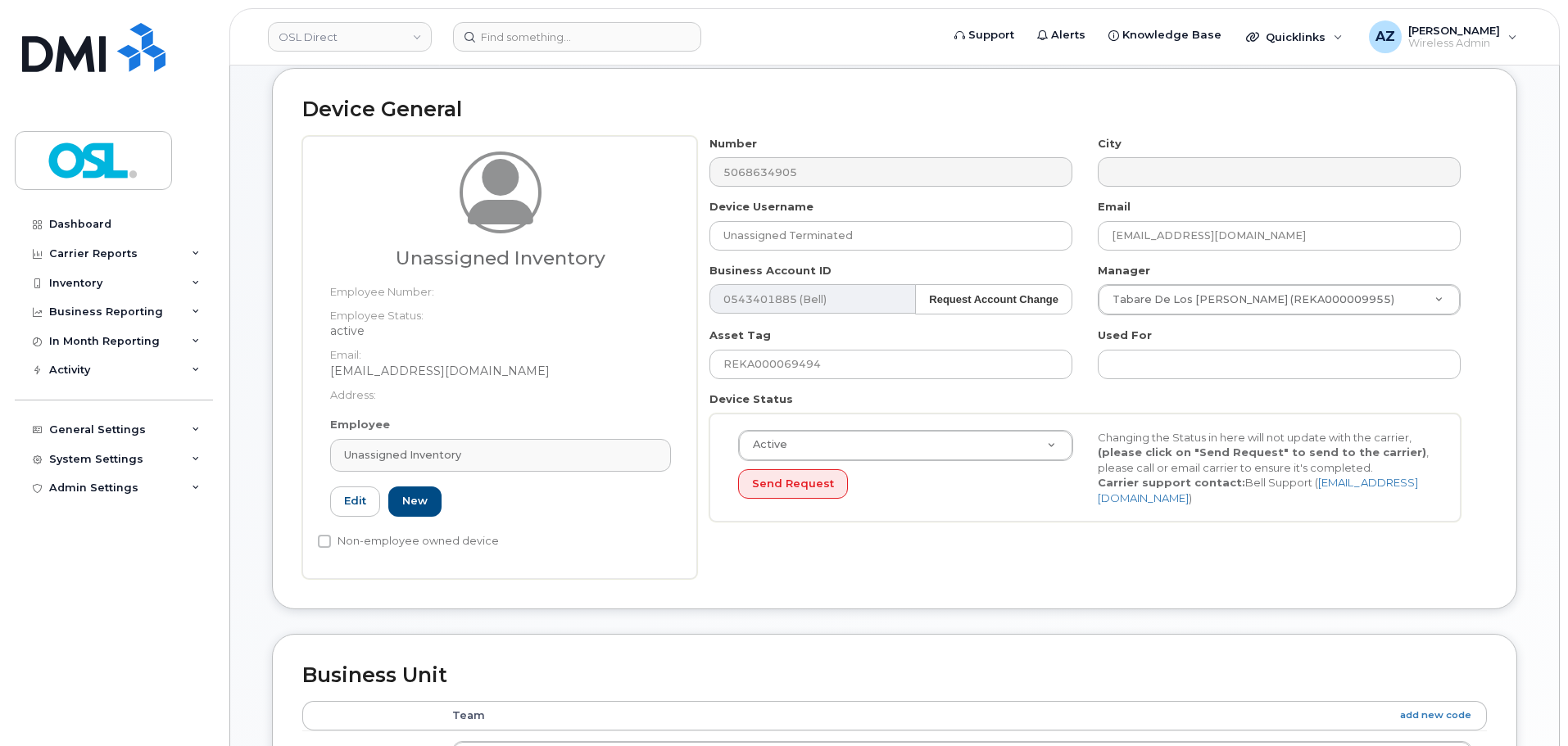
type input "UI"
type input "Unassigned Inventory"
type input "support@osldirect.com"
type input "4724252"
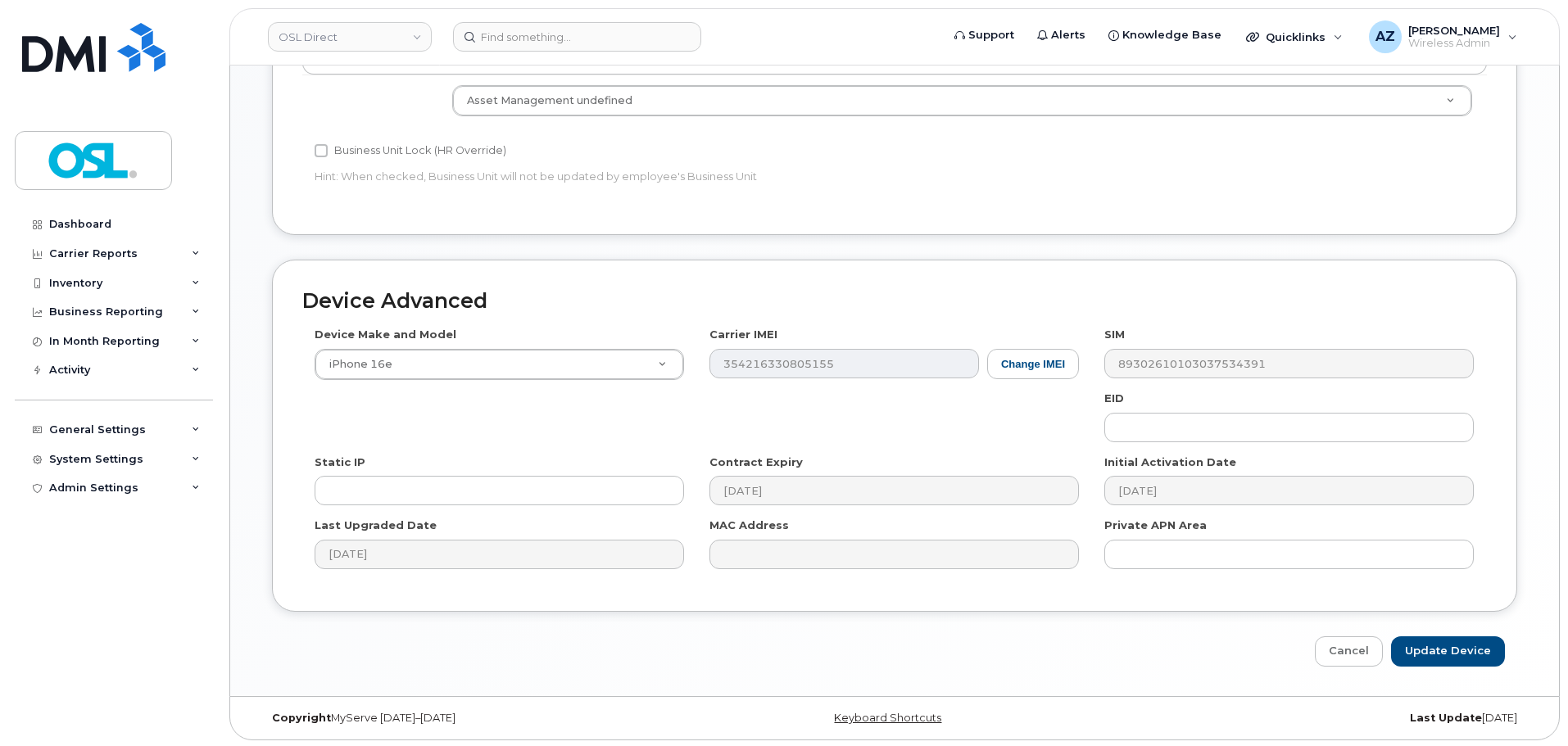
scroll to position [741, 0]
click at [1455, 657] on input "Update Device" at bounding box center [1448, 649] width 114 height 30
type input "Saving..."
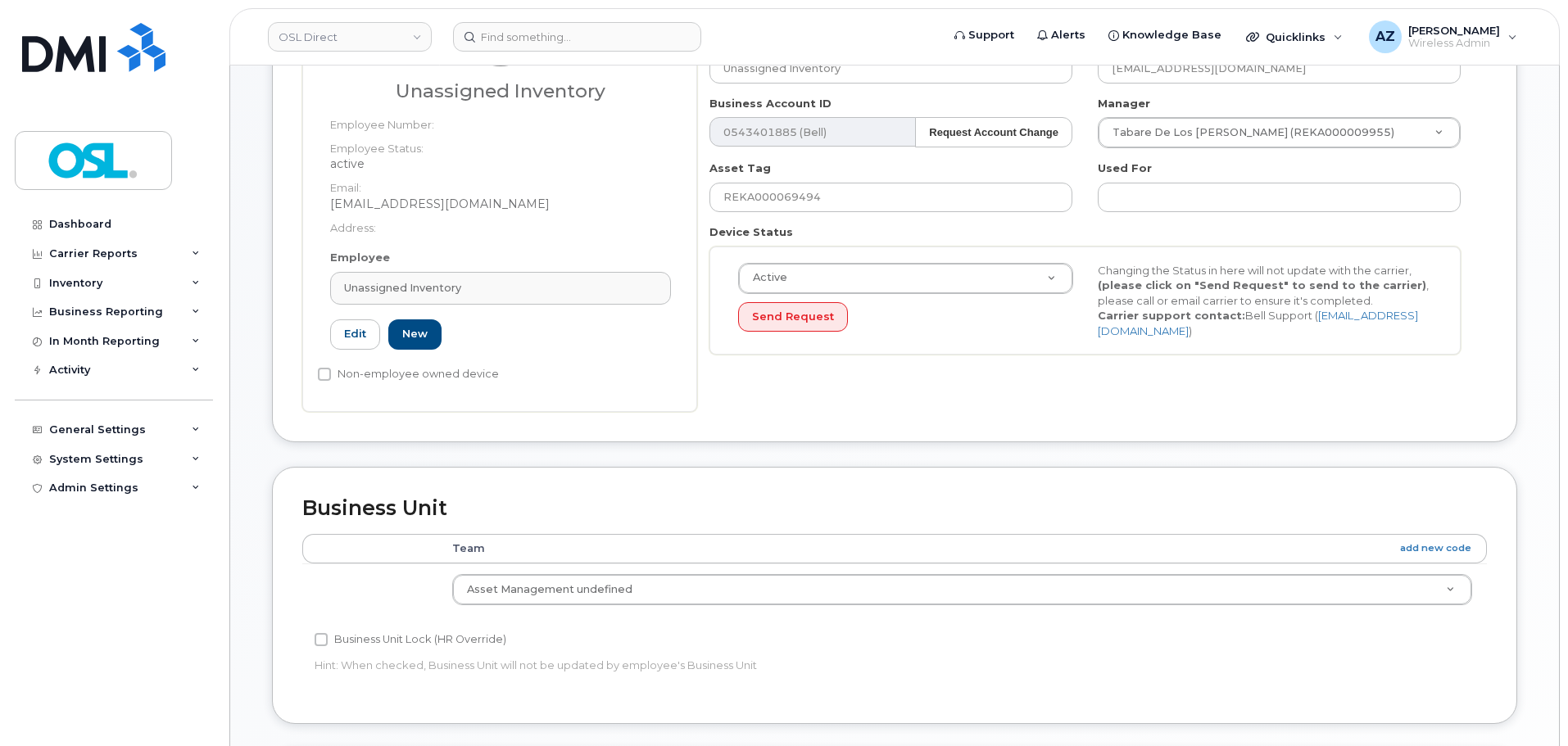
scroll to position [144, 0]
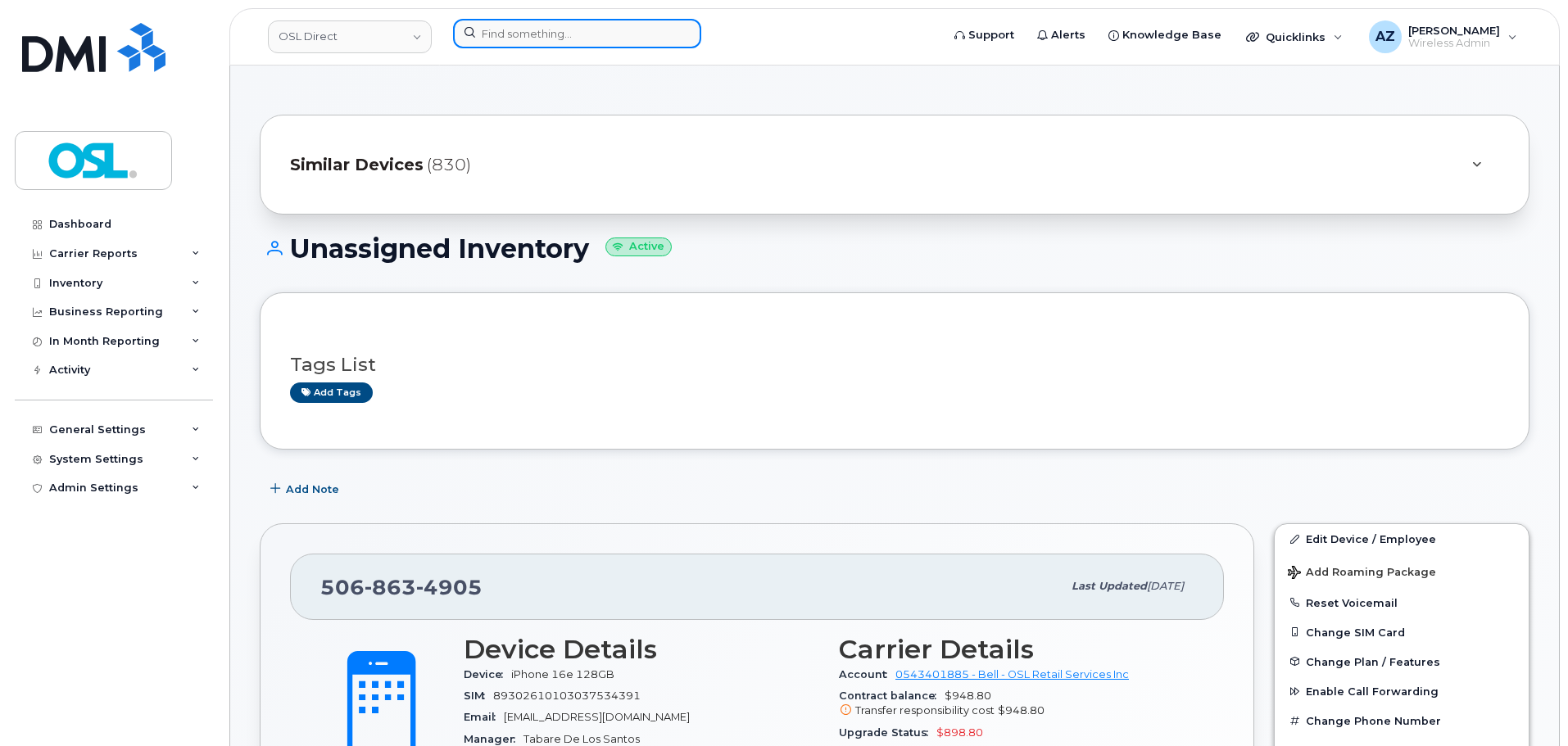
click at [613, 34] on input at bounding box center [577, 34] width 249 height 30
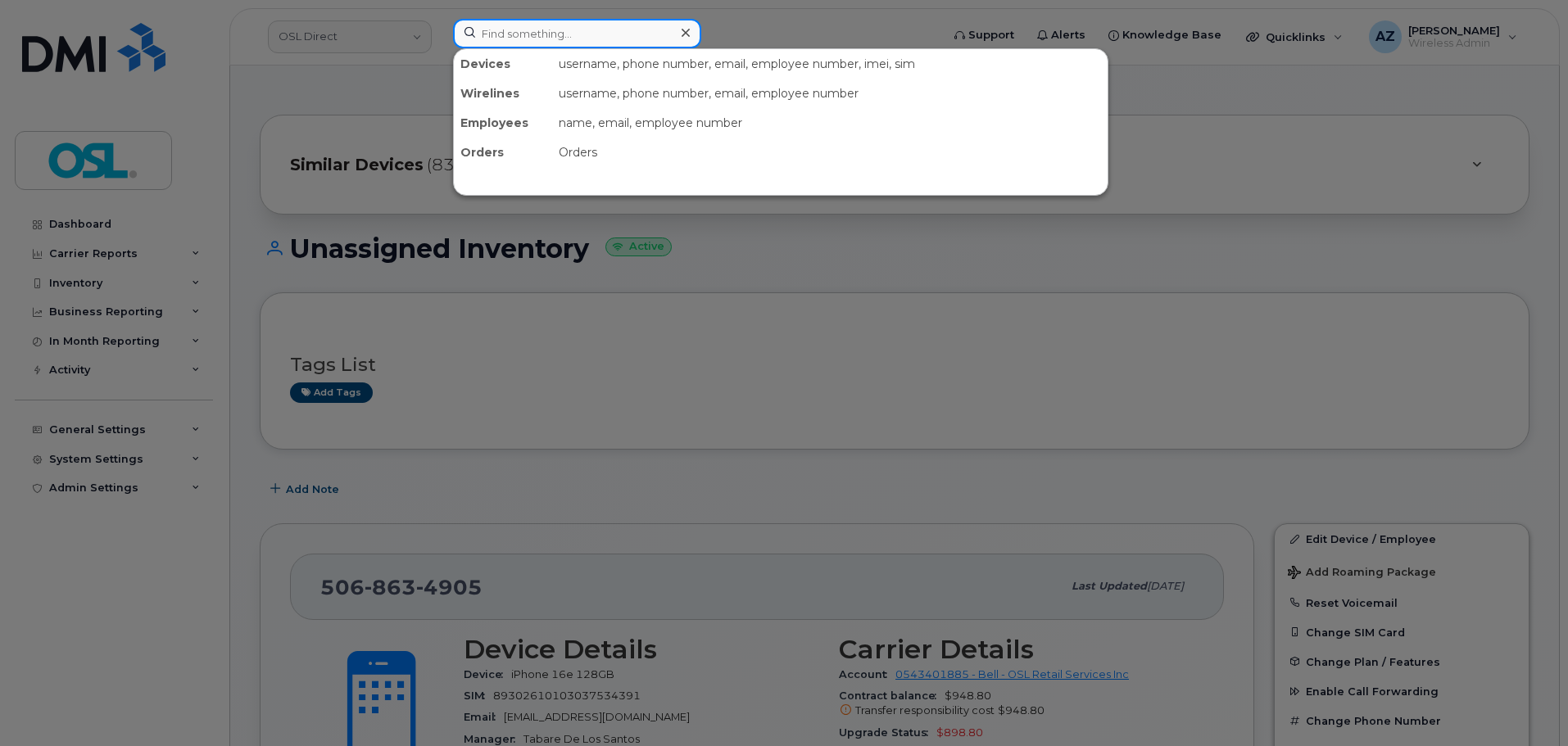
paste input "4164759467"
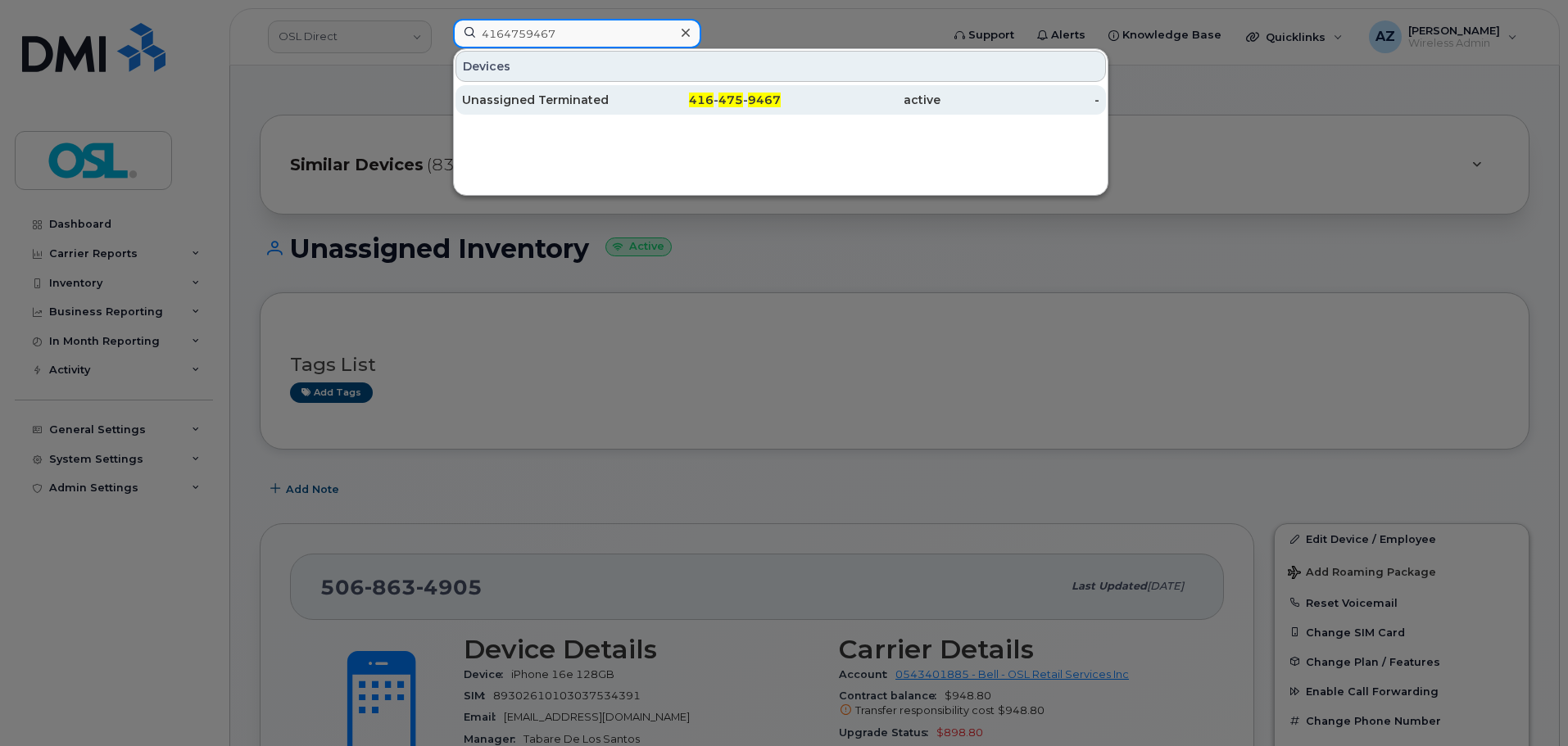
type input "4164759467"
click at [629, 107] on div "416 - 475 - 9467" at bounding box center [702, 100] width 160 height 16
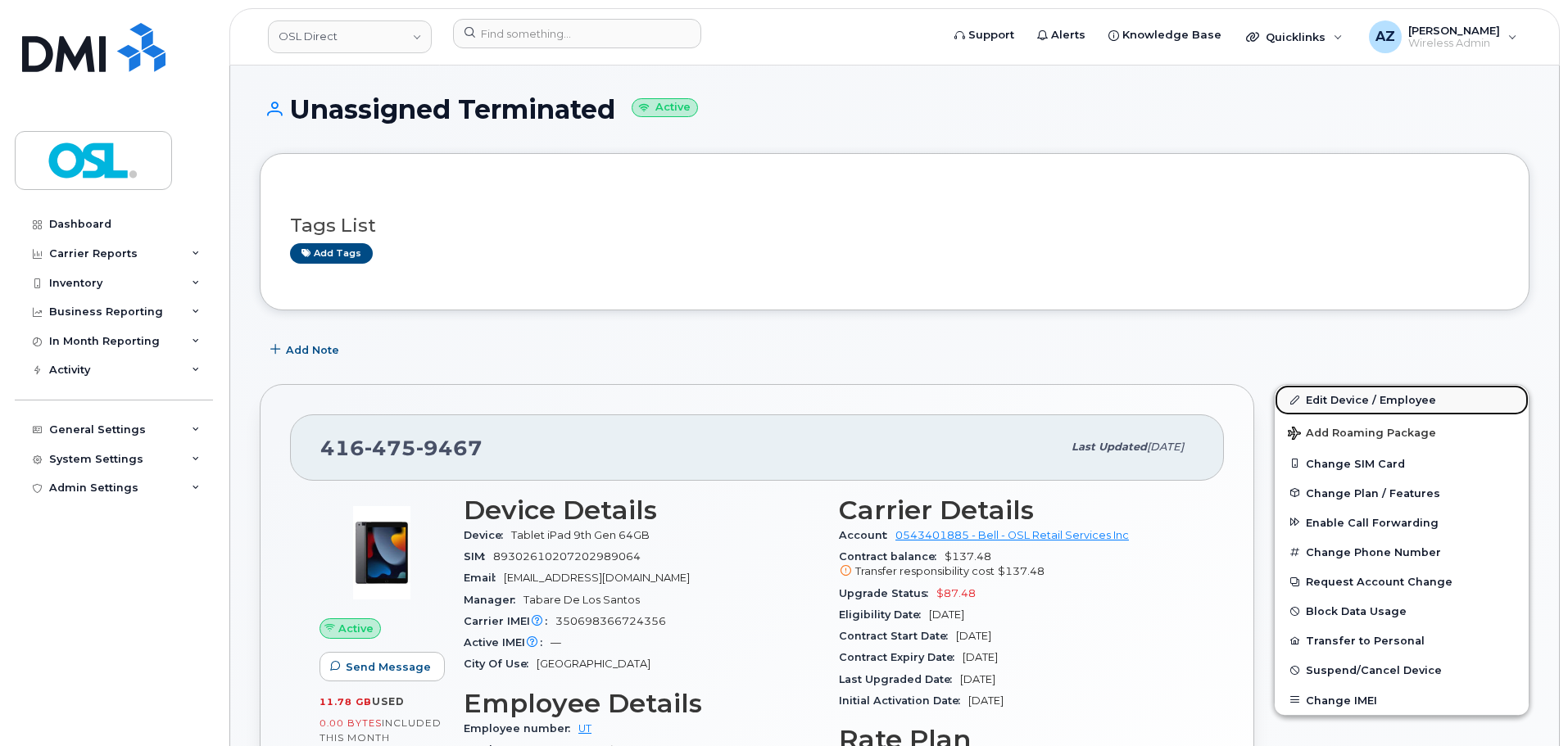
click at [1371, 401] on link "Edit Device / Employee" at bounding box center [1402, 400] width 254 height 30
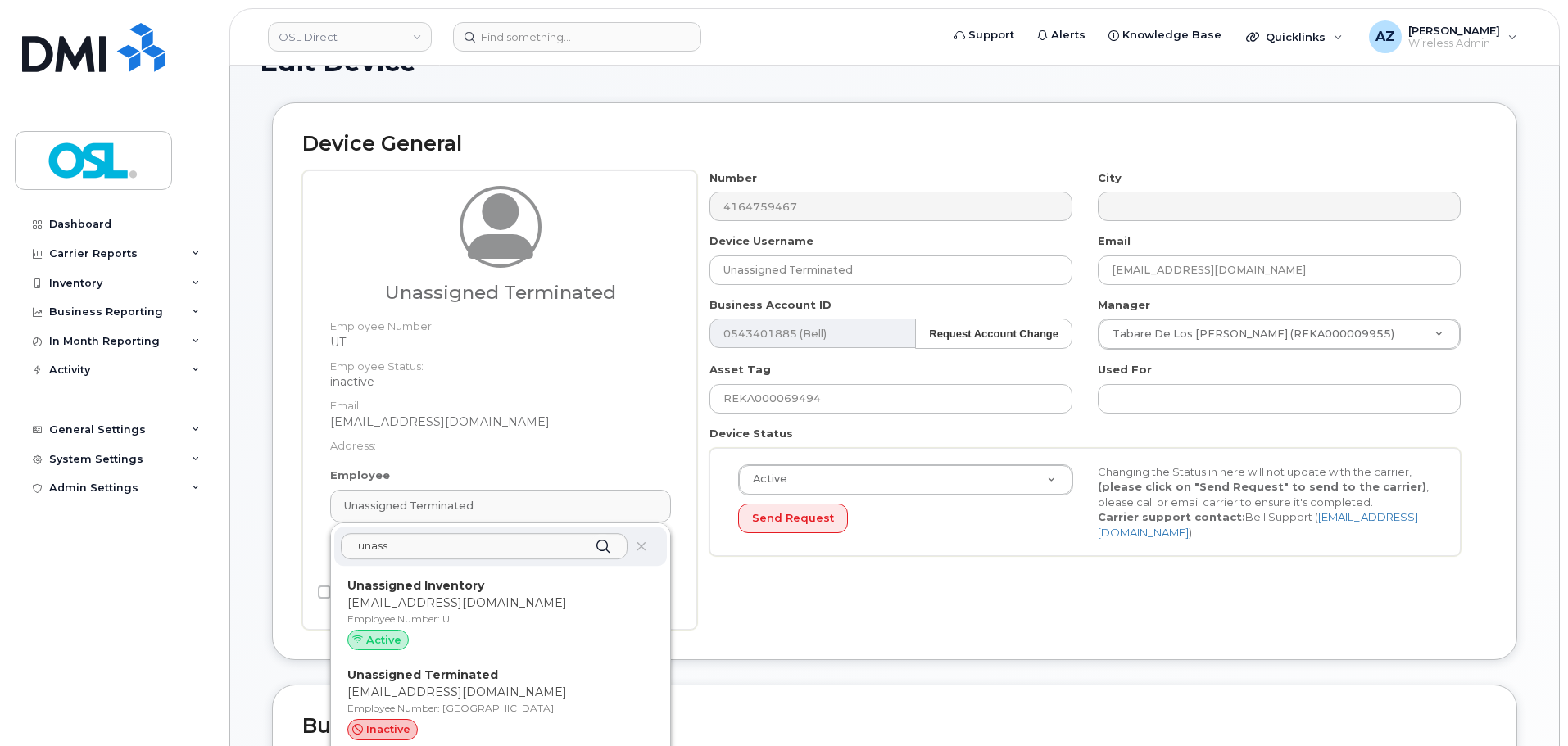
scroll to position [82, 0]
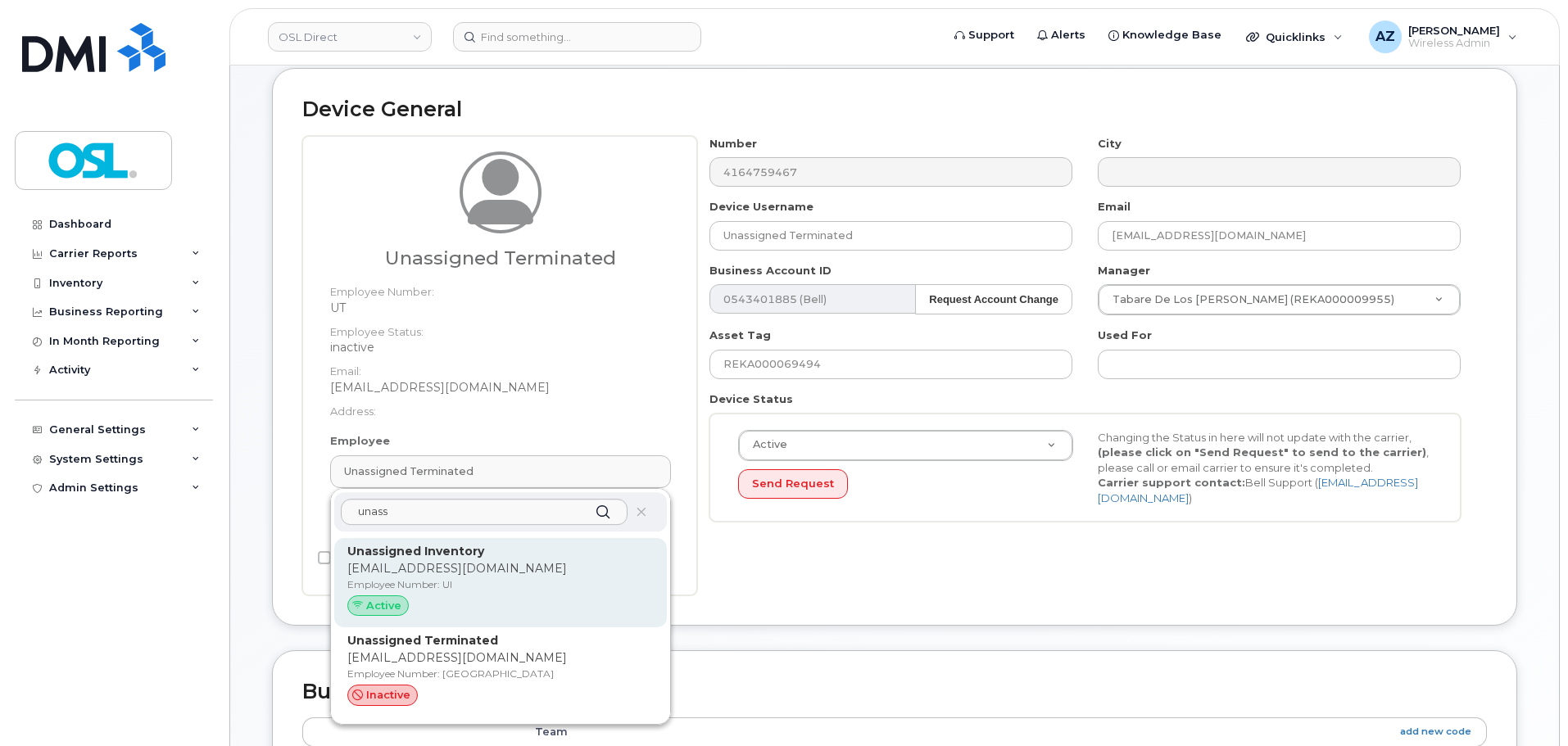
type input "unass"
click at [478, 566] on p "support@osldirect.com" at bounding box center [500, 568] width 307 height 17
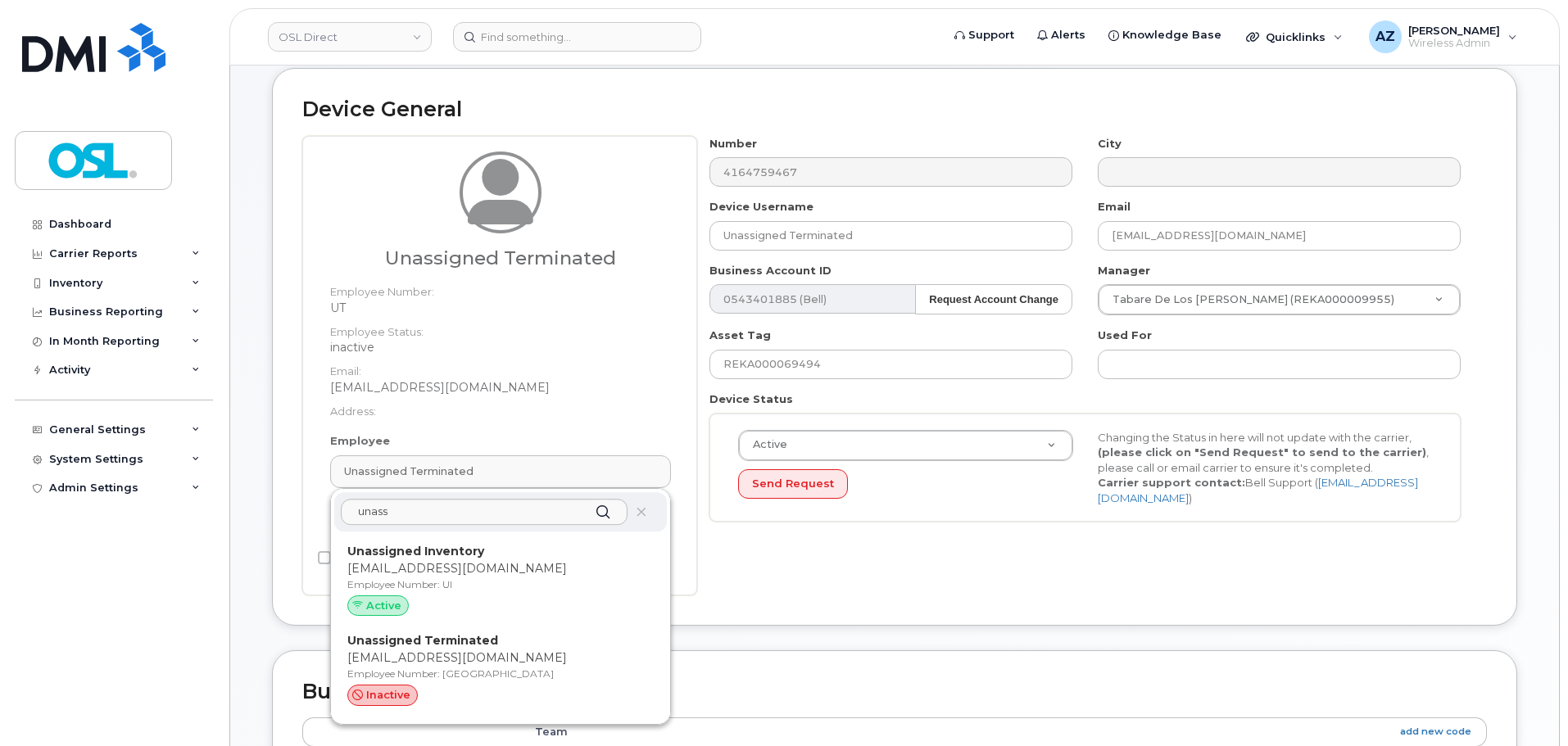
type input "UI"
type input "Unassigned Inventory"
type input "[EMAIL_ADDRESS][DOMAIN_NAME]"
type input "4724252"
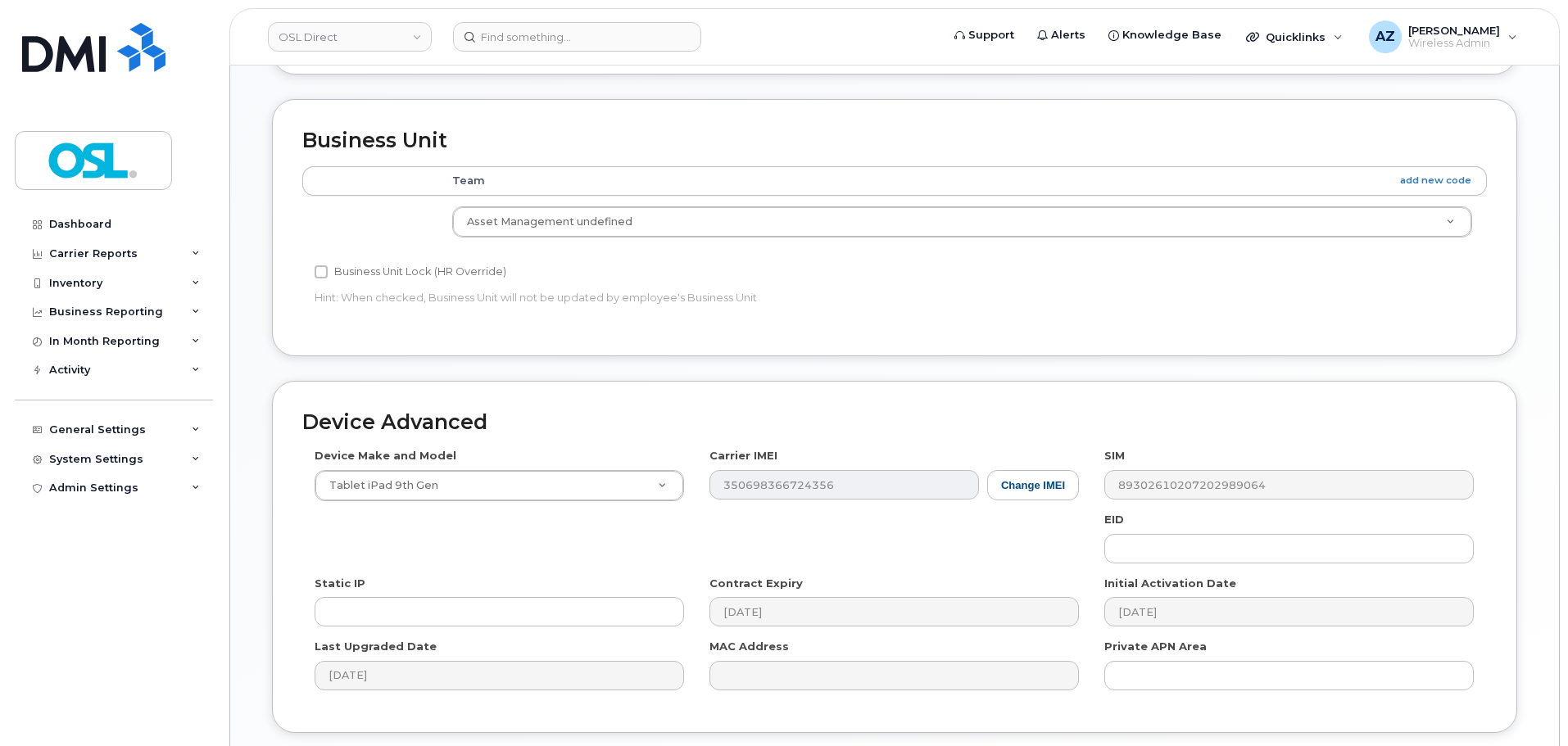
scroll to position [741, 0]
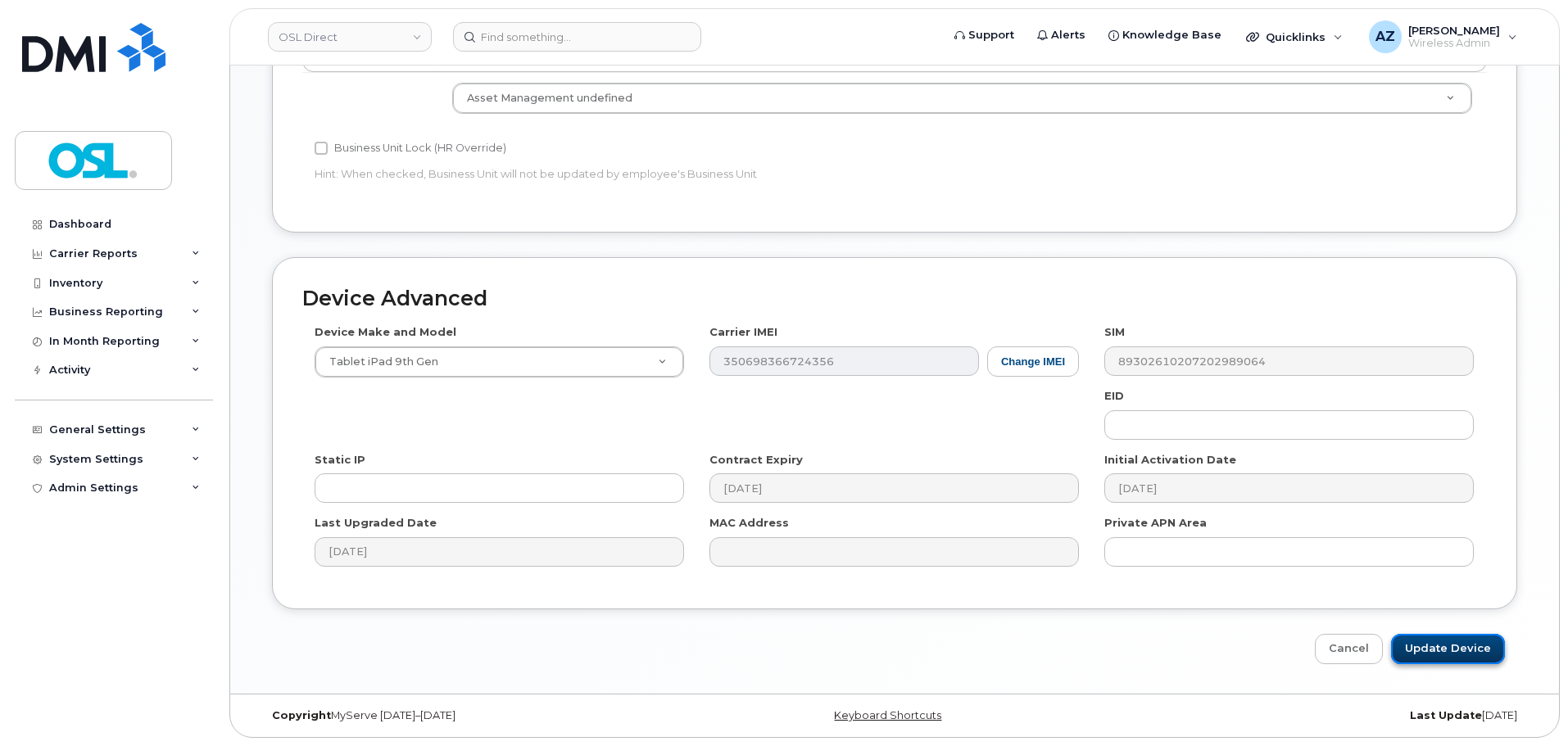
click at [1455, 639] on input "Update Device" at bounding box center [1448, 649] width 114 height 30
type input "Saving..."
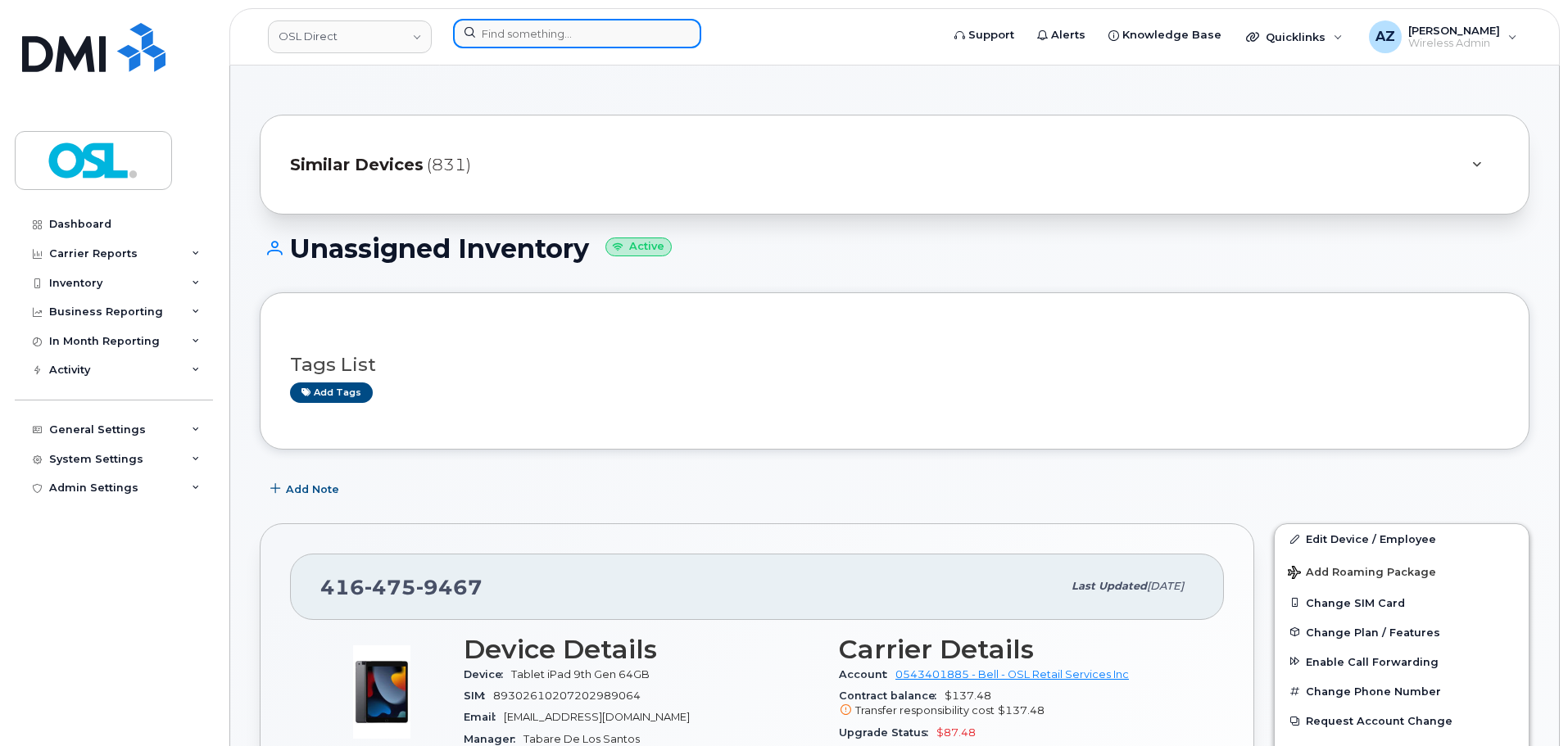
click at [581, 39] on input at bounding box center [577, 34] width 249 height 30
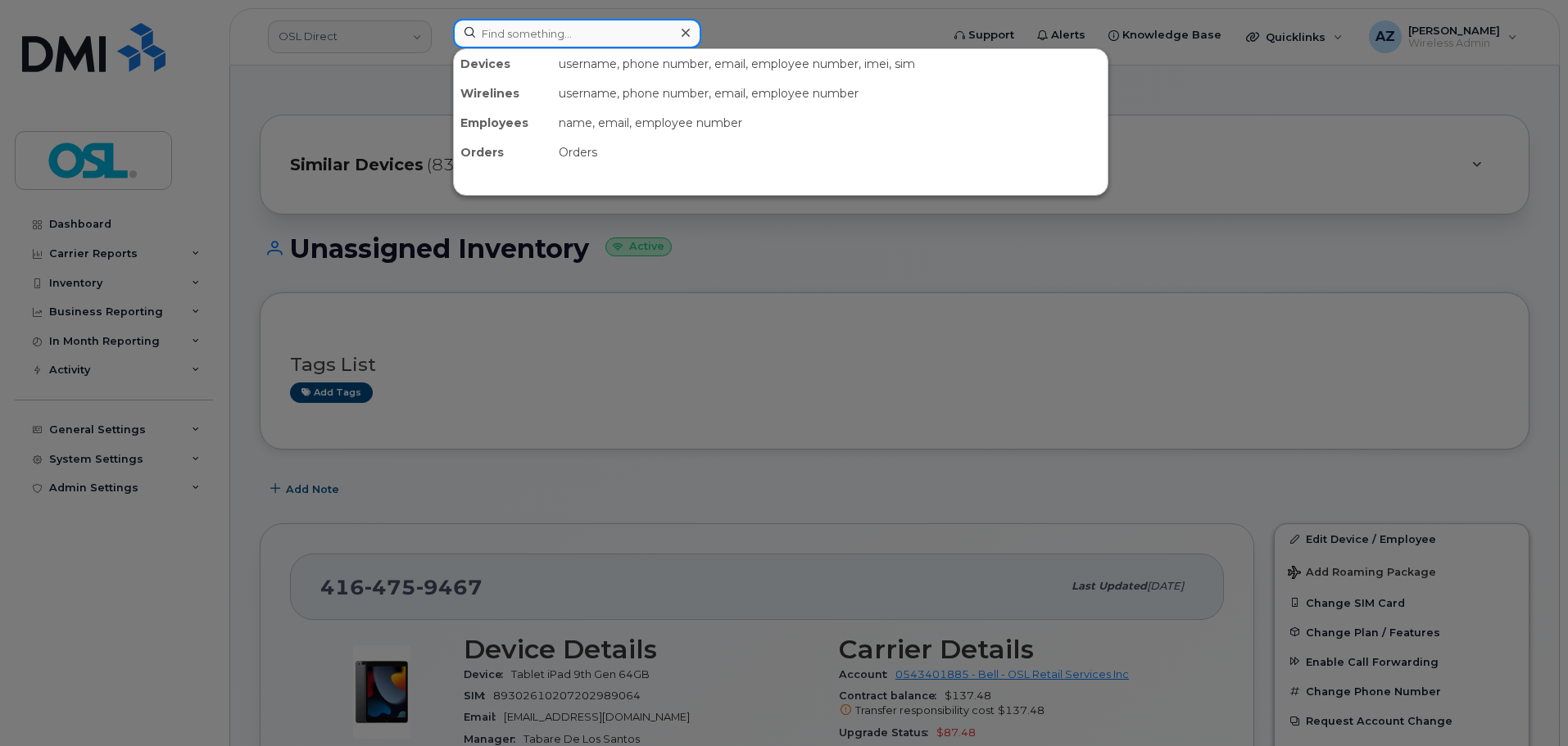
paste input "4313748093"
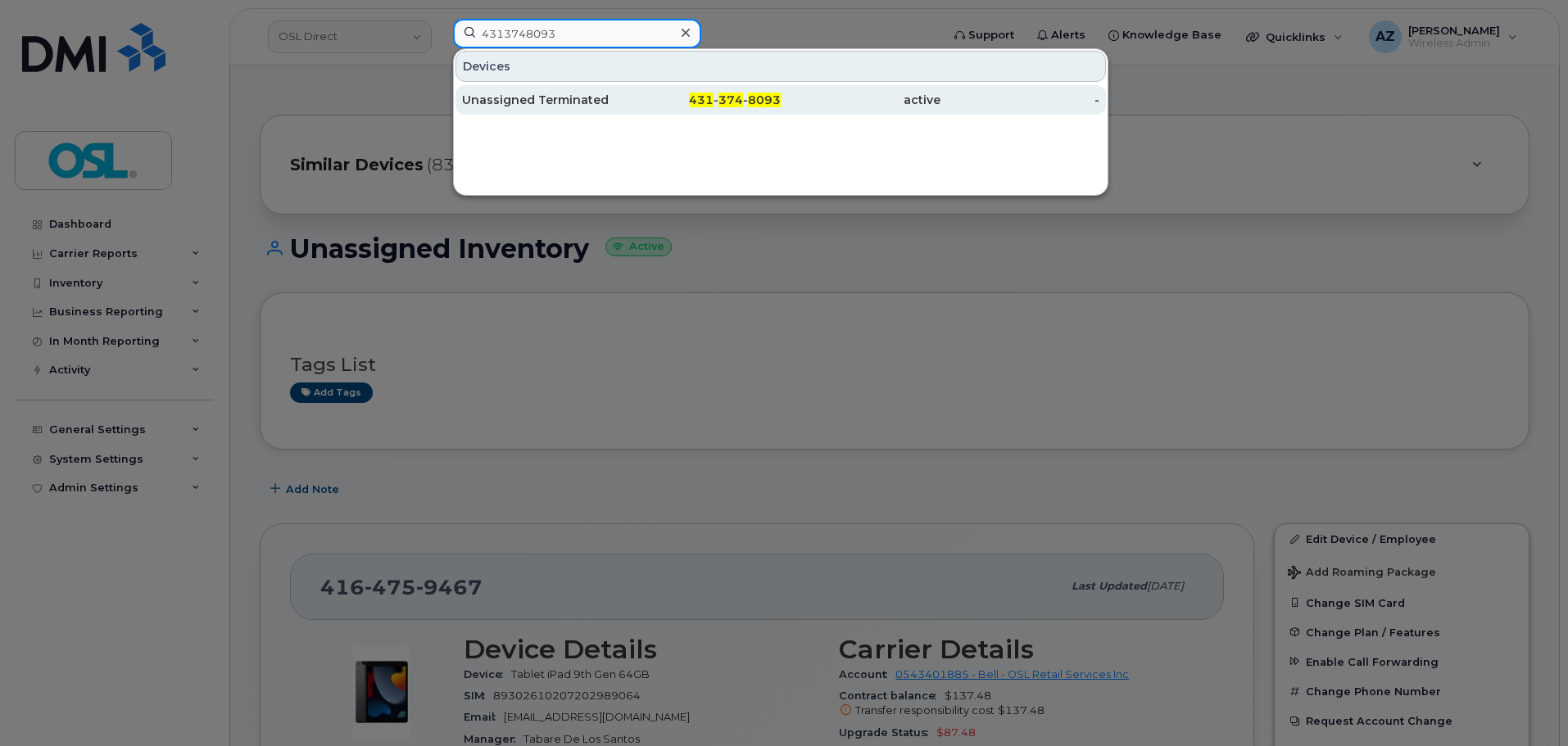
type input "4313748093"
click at [536, 102] on div "Unassigned Terminated" at bounding box center [542, 100] width 160 height 16
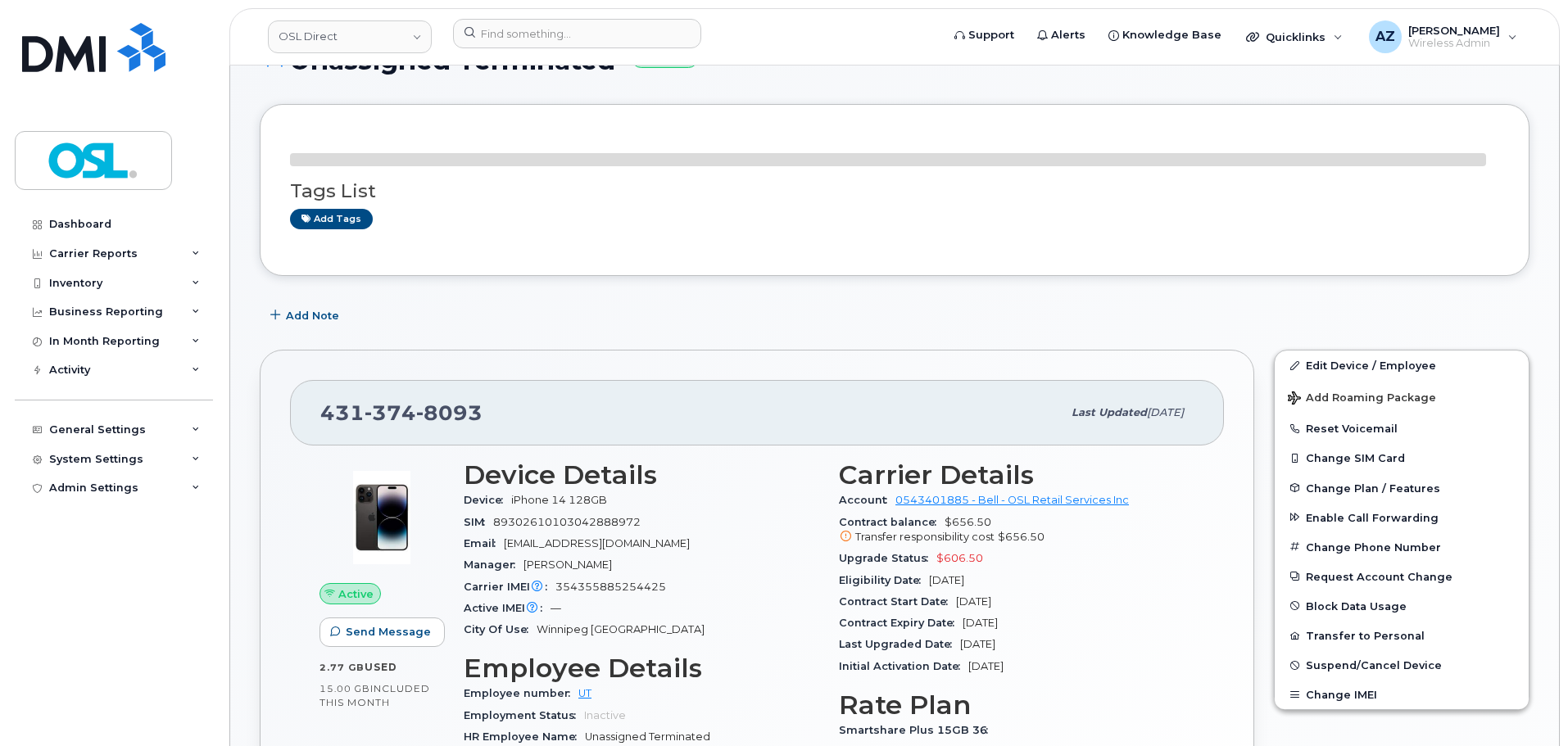
scroll to position [82, 0]
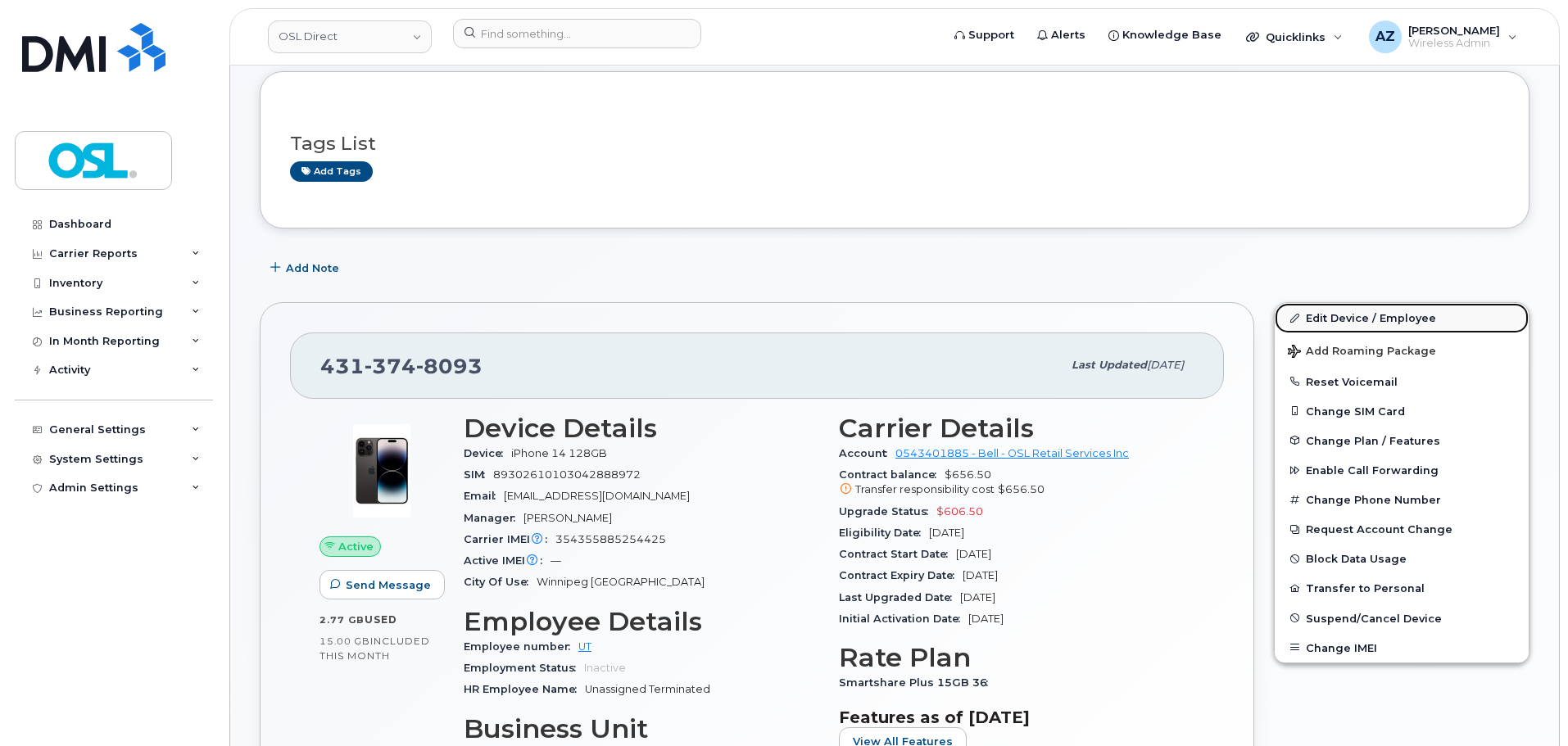
click at [1346, 319] on link "Edit Device / Employee" at bounding box center [1402, 319] width 254 height 30
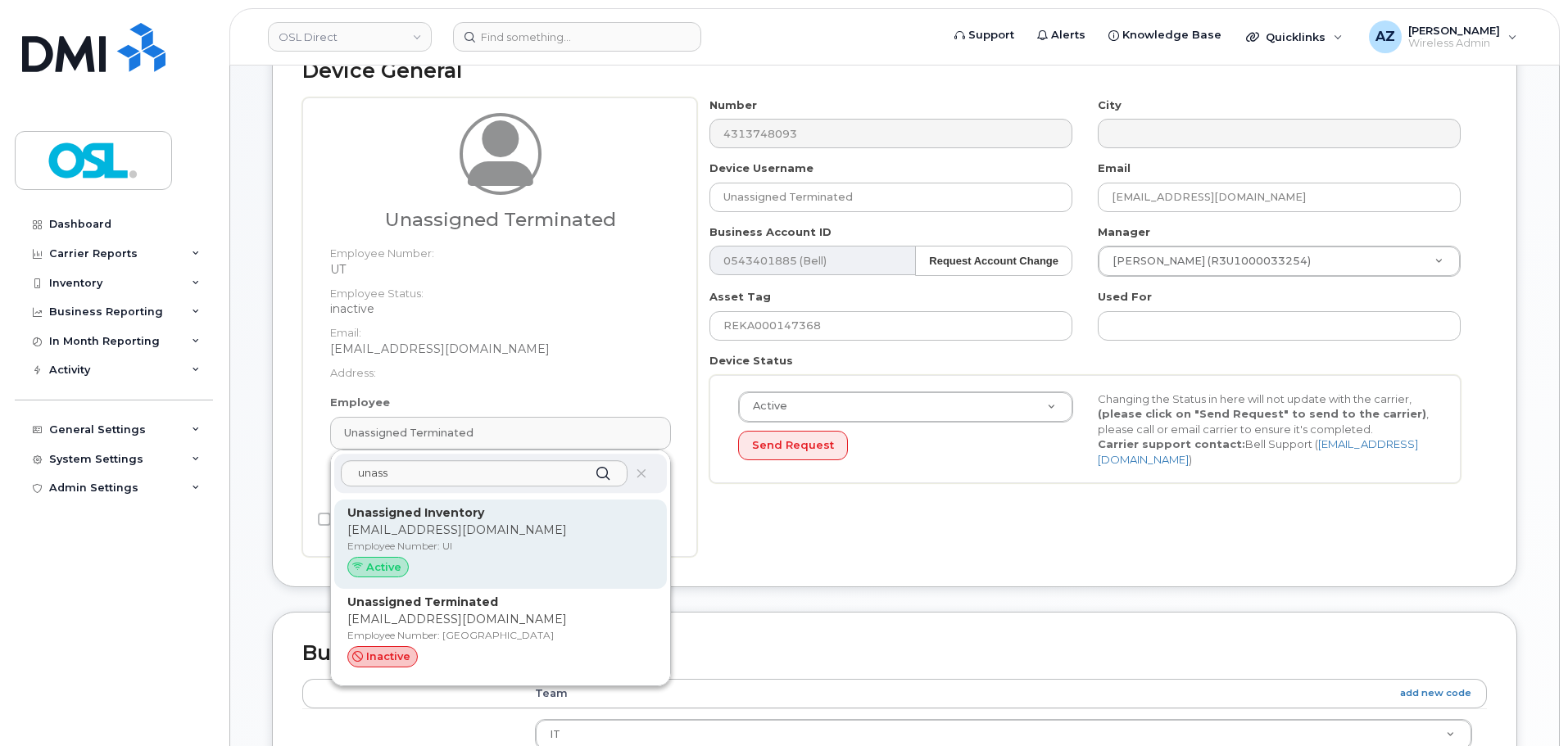
scroll to position [164, 0]
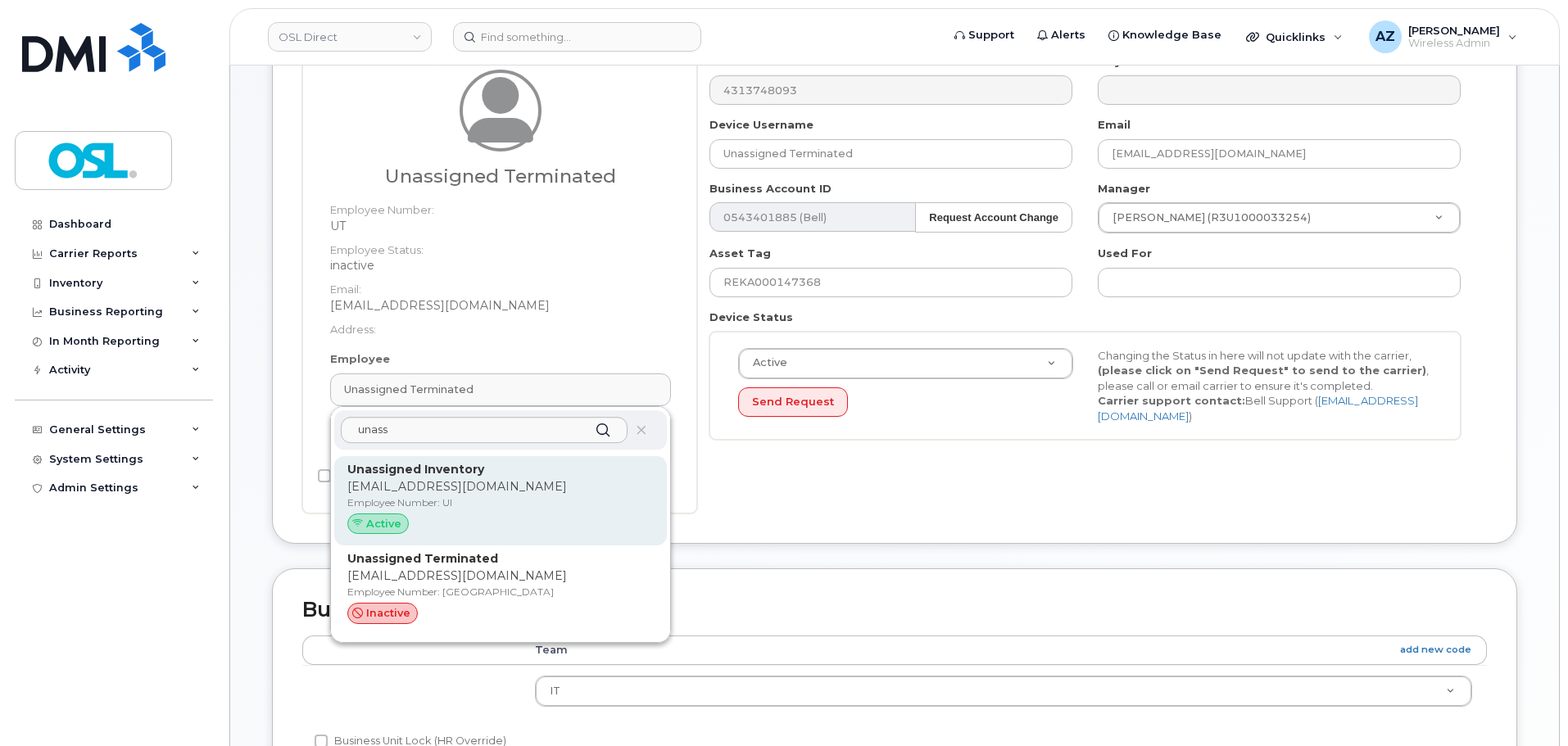
type input "unass"
click at [515, 489] on p "[EMAIL_ADDRESS][DOMAIN_NAME]" at bounding box center [500, 486] width 307 height 17
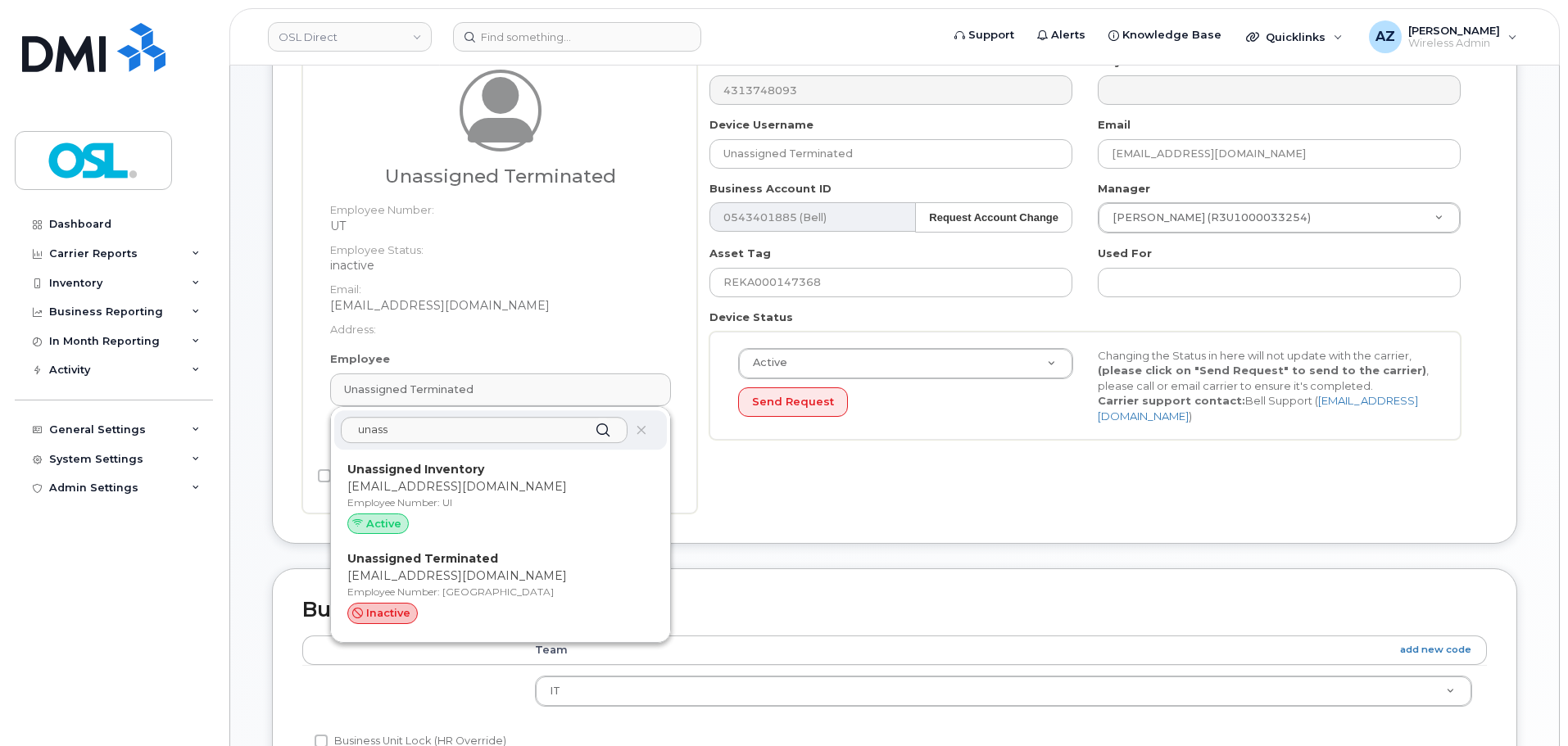
type input "UI"
type input "Unassigned Inventory"
type input "[EMAIL_ADDRESS][DOMAIN_NAME]"
type input "4724252"
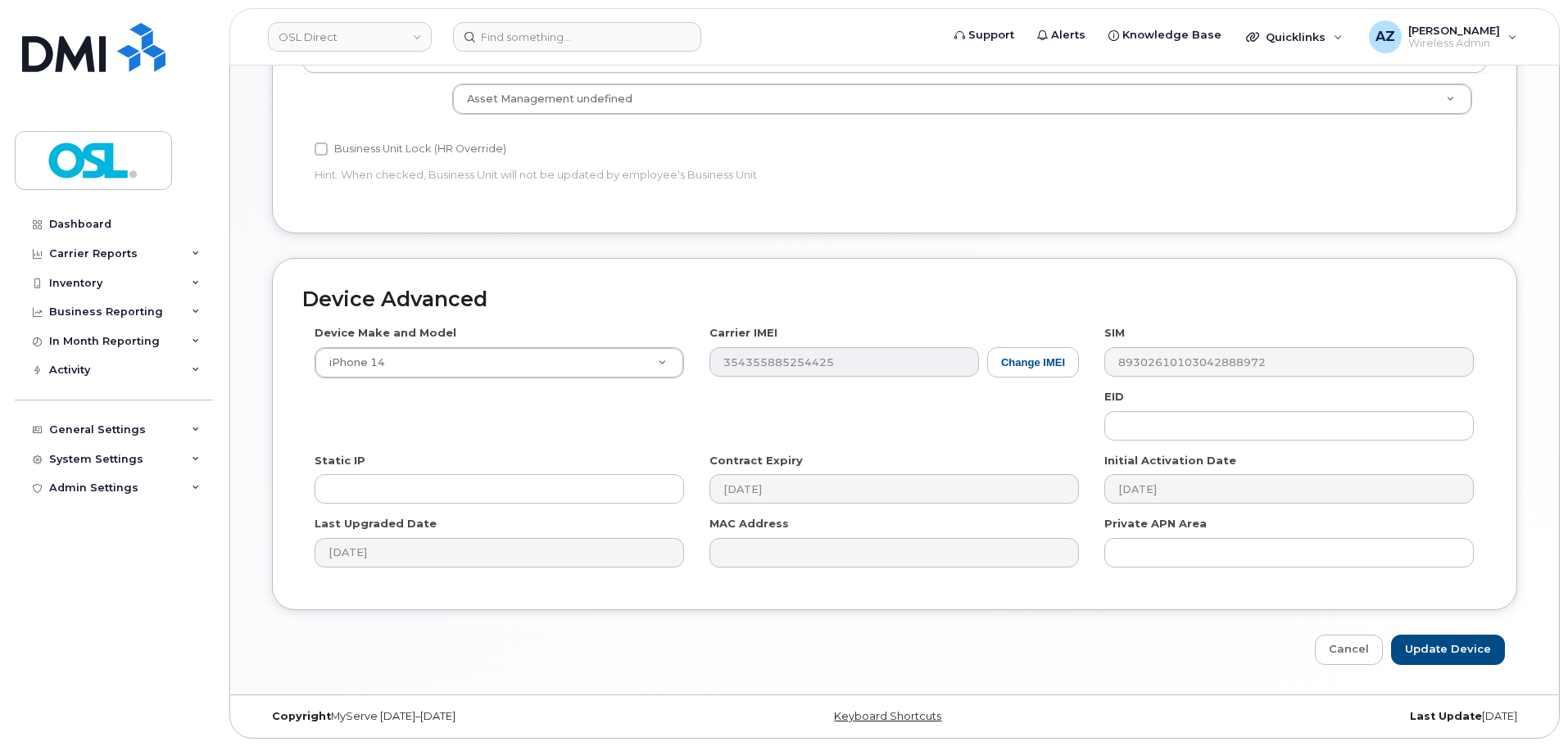
scroll to position [741, 0]
click at [1438, 641] on input "Update Device" at bounding box center [1448, 649] width 114 height 30
type input "Saving..."
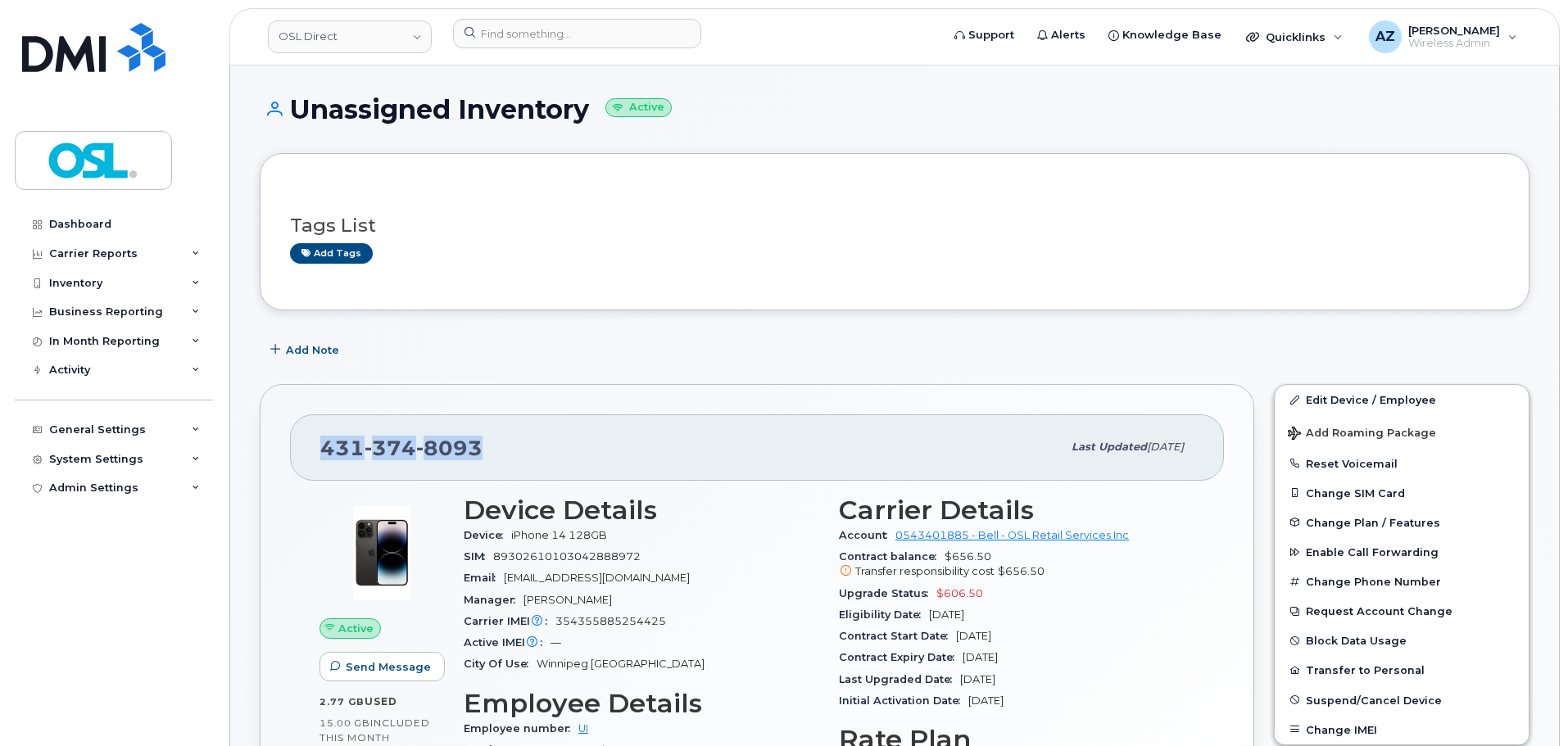
drag, startPoint x: 396, startPoint y: 445, endPoint x: 317, endPoint y: 450, distance: 79.2
click at [317, 450] on div "431 374 8093 Last updated Oct 09, 2025" at bounding box center [756, 447] width 934 height 66
copy span "431 374 8093"
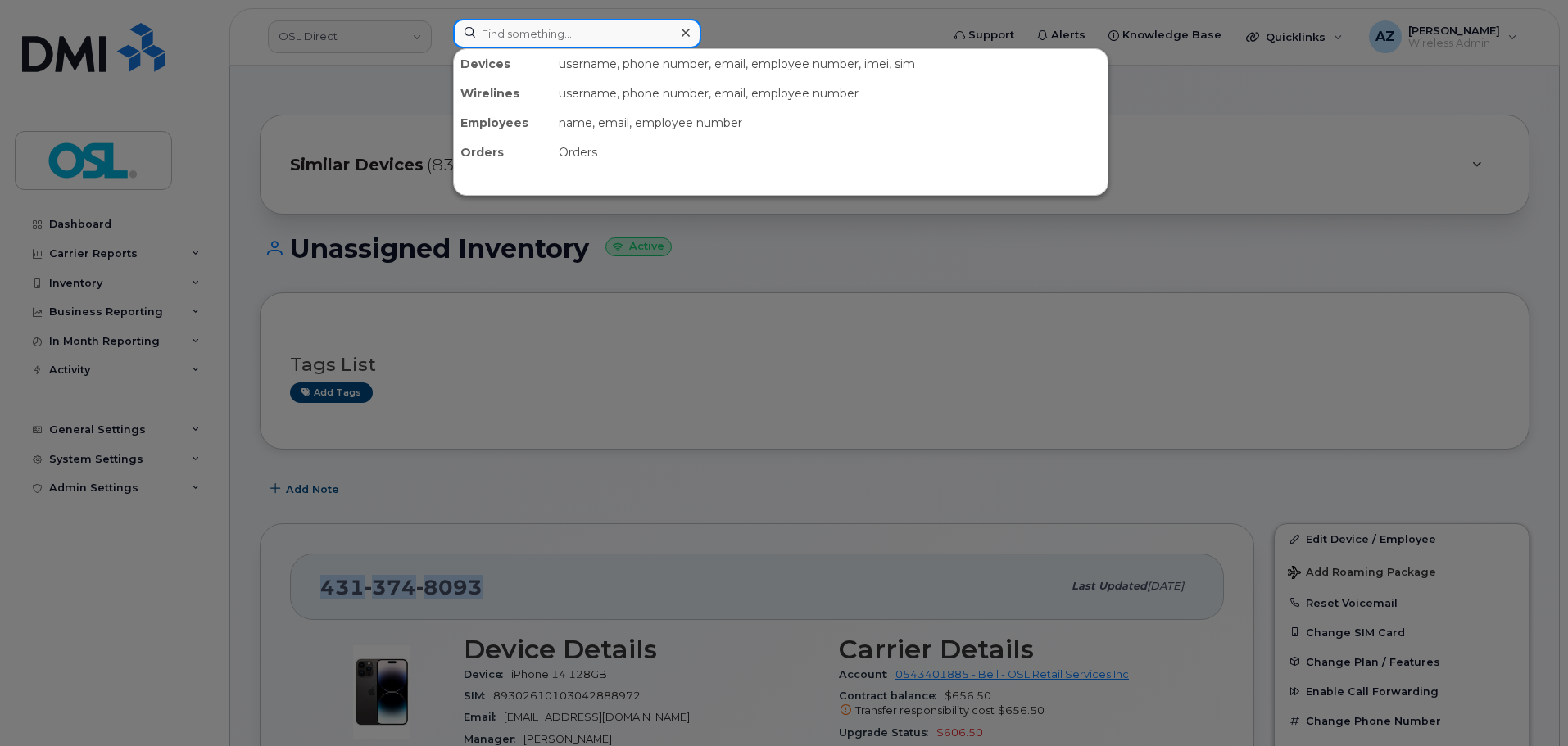
click at [564, 36] on input at bounding box center [577, 34] width 249 height 30
paste input "7053514218"
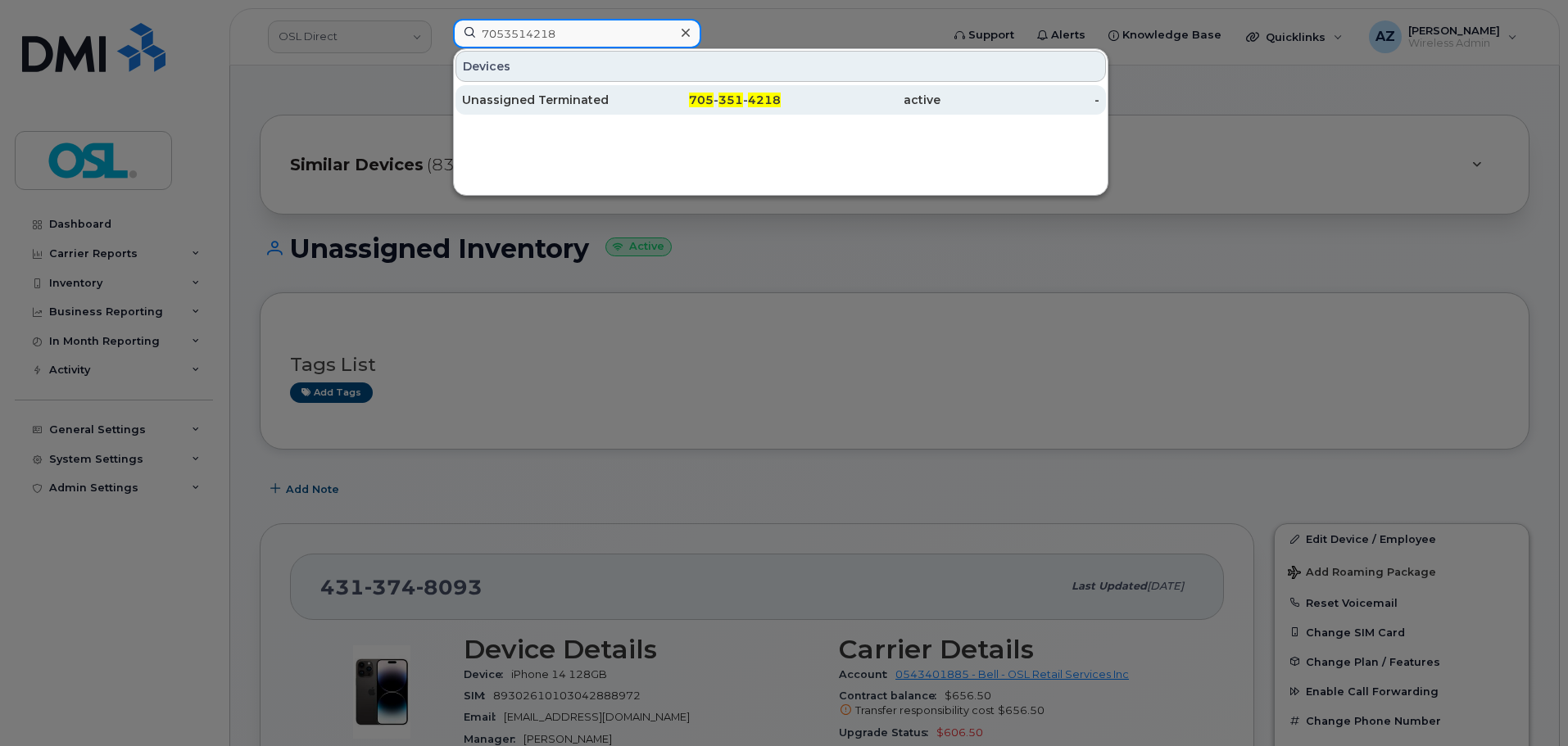
type input "7053514218"
click at [565, 99] on div "Unassigned Terminated" at bounding box center [542, 100] width 160 height 16
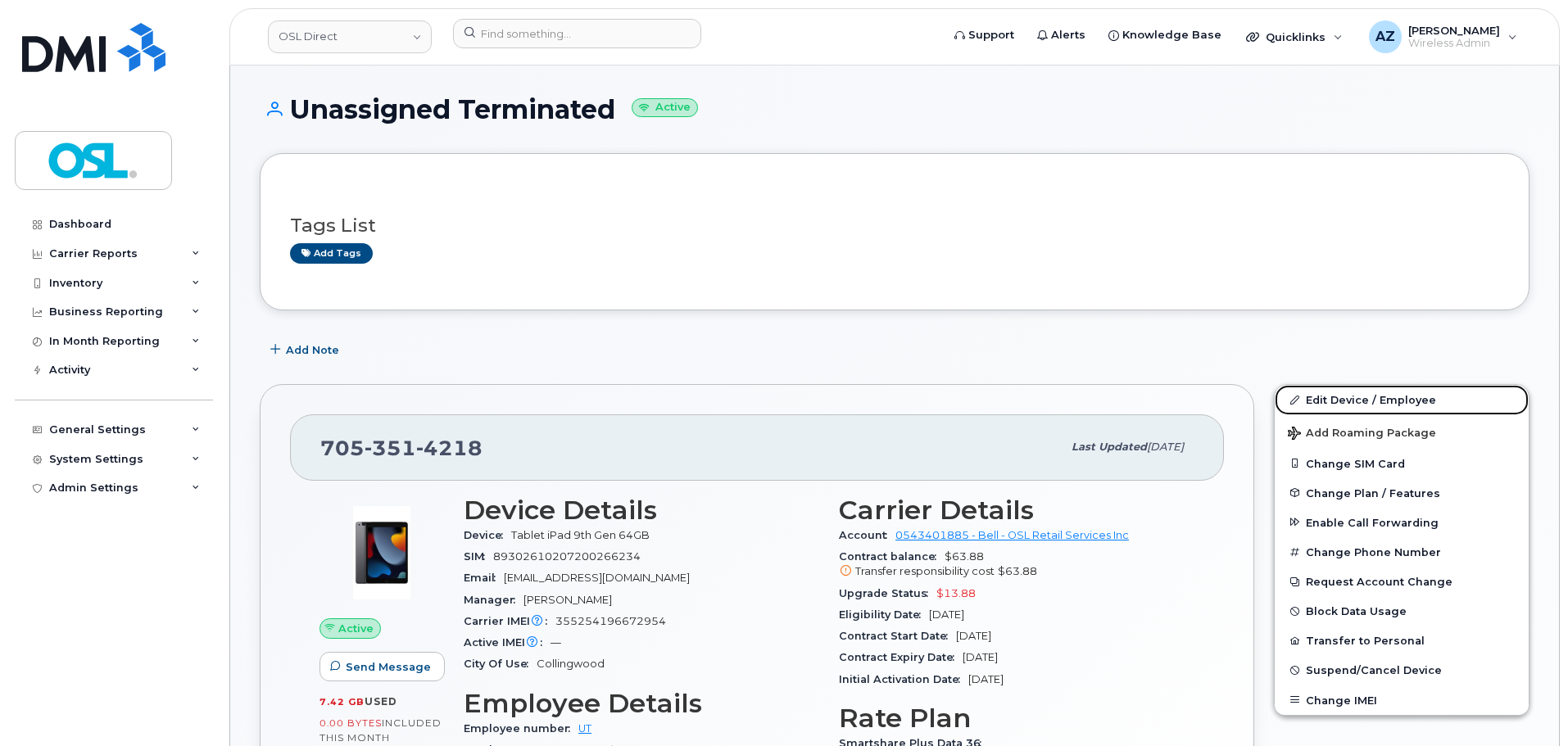
drag, startPoint x: 1330, startPoint y: 393, endPoint x: 1271, endPoint y: 403, distance: 59.8
click at [1330, 392] on link "Edit Device / Employee" at bounding box center [1402, 400] width 254 height 30
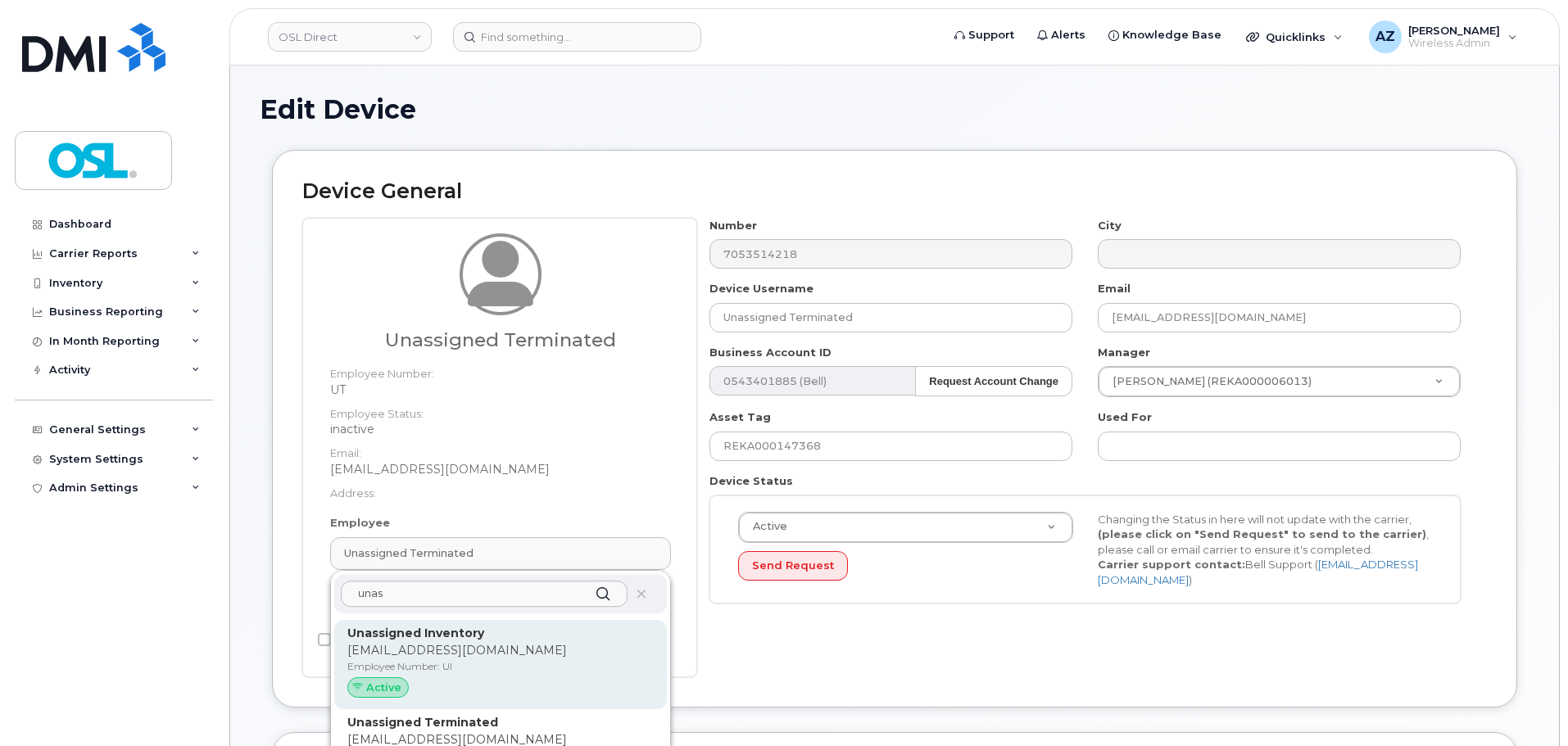
type input "unas"
click at [490, 648] on p "[EMAIL_ADDRESS][DOMAIN_NAME]" at bounding box center [500, 650] width 307 height 17
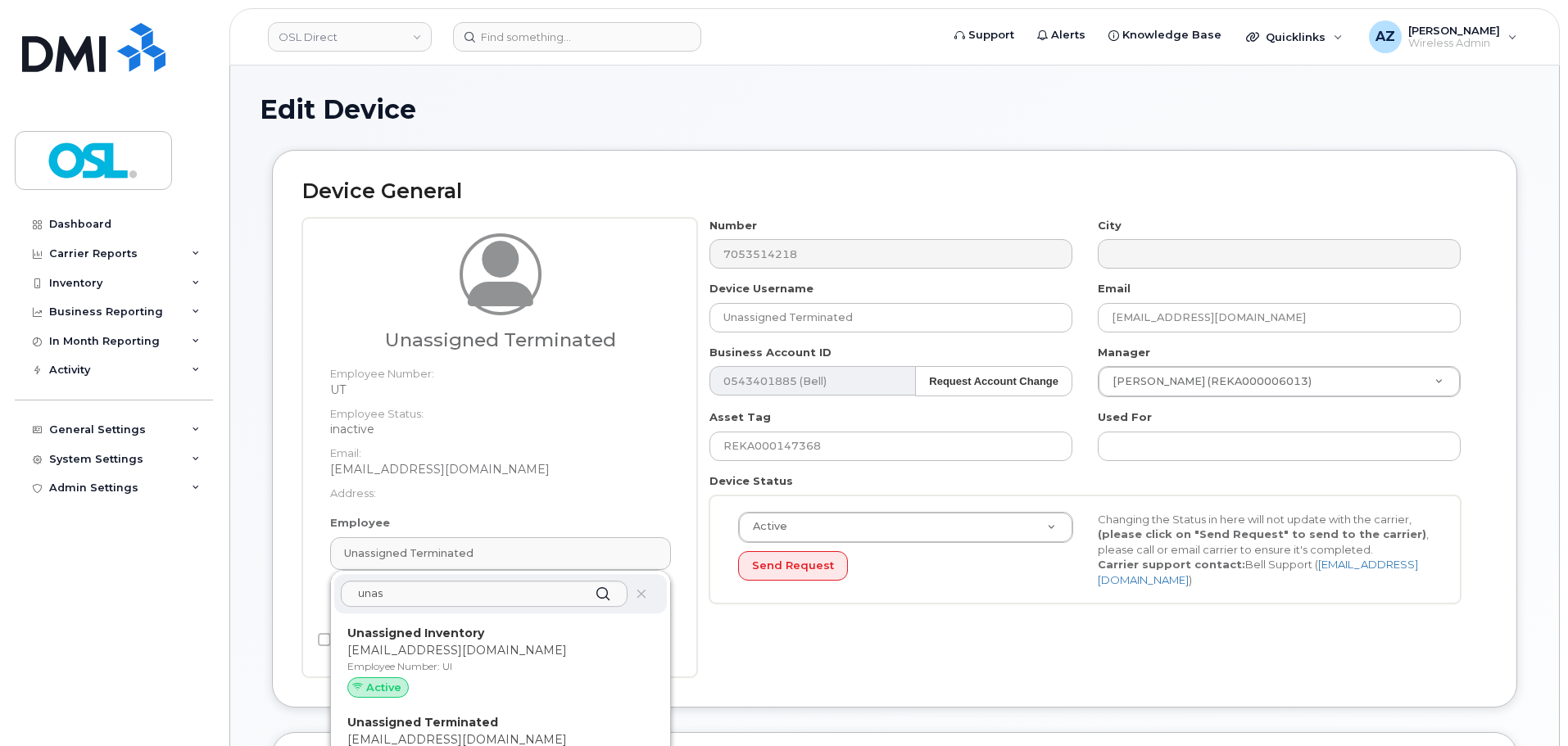
type input "UI"
type input "Unassigned Inventory"
type input "[EMAIL_ADDRESS][DOMAIN_NAME]"
type input "4724252"
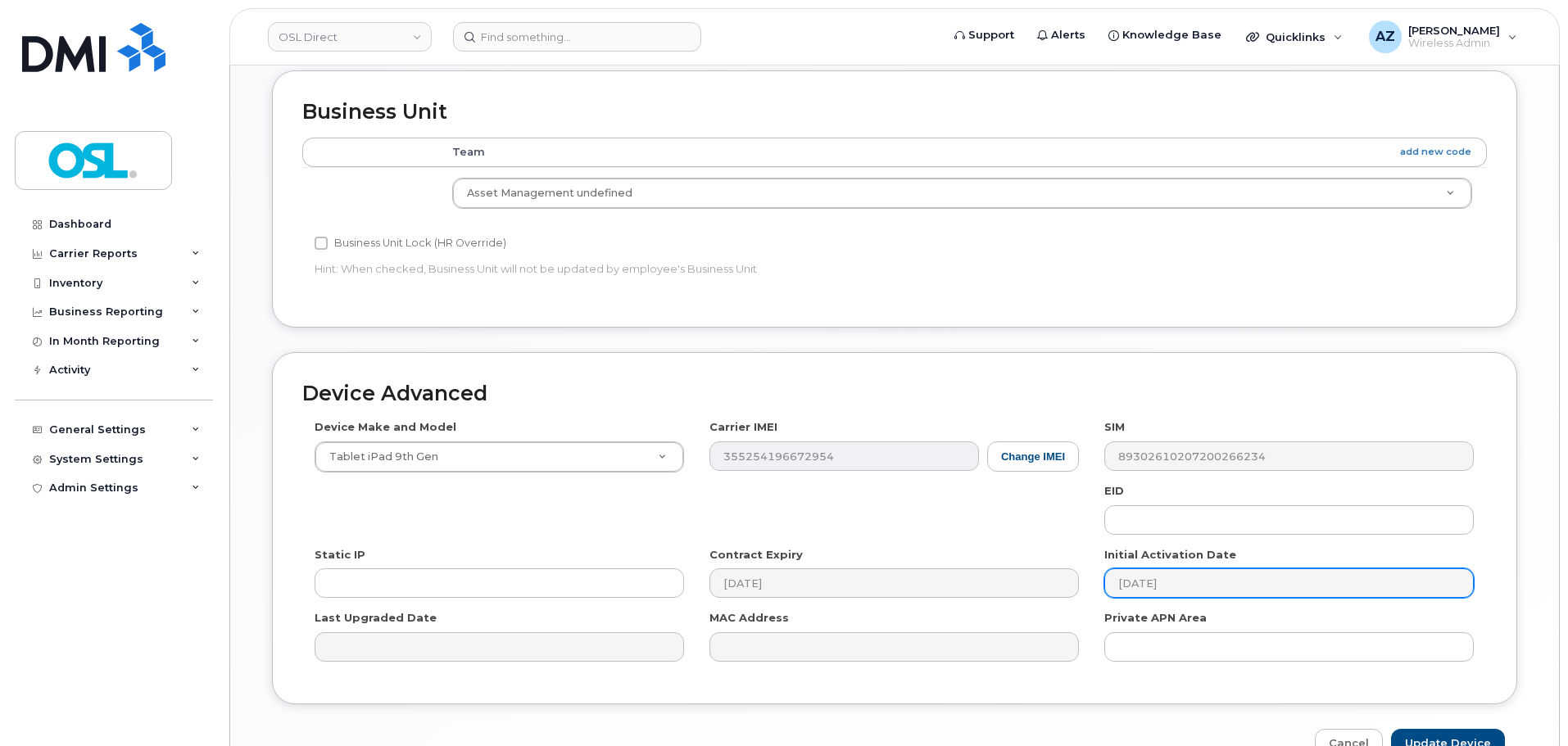
scroll to position [655, 0]
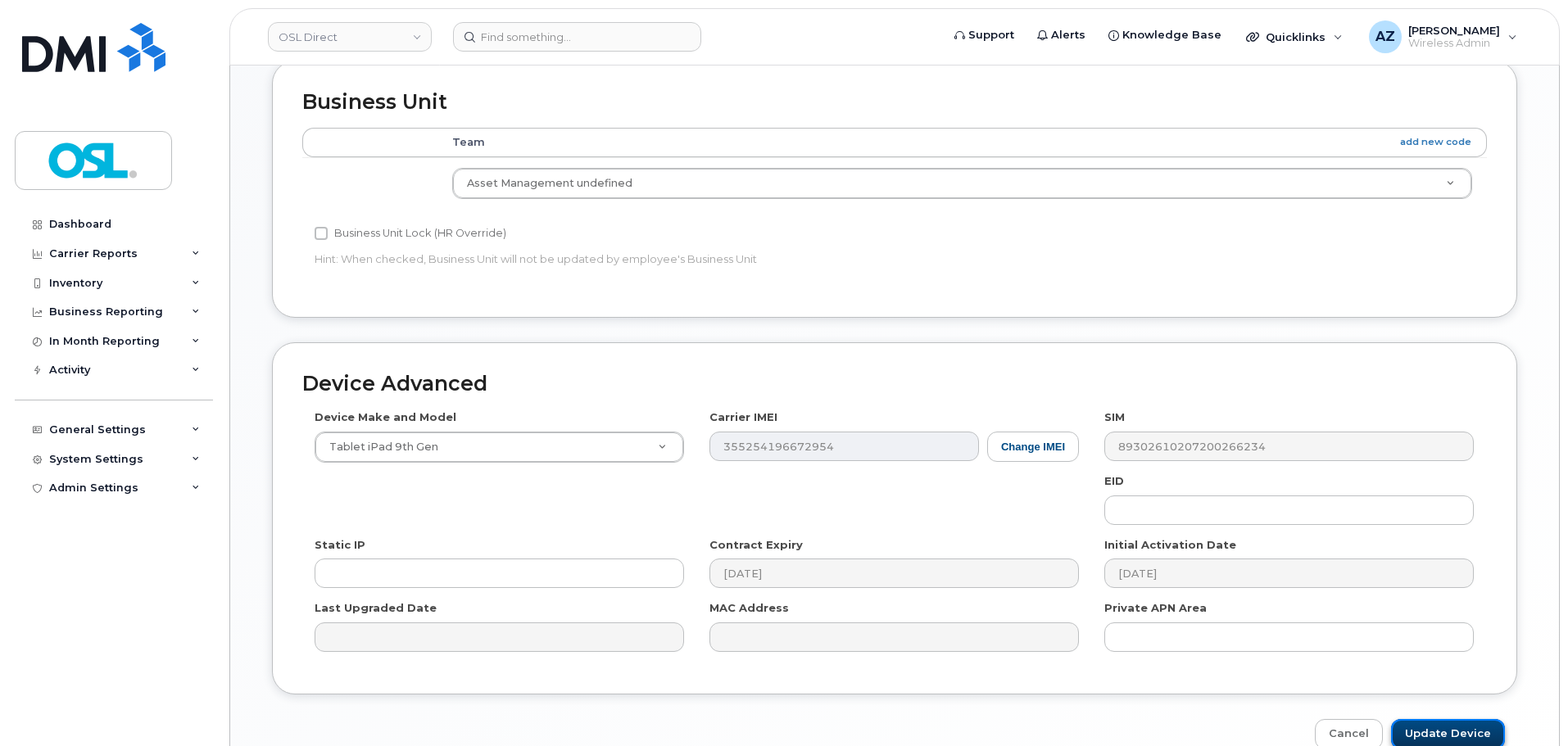
click at [1421, 734] on input "Update Device" at bounding box center [1448, 734] width 114 height 30
type input "Saving..."
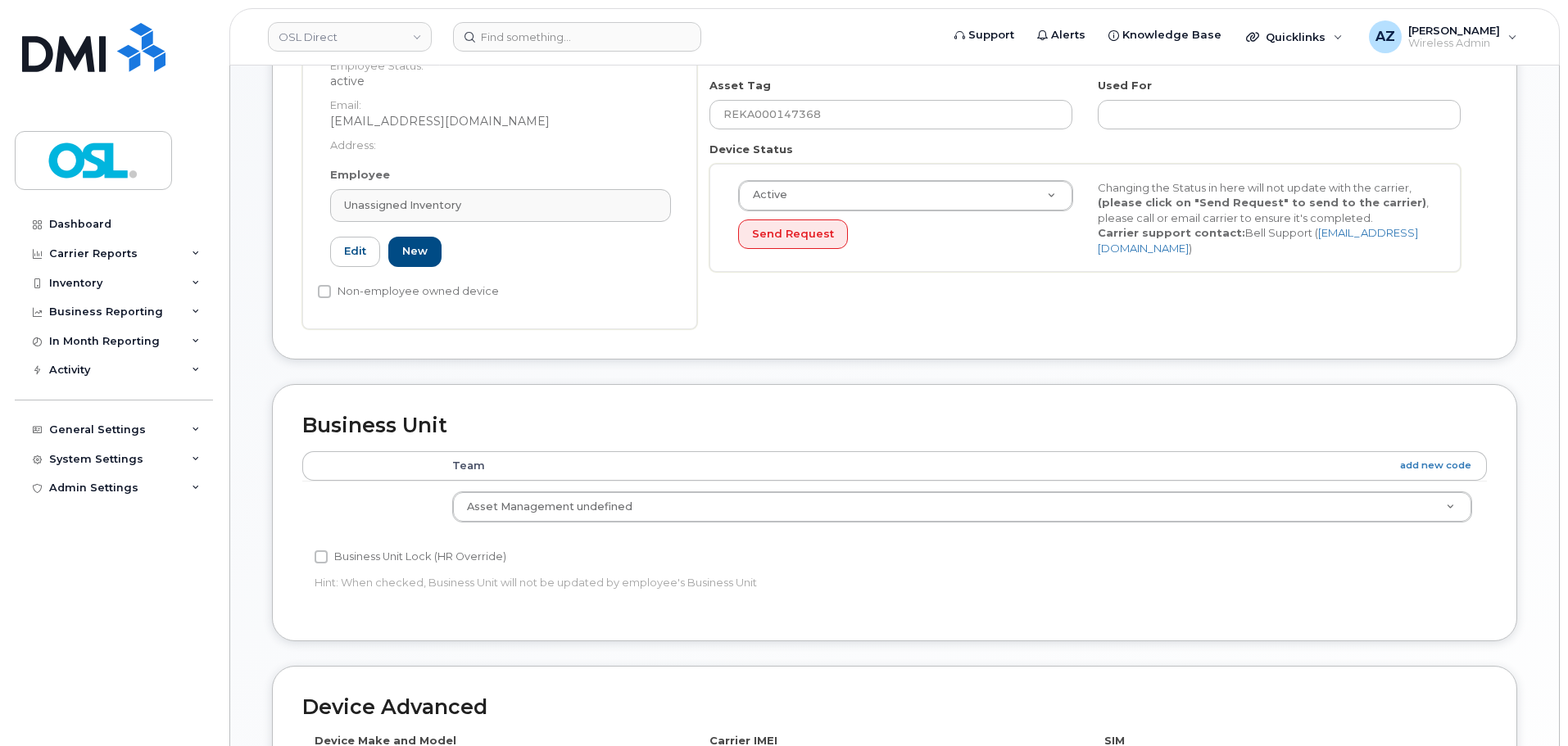
scroll to position [328, 0]
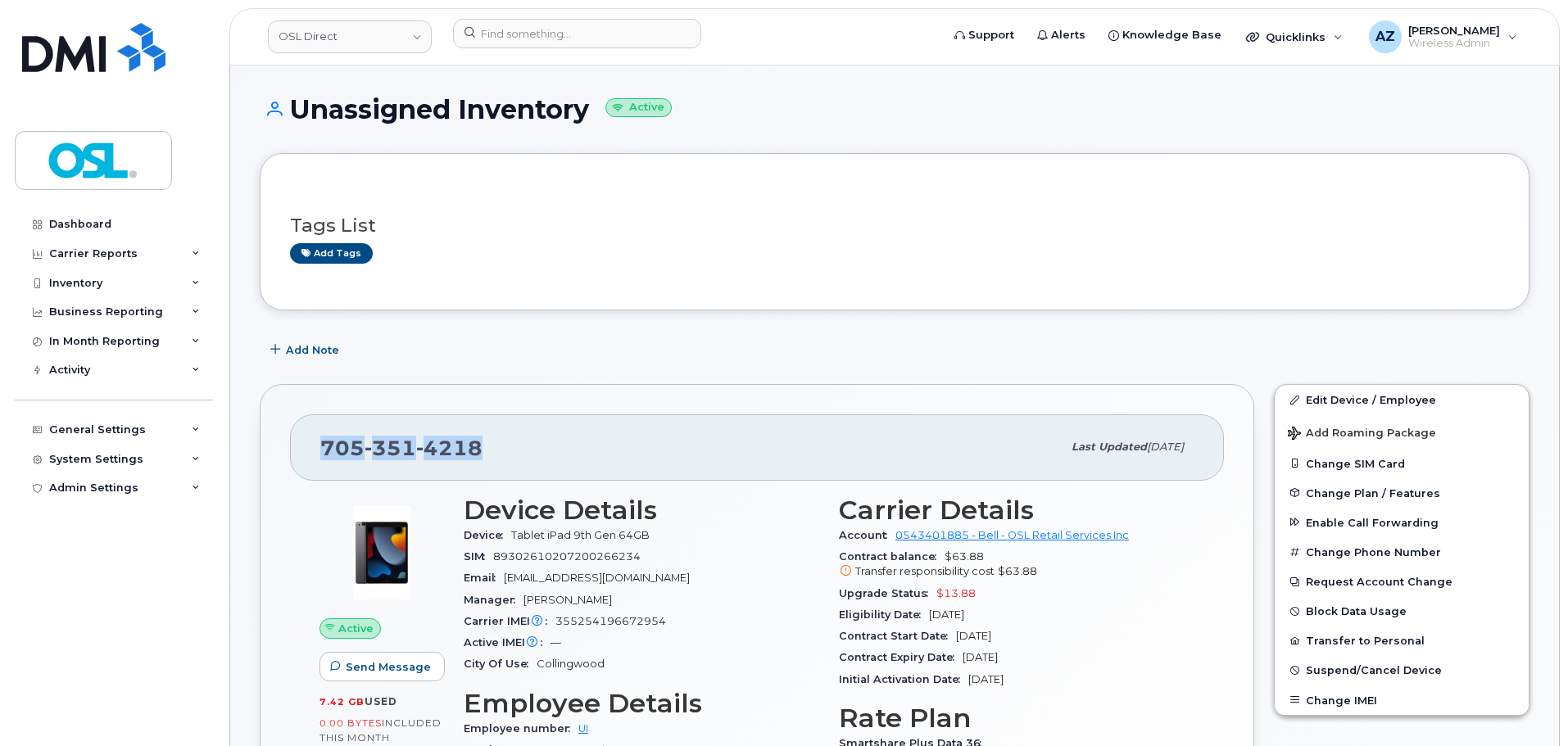
drag, startPoint x: 494, startPoint y: 453, endPoint x: 313, endPoint y: 464, distance: 181.3
click at [313, 464] on div "[PHONE_NUMBER] Last updated [DATE]" at bounding box center [756, 447] width 934 height 66
